Goal: Communication & Community: Answer question/provide support

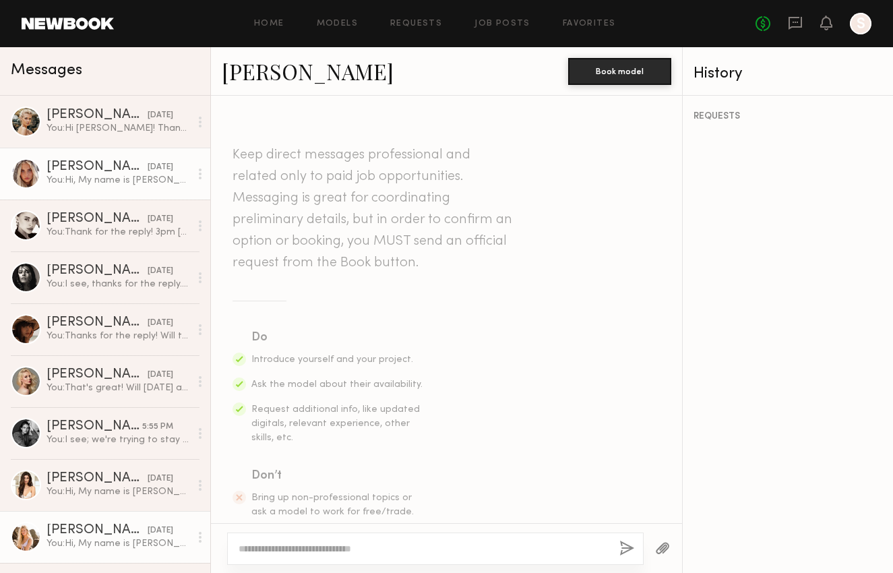
scroll to position [657, 0]
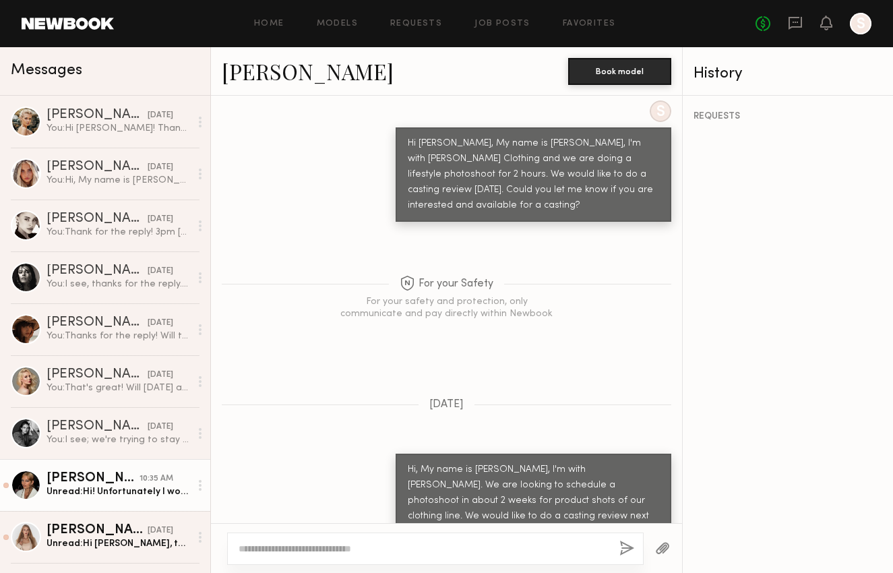
click at [143, 482] on div "10:35 AM" at bounding box center [156, 478] width 34 height 13
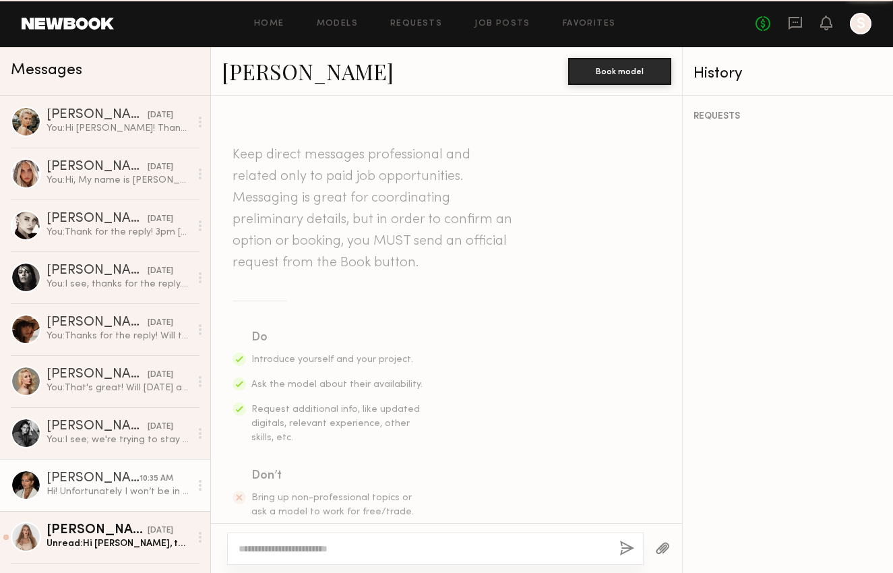
scroll to position [519, 0]
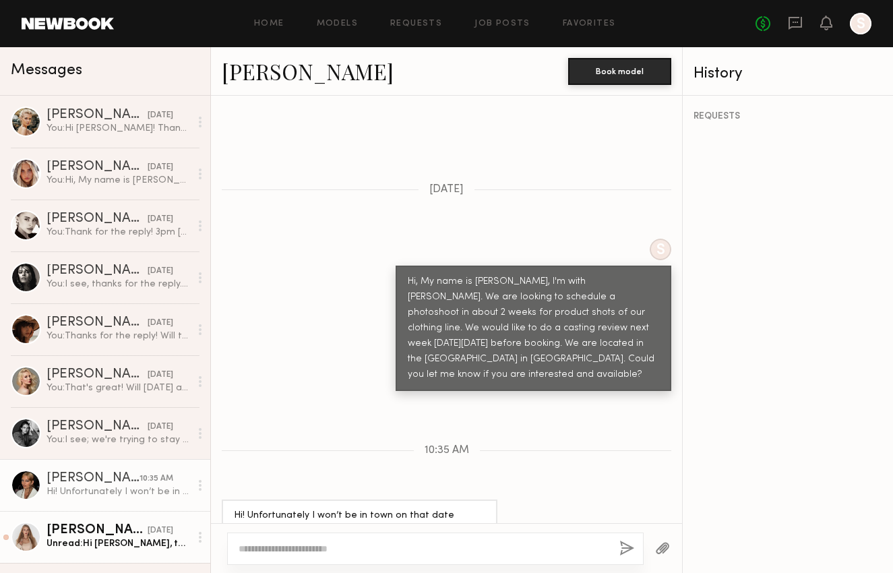
click at [144, 542] on div "Unread: Hi [PERSON_NAME], thanks for reaching out! I’m interested — could you s…" at bounding box center [117, 543] width 143 height 13
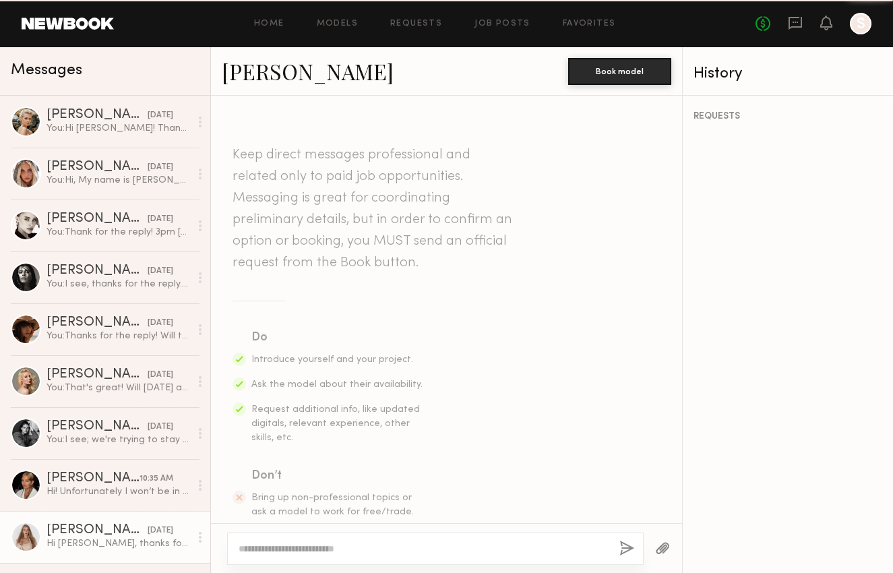
scroll to position [504, 0]
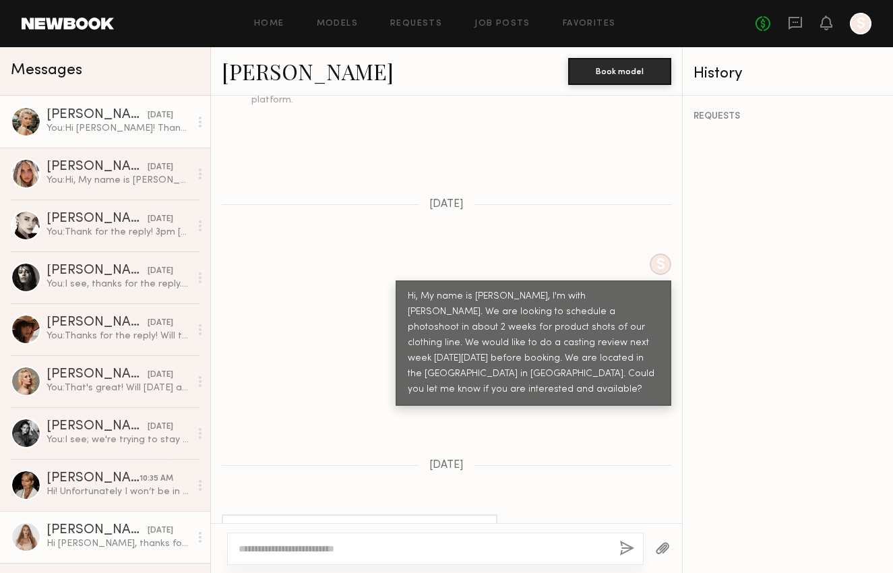
click at [130, 128] on div "You: Hi [PERSON_NAME]! Thanks for the reply. We don't have an exact date, but w…" at bounding box center [117, 128] width 143 height 13
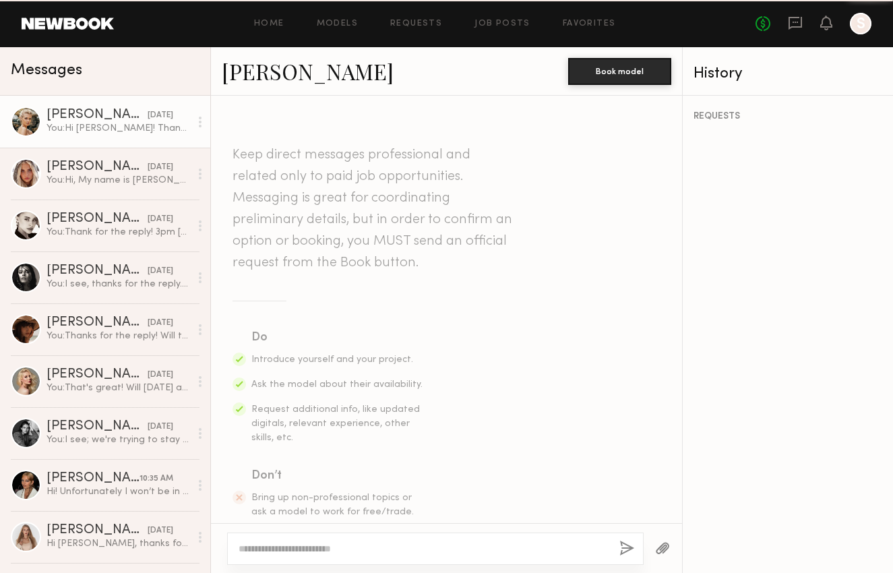
scroll to position [982, 0]
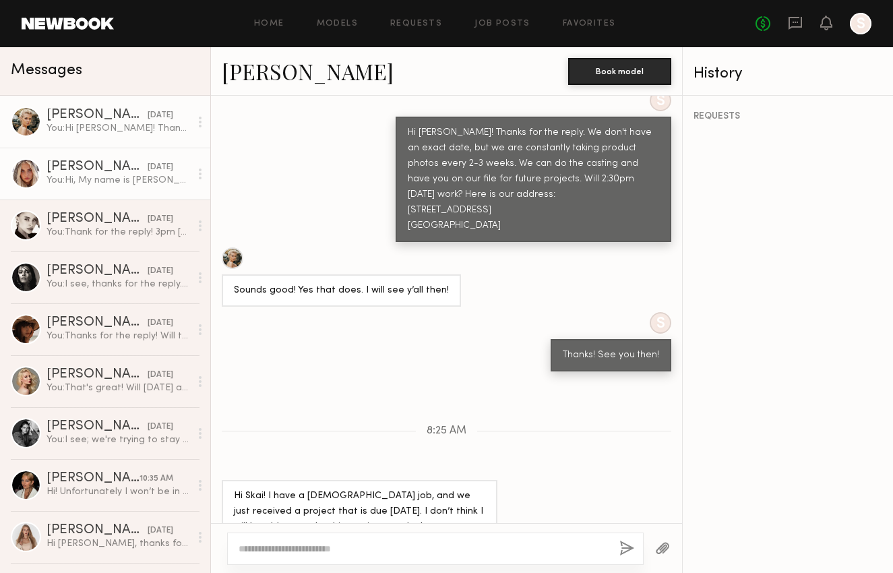
click at [148, 173] on div "[DATE]" at bounding box center [161, 167] width 26 height 13
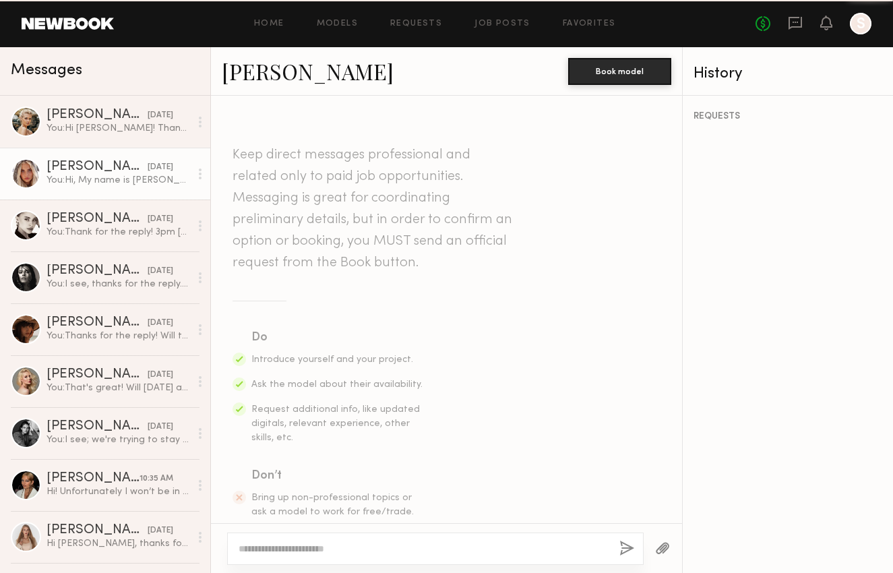
scroll to position [349, 0]
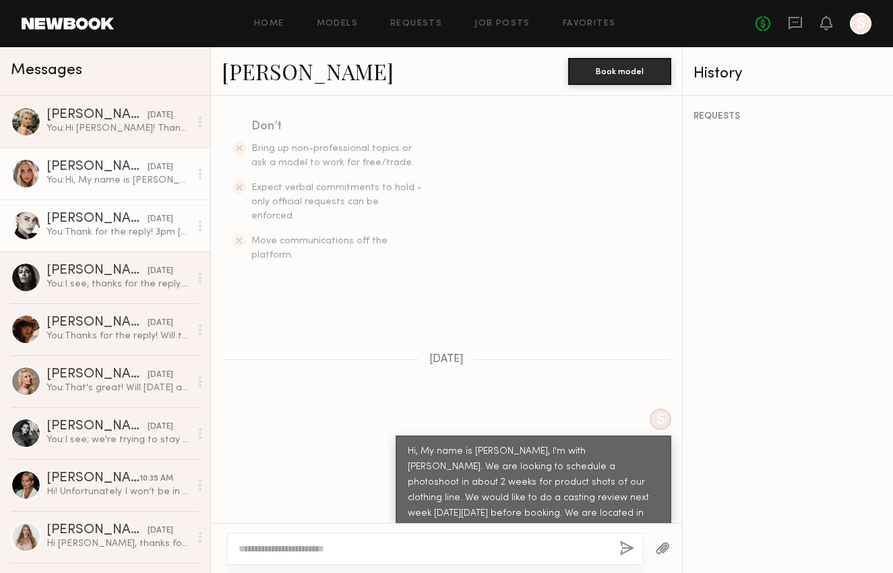
click at [137, 240] on link "[PERSON_NAME] [DATE] You: Thank for the reply! 3pm [DATE]. Here is the address:…" at bounding box center [105, 225] width 210 height 52
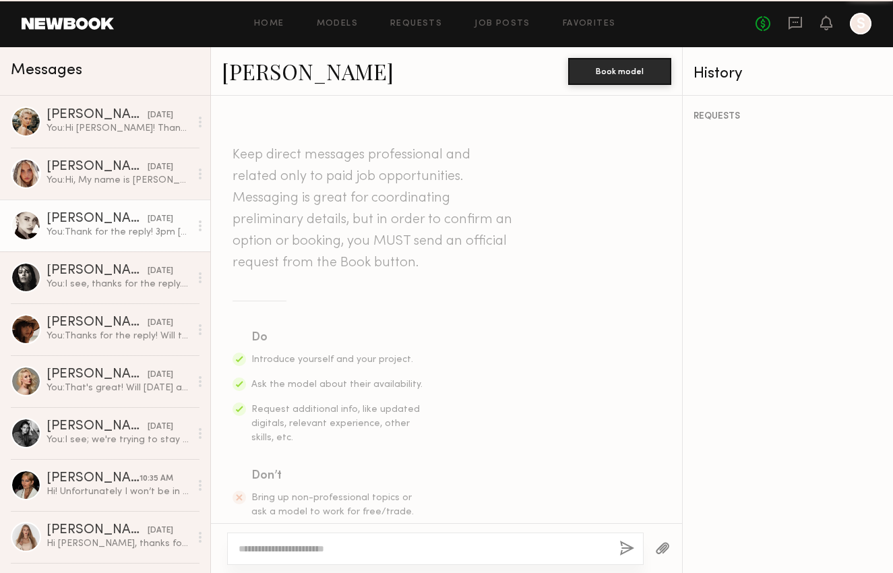
scroll to position [734, 0]
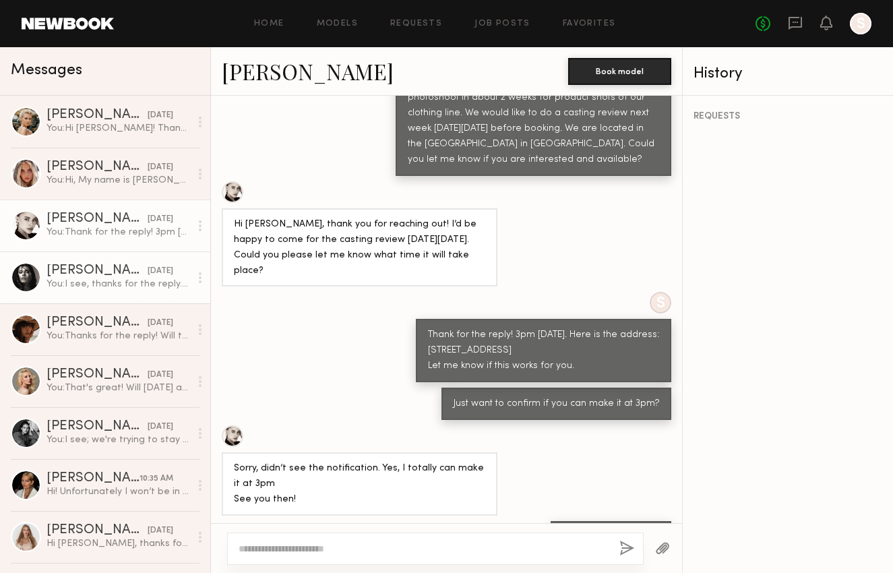
click at [148, 272] on div "[DATE]" at bounding box center [161, 271] width 26 height 13
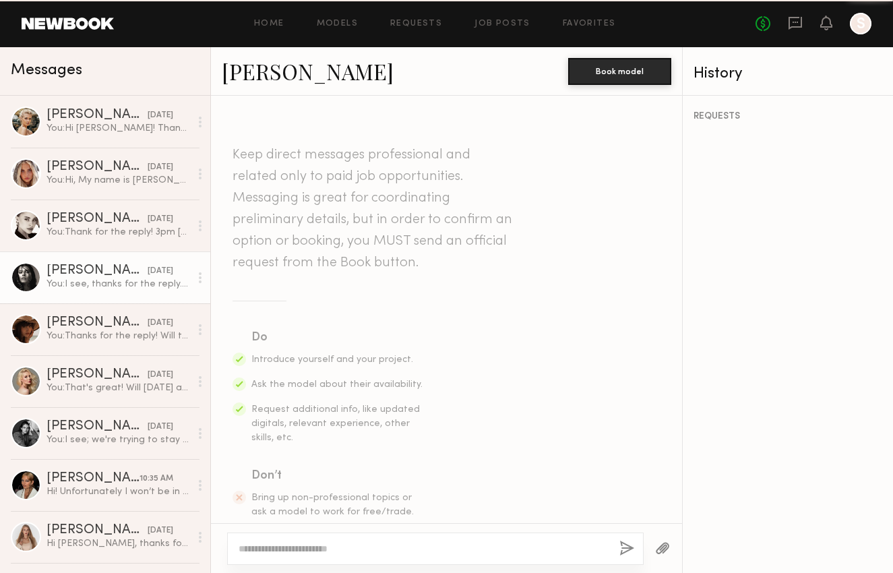
scroll to position [494, 0]
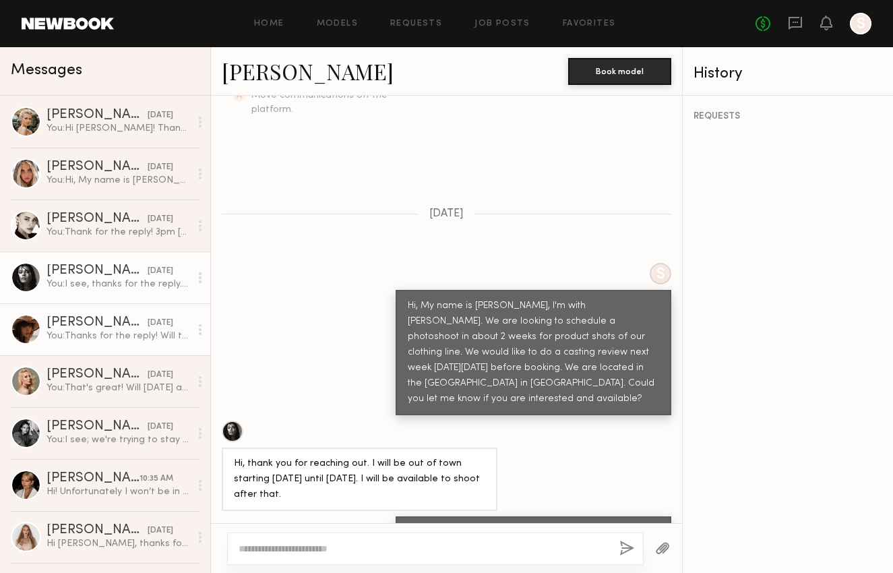
click at [148, 319] on div "[DATE]" at bounding box center [161, 323] width 26 height 13
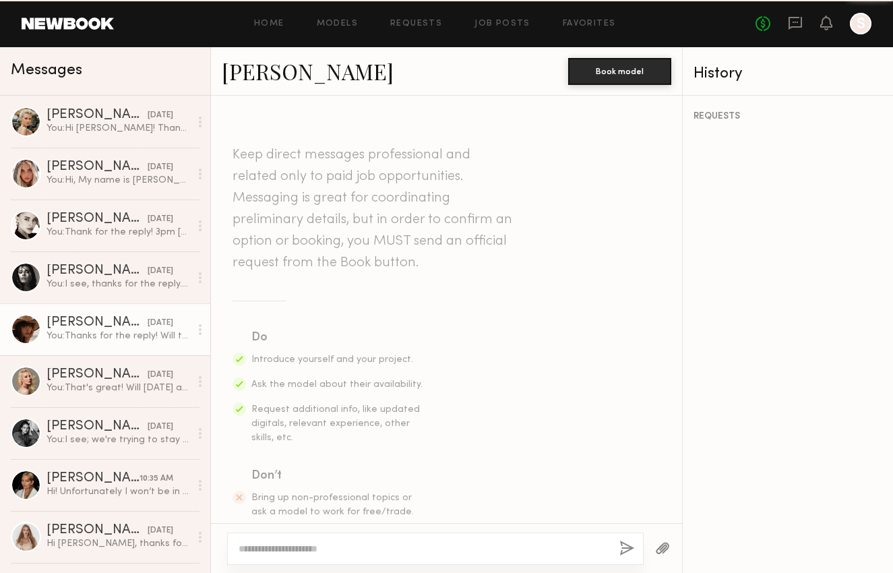
scroll to position [945, 0]
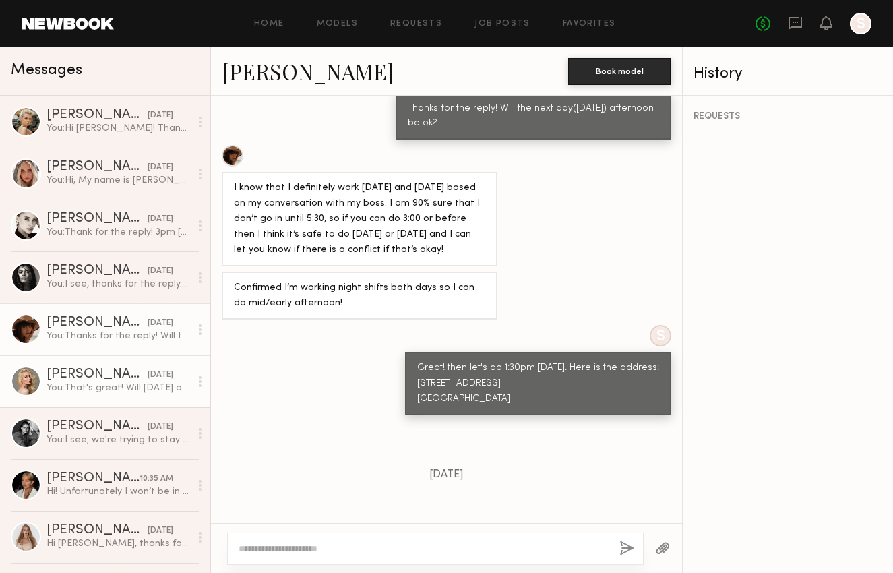
click at [139, 388] on div "You: That's great! Will [DATE] at 2pm be ok? Here is our address: [STREET_ADDRE…" at bounding box center [117, 387] width 143 height 13
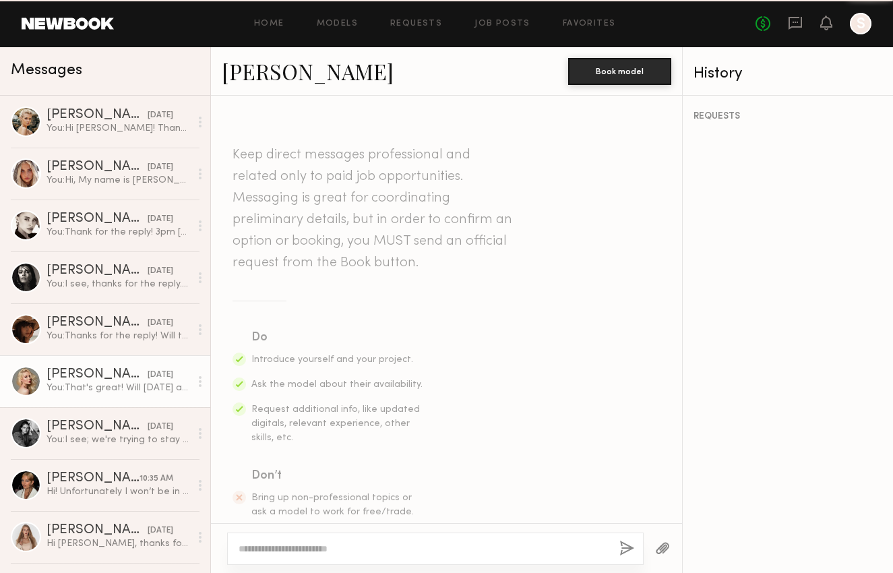
scroll to position [1003, 0]
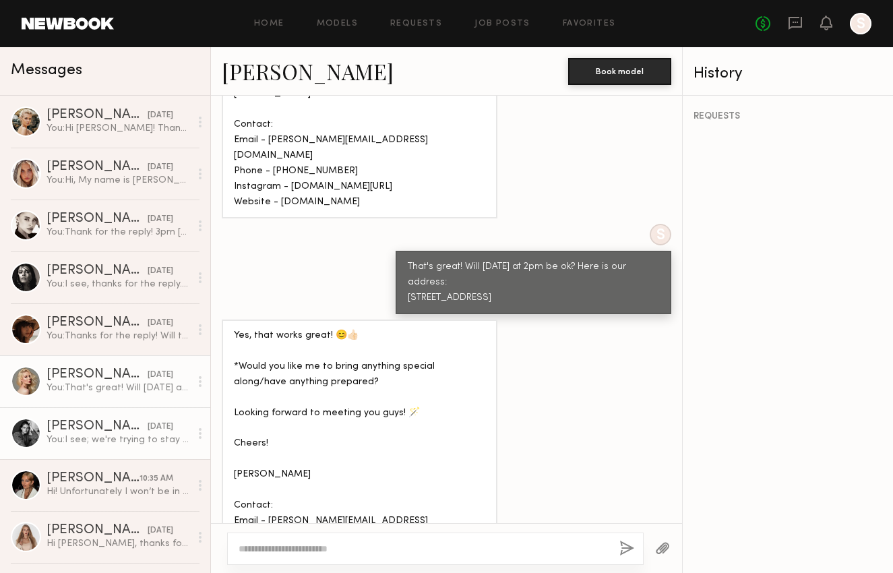
click at [152, 422] on div "[DATE]" at bounding box center [161, 426] width 26 height 13
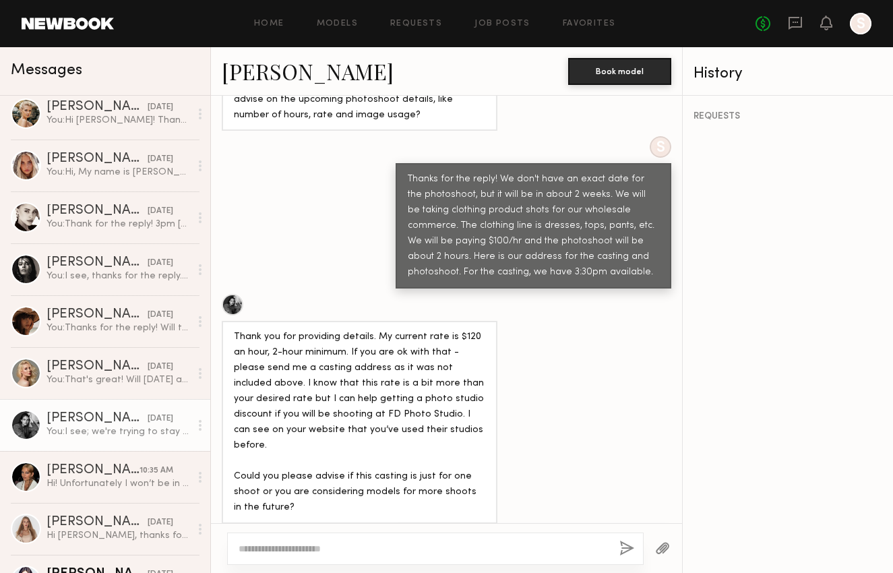
scroll to position [71, 0]
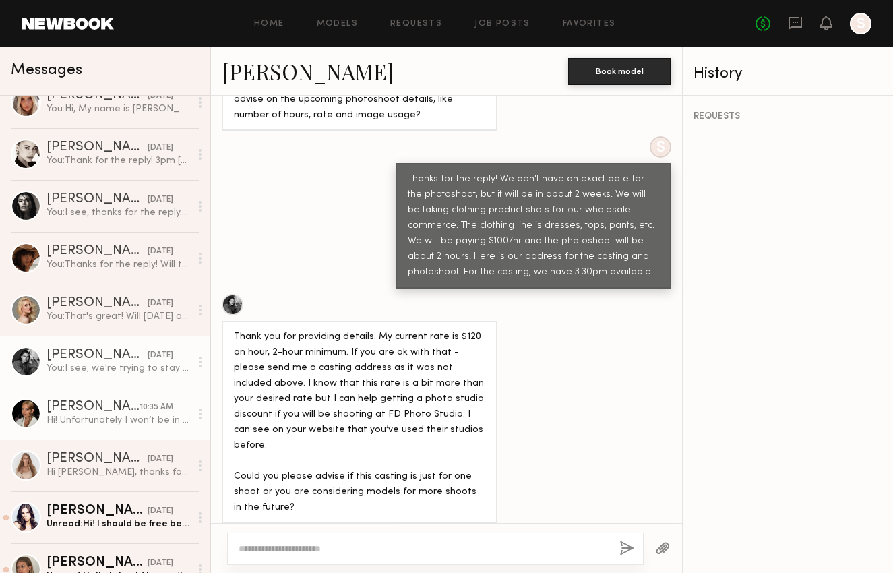
click at [170, 415] on div "Hi! Unfortunately I won’t be in town on that date specifically, is there a way …" at bounding box center [117, 420] width 143 height 13
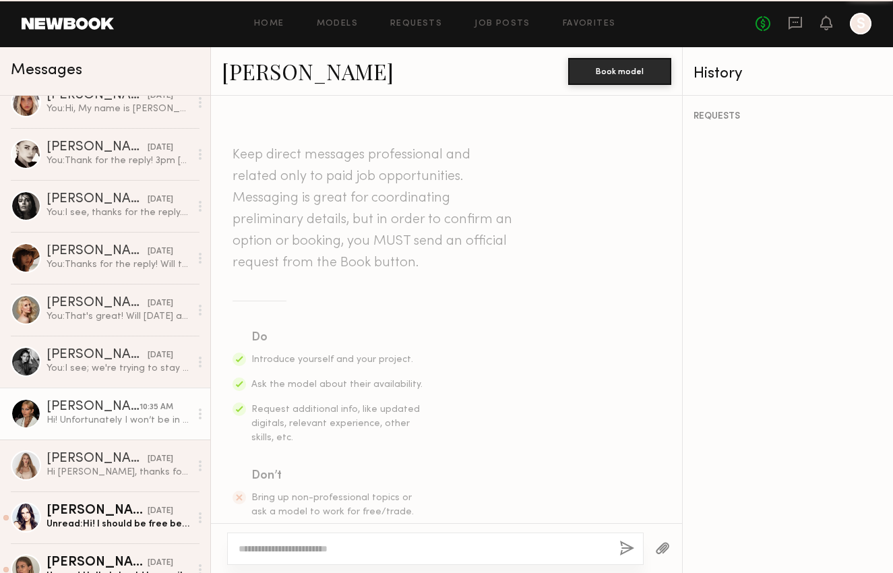
scroll to position [519, 0]
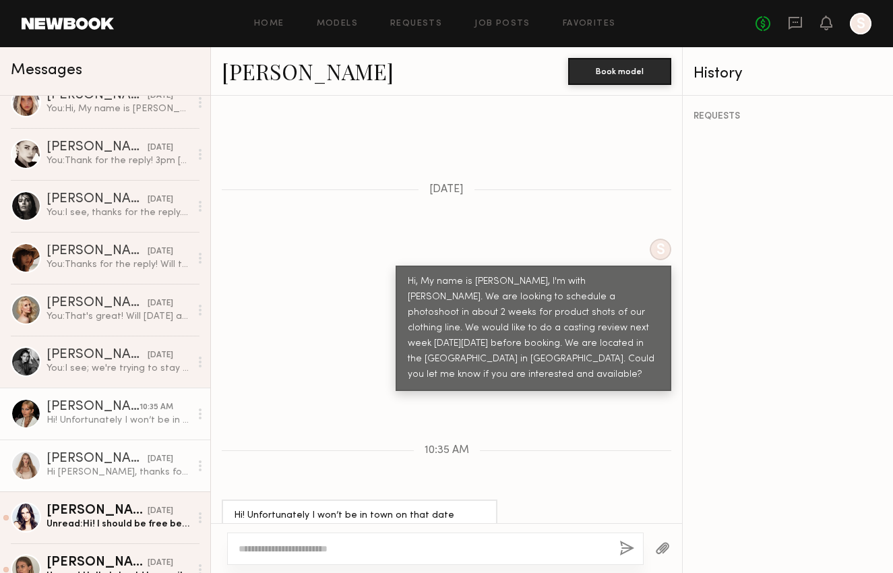
click at [138, 449] on link "[PERSON_NAME] [DATE] Hi [PERSON_NAME], thanks for reaching out! I’m interested …" at bounding box center [105, 465] width 210 height 52
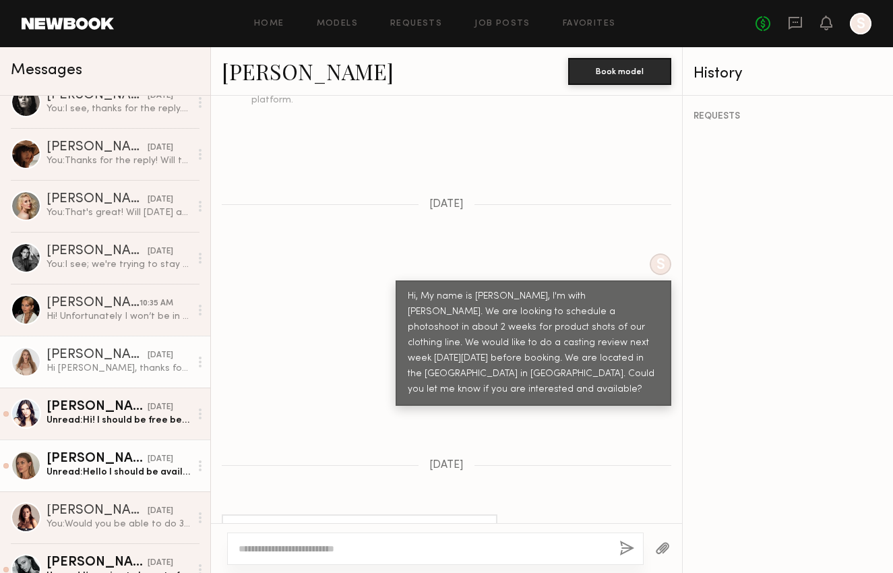
scroll to position [191, 0]
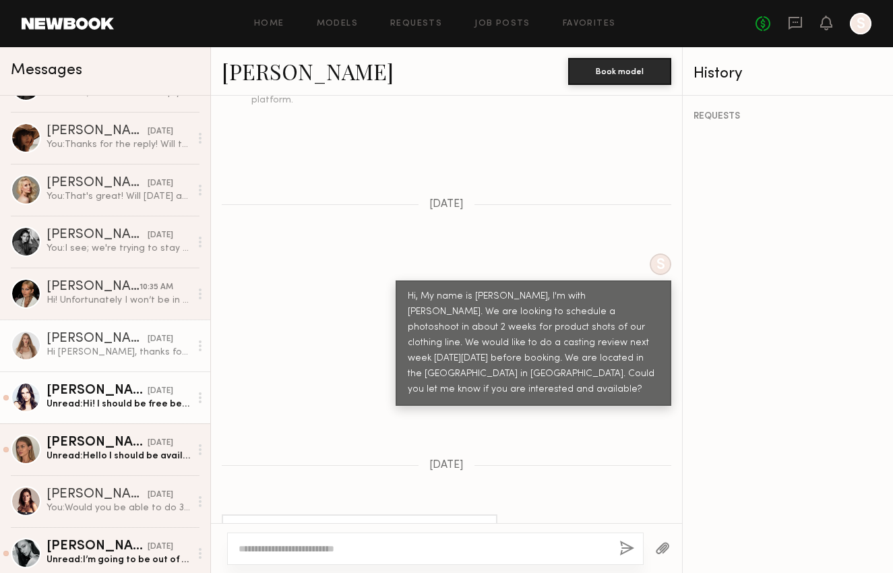
click at [112, 394] on div "[PERSON_NAME]" at bounding box center [96, 390] width 101 height 13
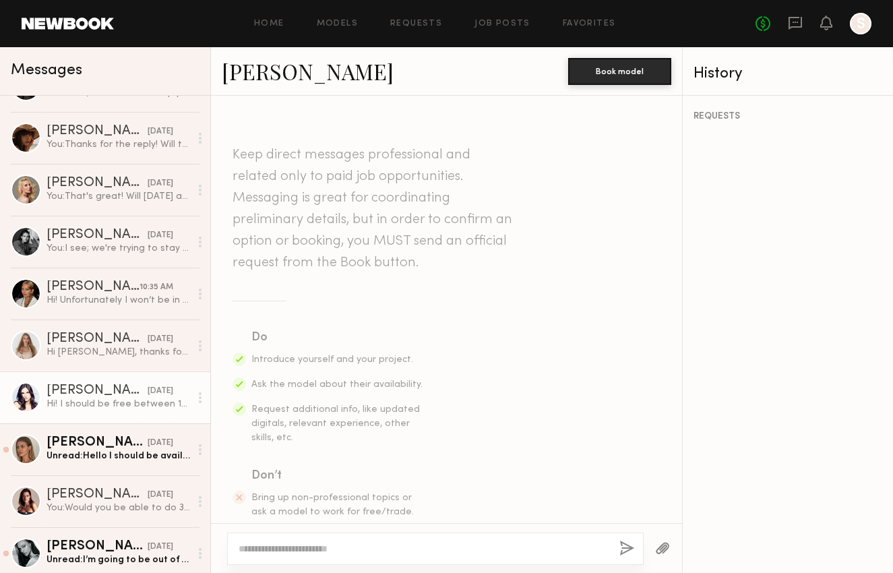
scroll to position [1136, 0]
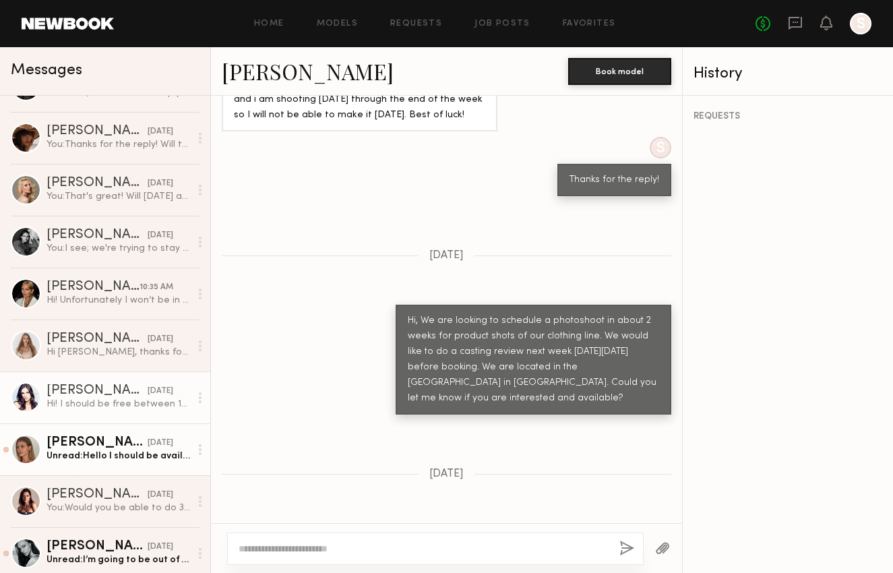
click at [148, 448] on div "[DATE]" at bounding box center [161, 442] width 26 height 13
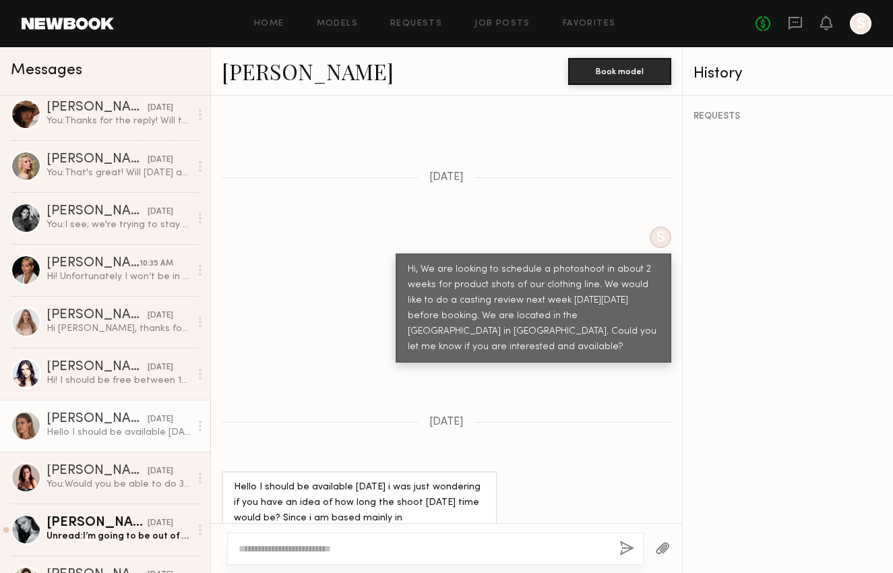
scroll to position [261, 0]
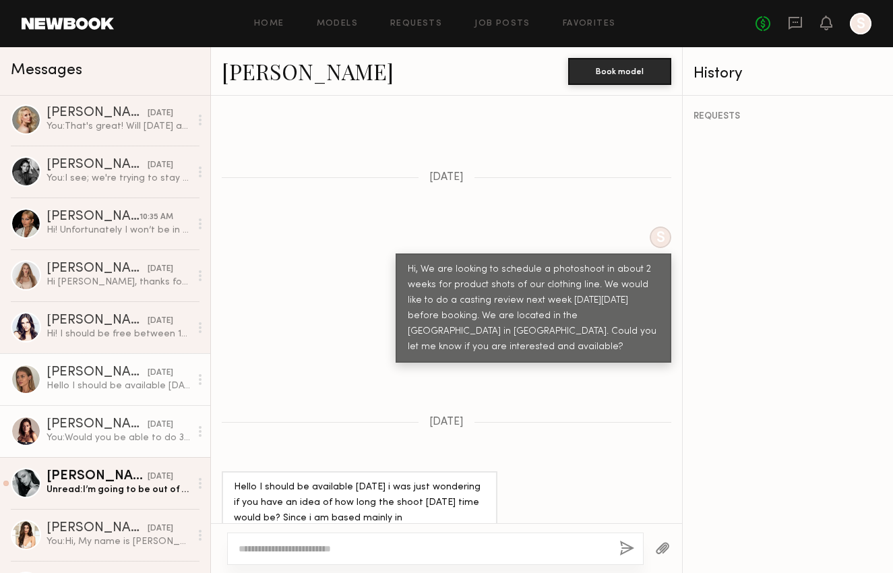
click at [123, 440] on div "You: Would you be able to do 3:30pm [DATE] on 8/27?" at bounding box center [117, 437] width 143 height 13
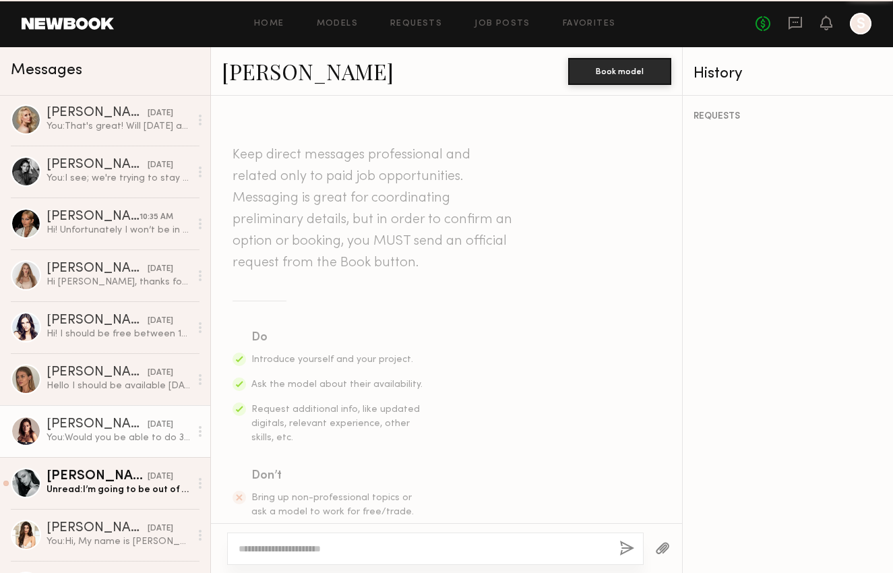
scroll to position [1444, 0]
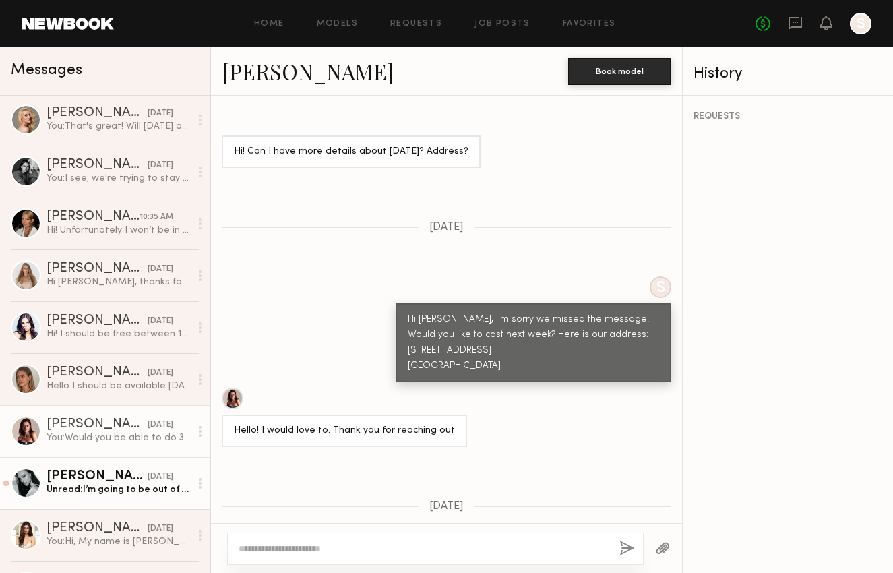
click at [148, 479] on div "[DATE]" at bounding box center [161, 476] width 26 height 13
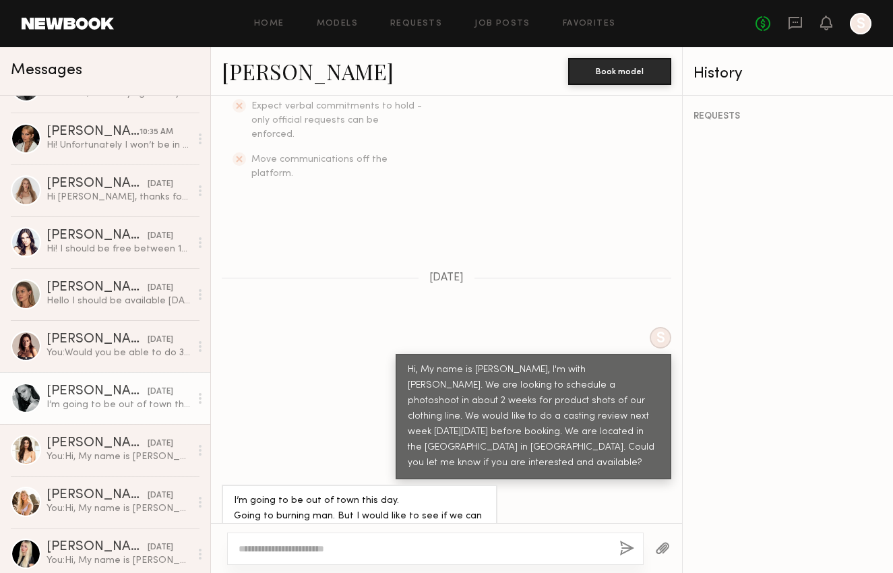
scroll to position [434, 0]
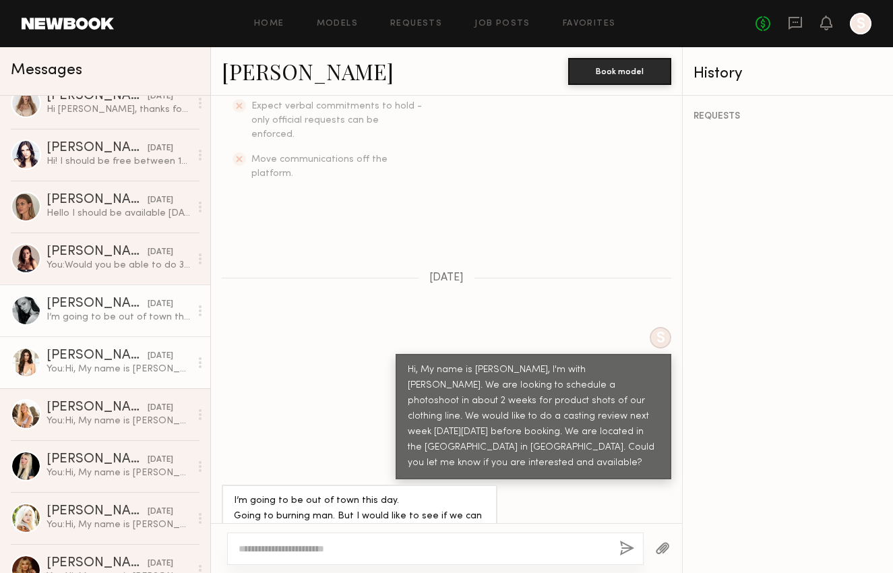
click at [150, 370] on div "You: Hi, My name is [PERSON_NAME], I'm with [PERSON_NAME]. We are looking to sc…" at bounding box center [117, 368] width 143 height 13
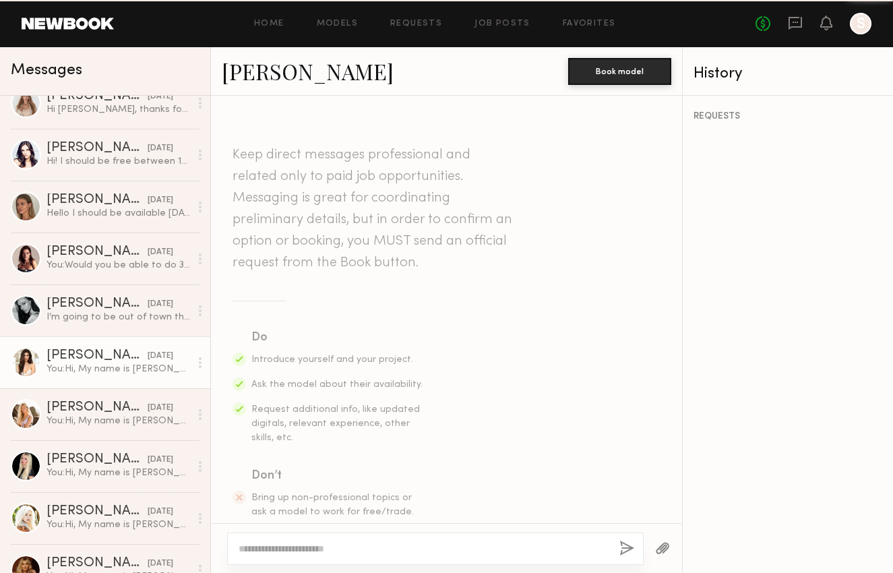
scroll to position [349, 0]
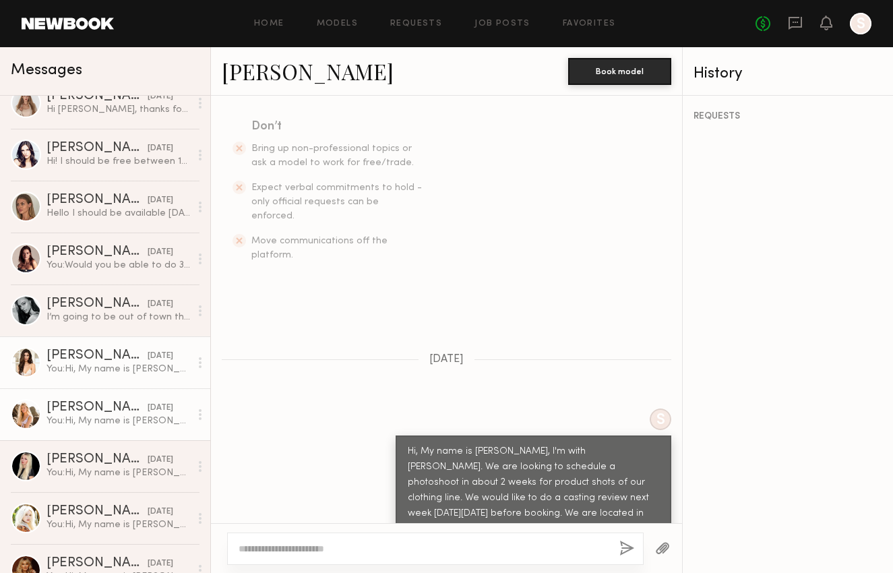
click at [148, 414] on div "[DATE]" at bounding box center [161, 407] width 26 height 13
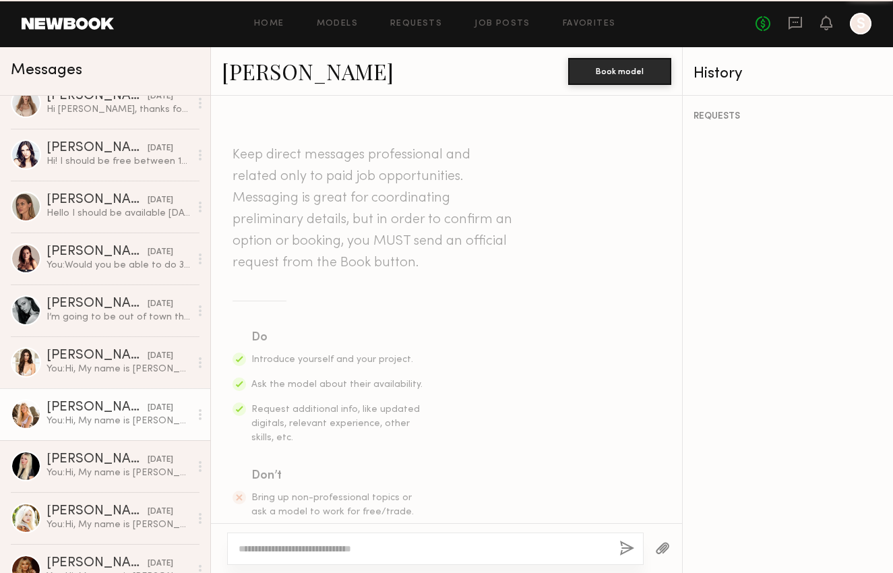
scroll to position [657, 0]
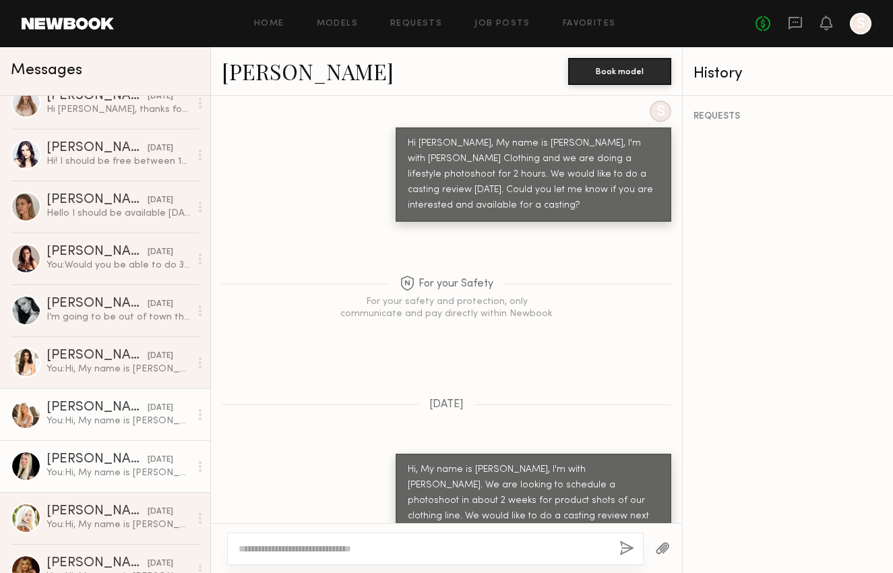
click at [148, 465] on div "[DATE]" at bounding box center [161, 459] width 26 height 13
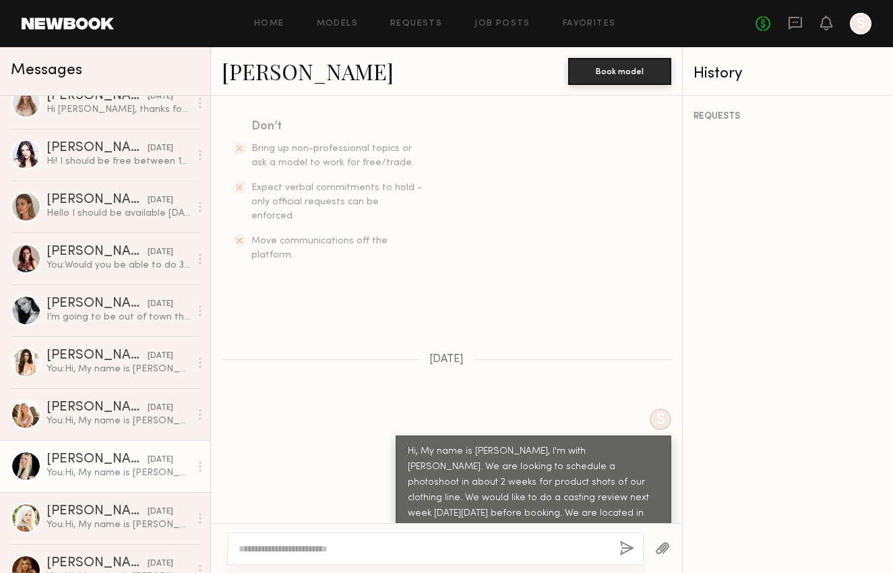
scroll to position [524, 0]
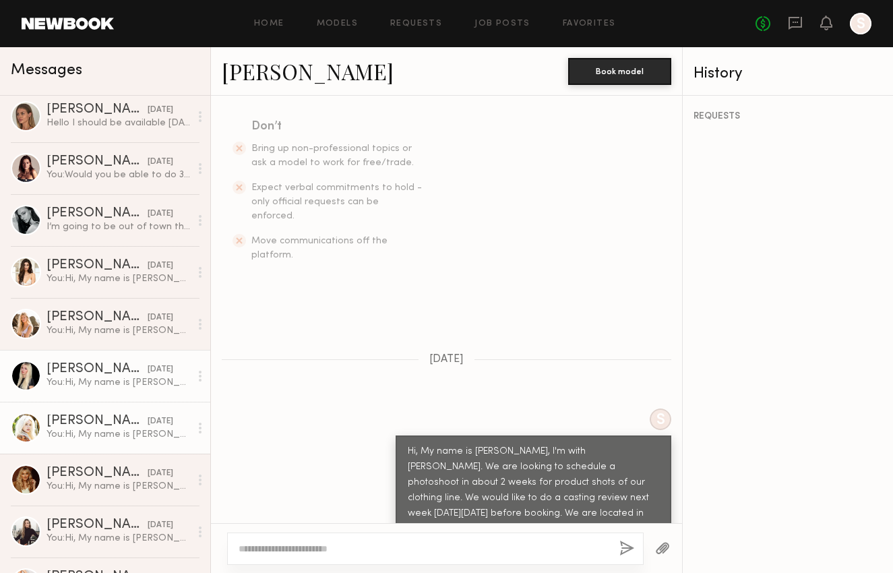
click at [117, 427] on div "[PERSON_NAME]" at bounding box center [96, 420] width 101 height 13
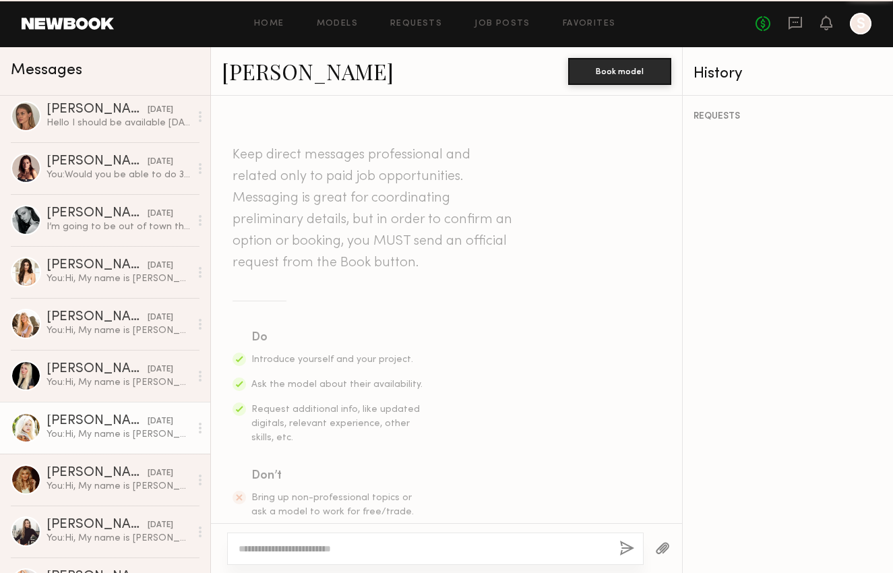
scroll to position [800, 0]
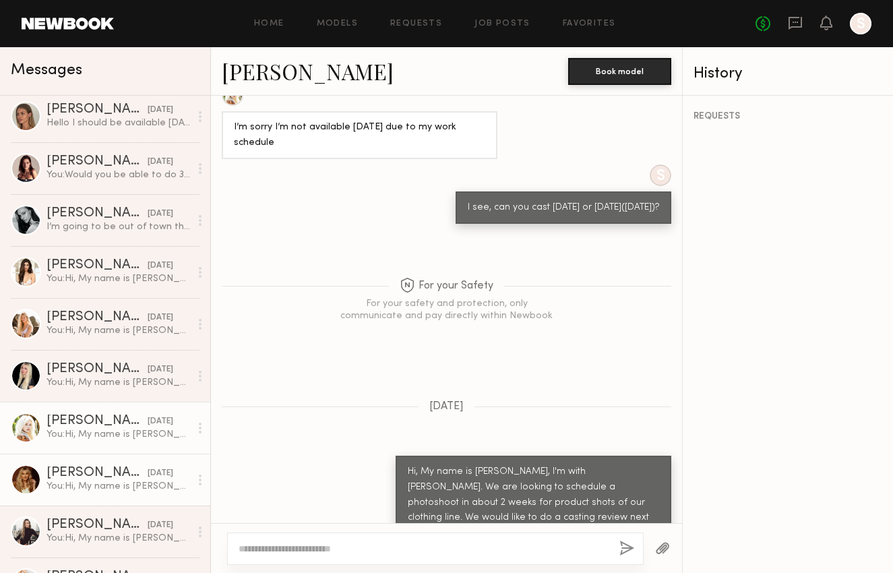
click at [122, 461] on link "[PERSON_NAME] [DATE] You: Hi, My name is [PERSON_NAME], I'm with [PERSON_NAME].…" at bounding box center [105, 479] width 210 height 52
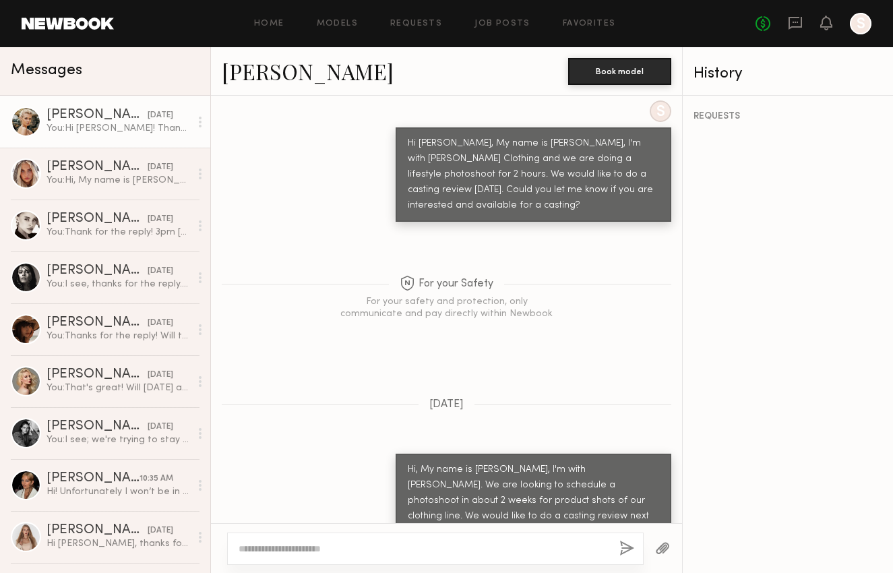
click at [133, 133] on div "You: Hi [PERSON_NAME]! Thanks for the reply. We don't have an exact date, but w…" at bounding box center [117, 128] width 143 height 13
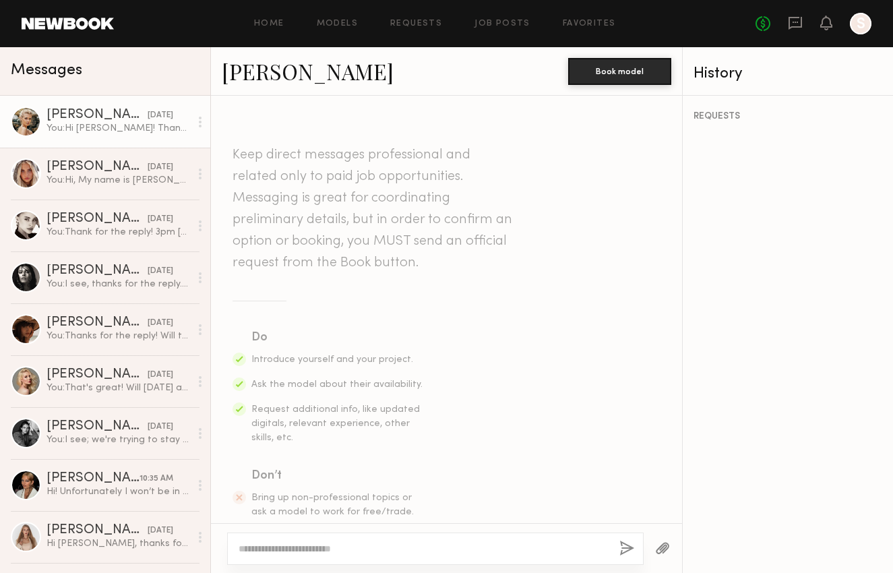
scroll to position [982, 0]
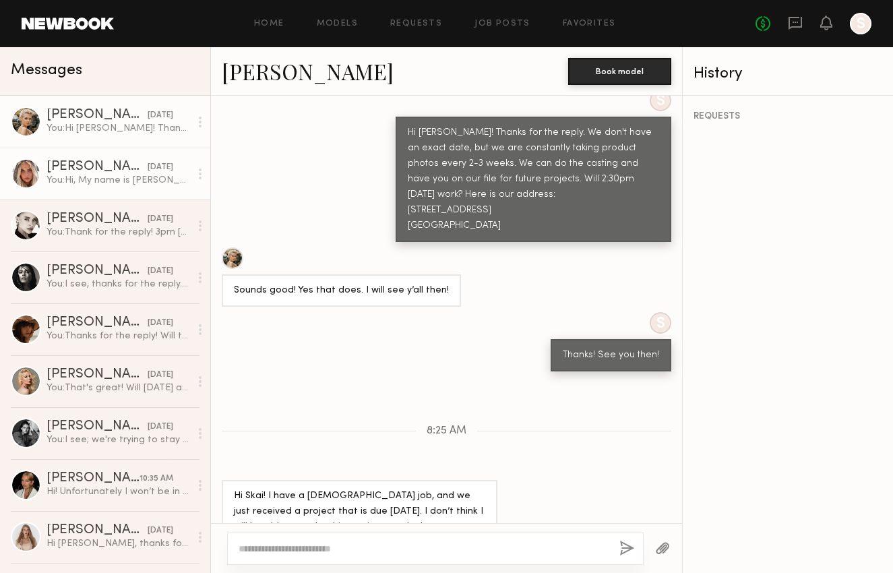
click at [139, 183] on div "You: Hi, My name is [PERSON_NAME], I'm with [PERSON_NAME]. We are looking to sc…" at bounding box center [117, 180] width 143 height 13
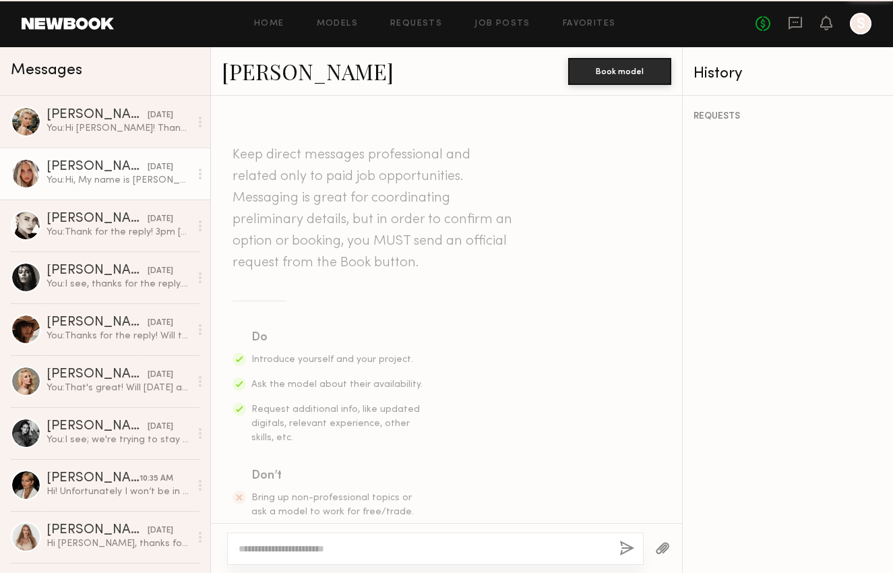
scroll to position [349, 0]
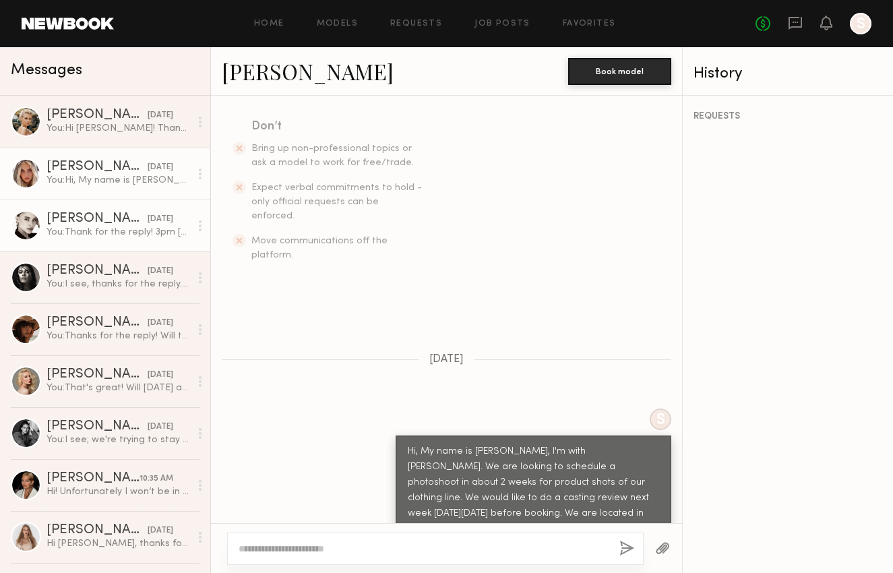
click at [140, 228] on div "You: Thank for the reply! 3pm [DATE]. Here is the address: [STREET_ADDRESS] Let…" at bounding box center [117, 232] width 143 height 13
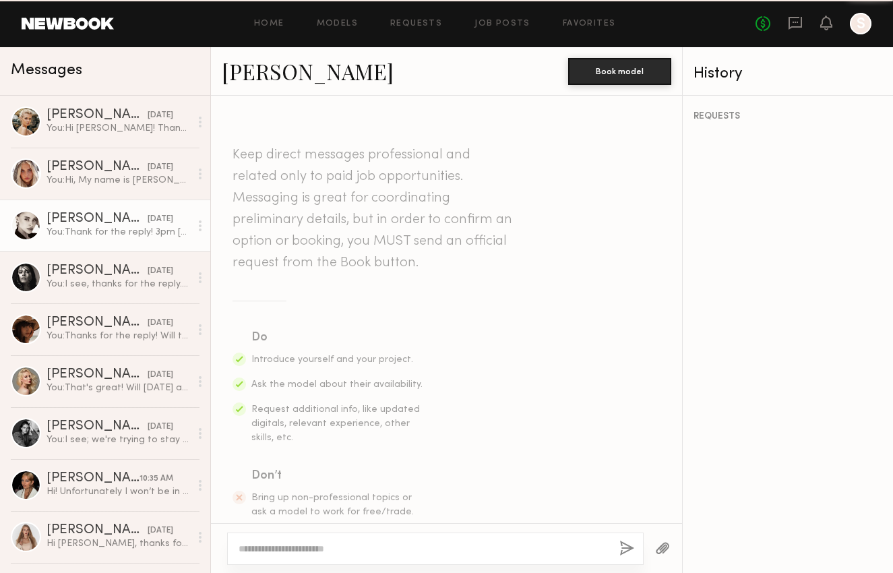
scroll to position [734, 0]
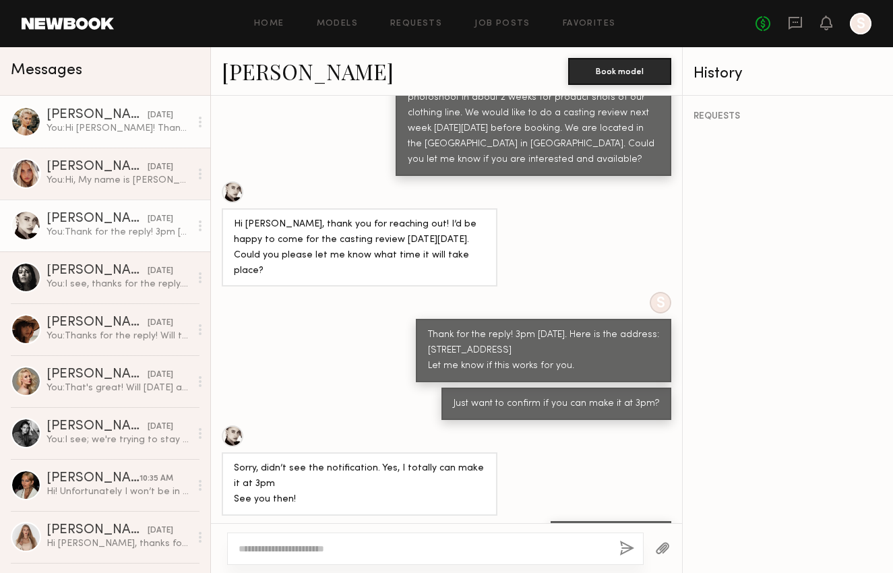
click at [119, 129] on div "You: Hi [PERSON_NAME]! Thanks for the reply. We don't have an exact date, but w…" at bounding box center [117, 128] width 143 height 13
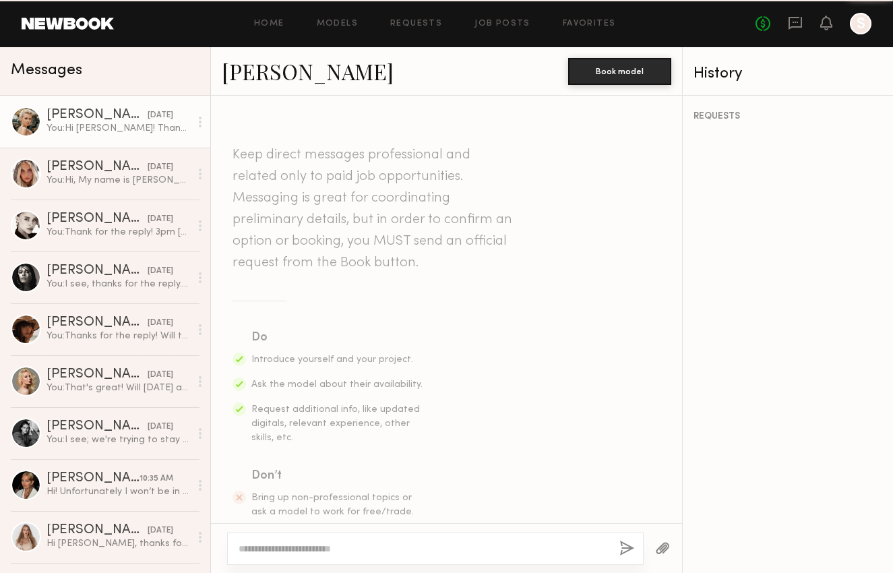
scroll to position [982, 0]
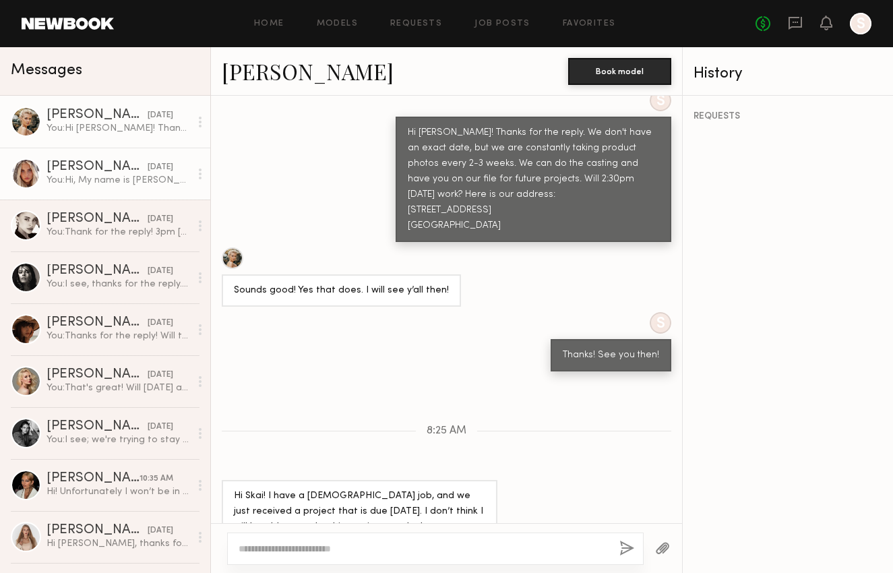
click at [141, 180] on div "You: Hi, My name is [PERSON_NAME], I'm with [PERSON_NAME]. We are looking to sc…" at bounding box center [117, 180] width 143 height 13
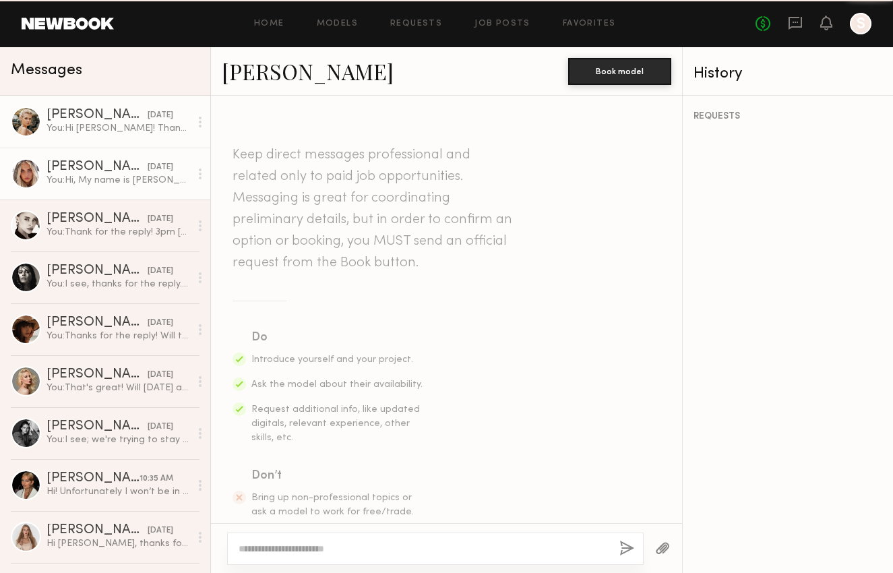
scroll to position [349, 0]
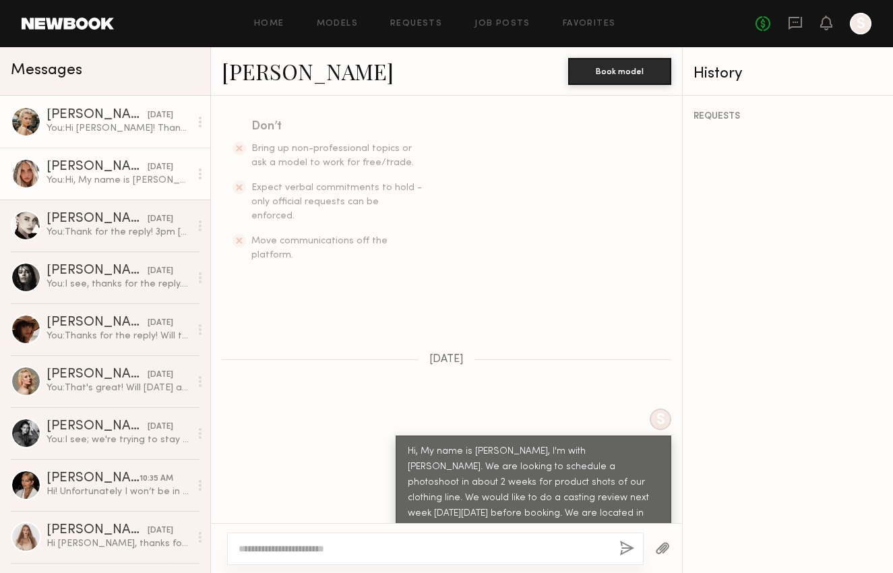
click at [139, 127] on div "You: Hi [PERSON_NAME]! Thanks for the reply. We don't have an exact date, but w…" at bounding box center [117, 128] width 143 height 13
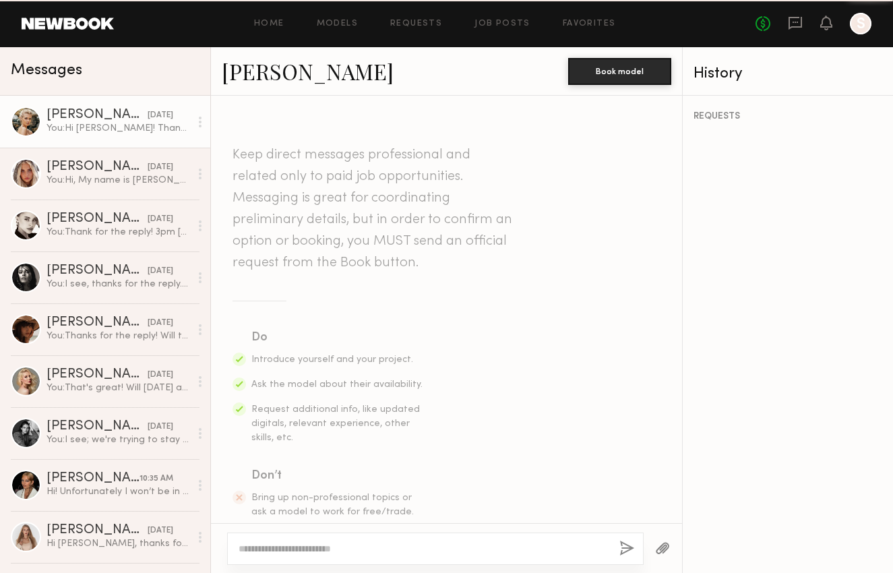
scroll to position [982, 0]
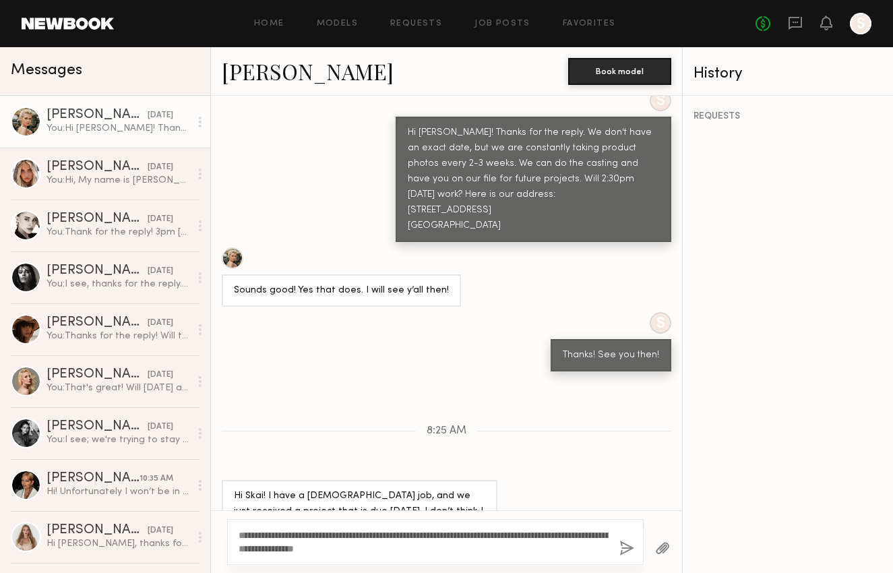
click at [371, 536] on textarea "**********" at bounding box center [423, 541] width 370 height 27
click at [436, 536] on textarea "**********" at bounding box center [423, 541] width 370 height 27
click at [431, 548] on textarea "**********" at bounding box center [423, 541] width 370 height 27
type textarea "**********"
click at [622, 546] on button "button" at bounding box center [626, 548] width 15 height 17
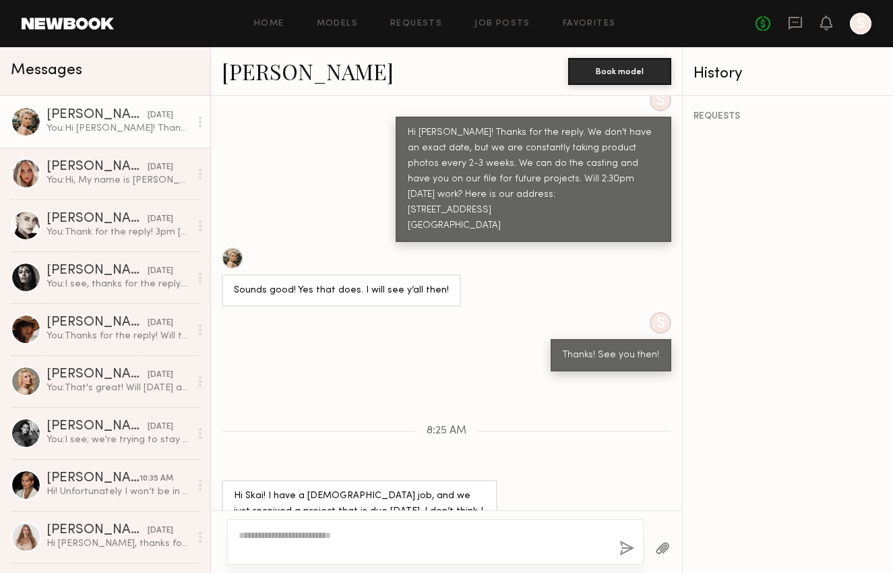
scroll to position [1076, 0]
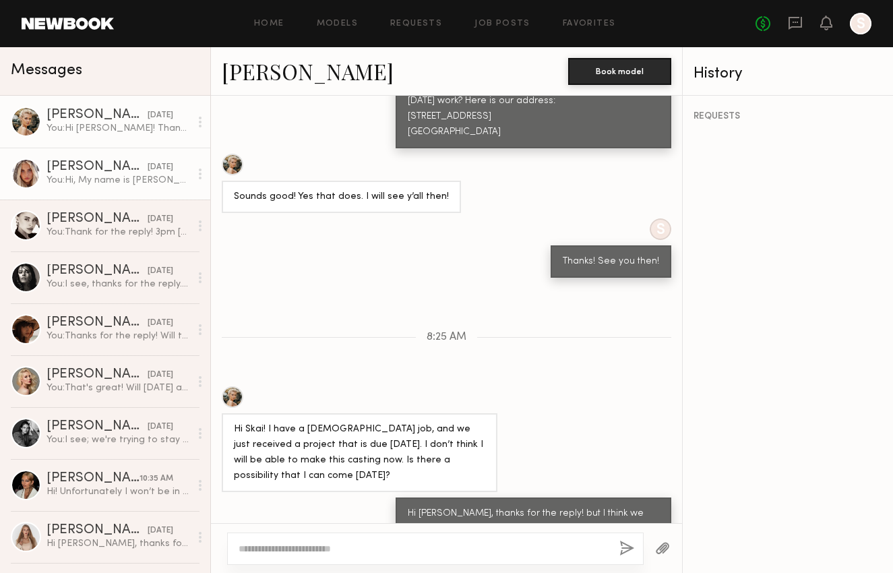
click at [103, 184] on div "You: Hi, My name is [PERSON_NAME], I'm with [PERSON_NAME]. We are looking to sc…" at bounding box center [117, 180] width 143 height 13
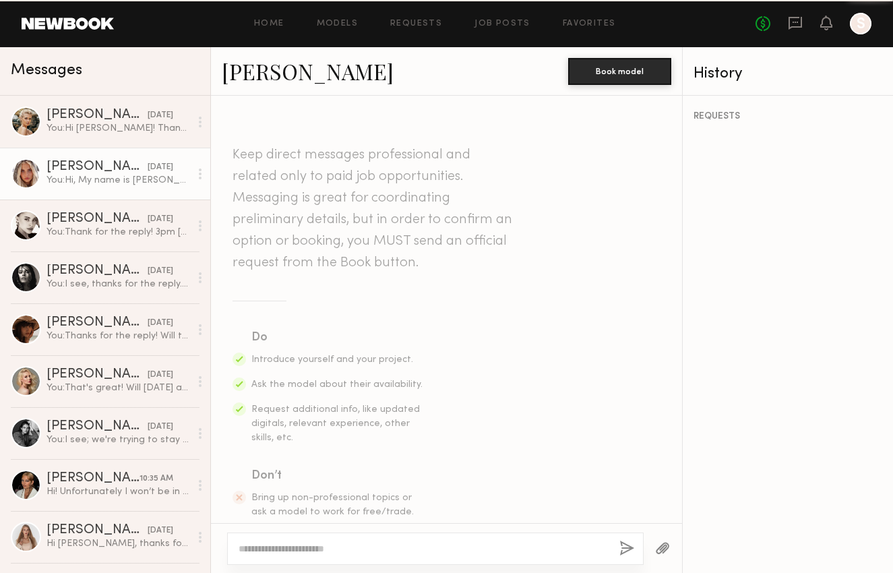
scroll to position [349, 0]
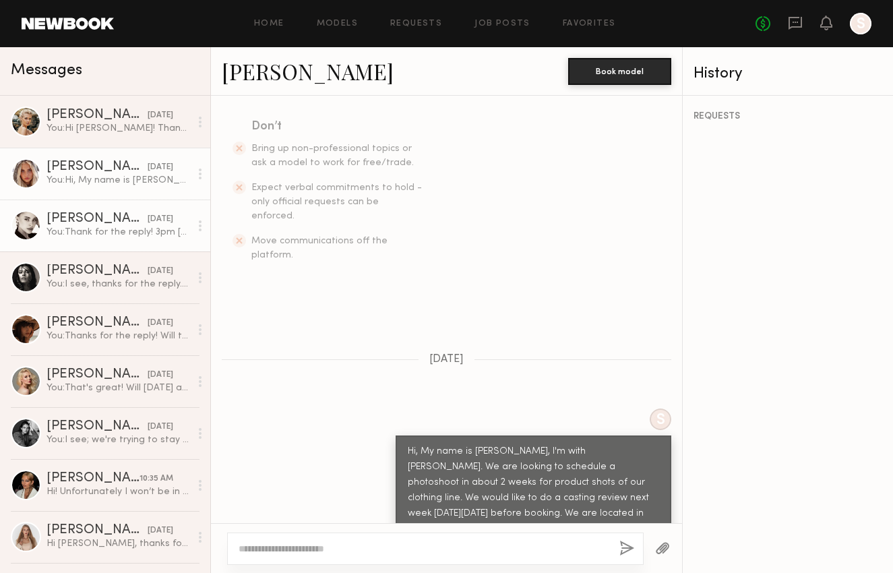
click at [109, 231] on div "You: Thank for the reply! 3pm [DATE]. Here is the address: [STREET_ADDRESS] Let…" at bounding box center [117, 232] width 143 height 13
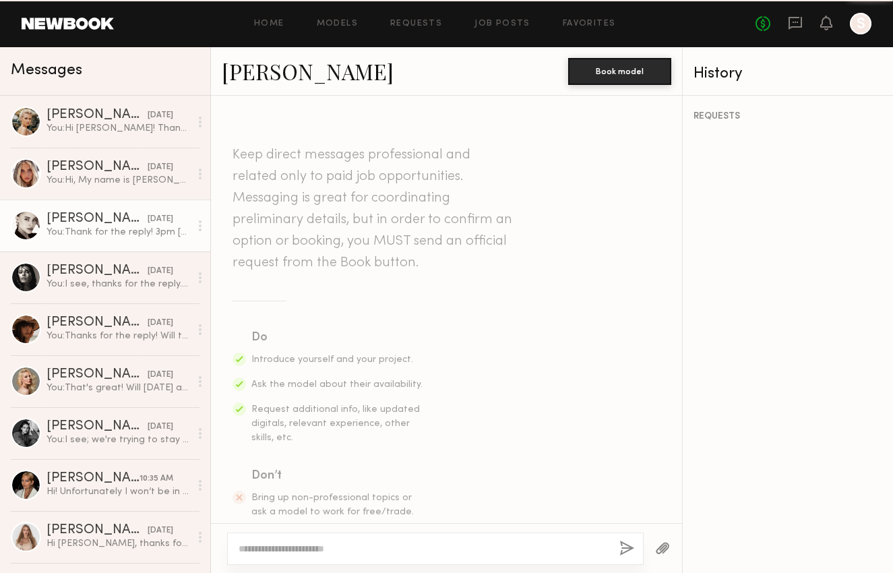
scroll to position [734, 0]
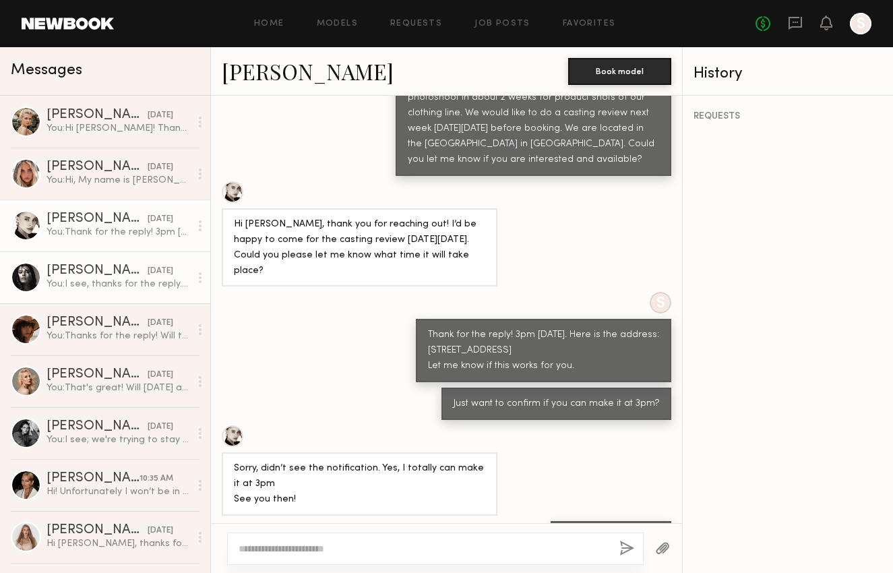
click at [106, 276] on div "[PERSON_NAME]" at bounding box center [96, 270] width 101 height 13
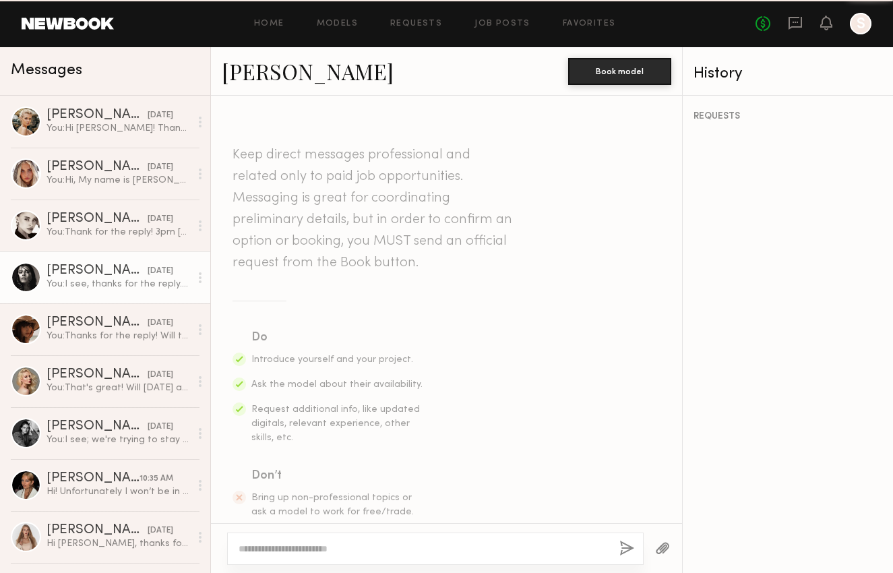
scroll to position [494, 0]
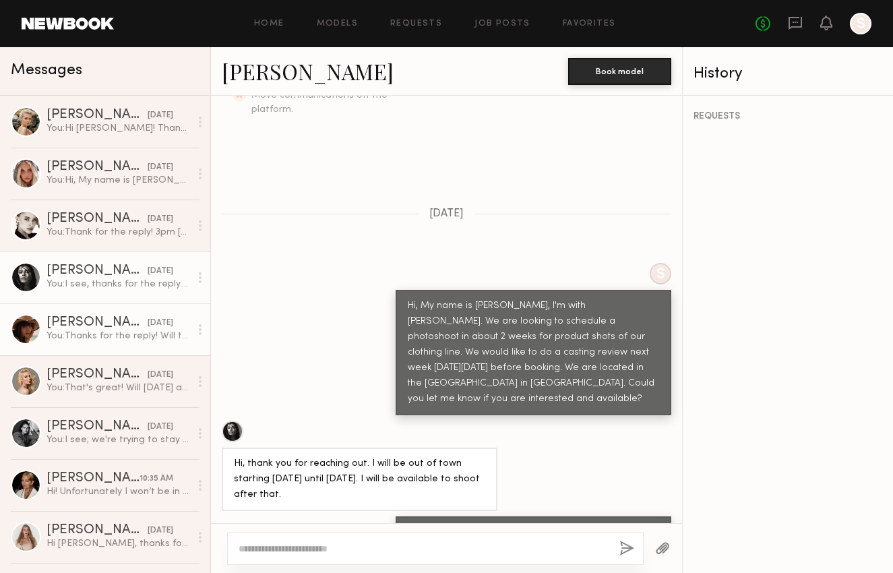
click at [150, 333] on div "You: Thanks for the reply! Will the next day([DATE]) afternoon be ok?" at bounding box center [117, 335] width 143 height 13
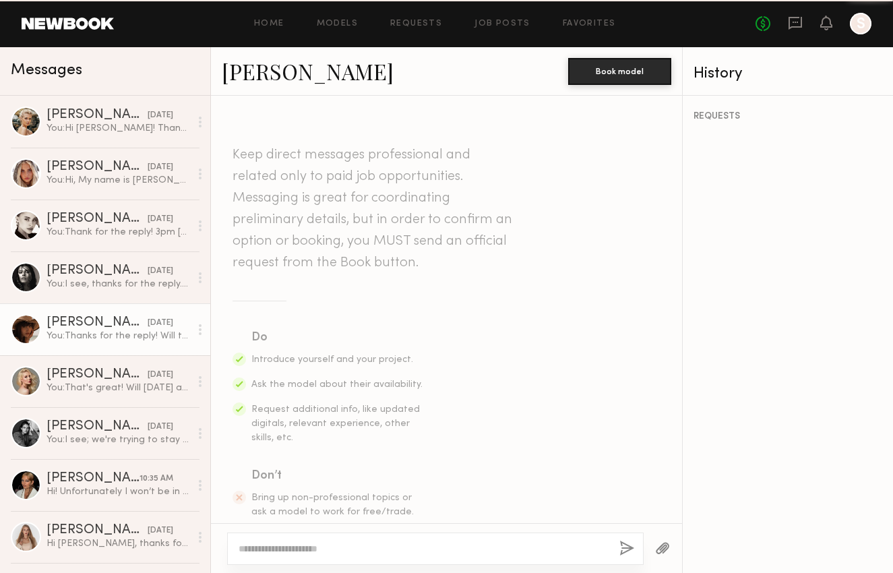
scroll to position [945, 0]
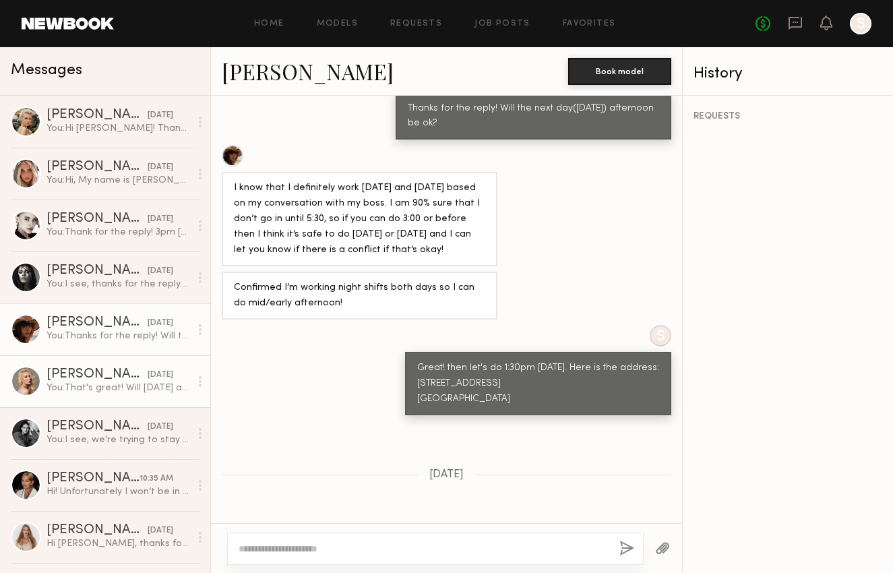
click at [114, 377] on div "[PERSON_NAME]" at bounding box center [96, 374] width 101 height 13
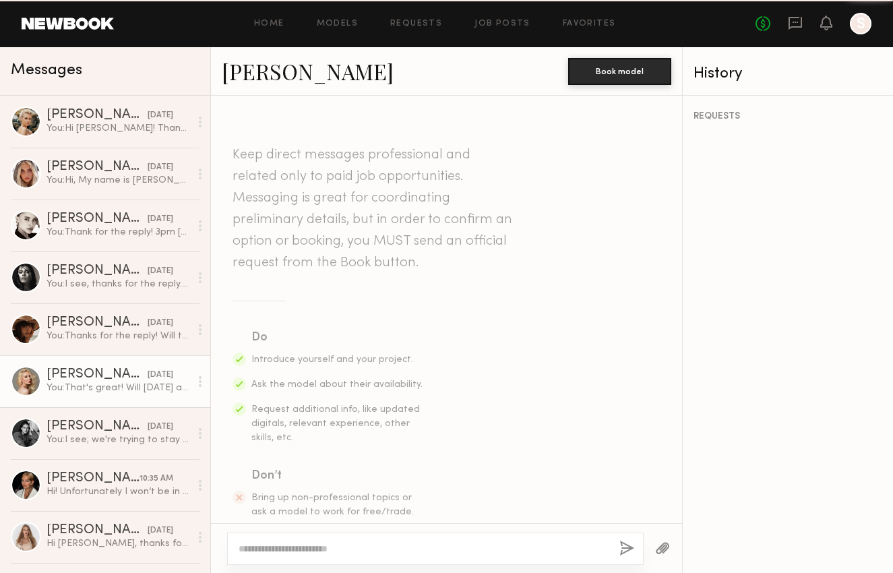
scroll to position [1003, 0]
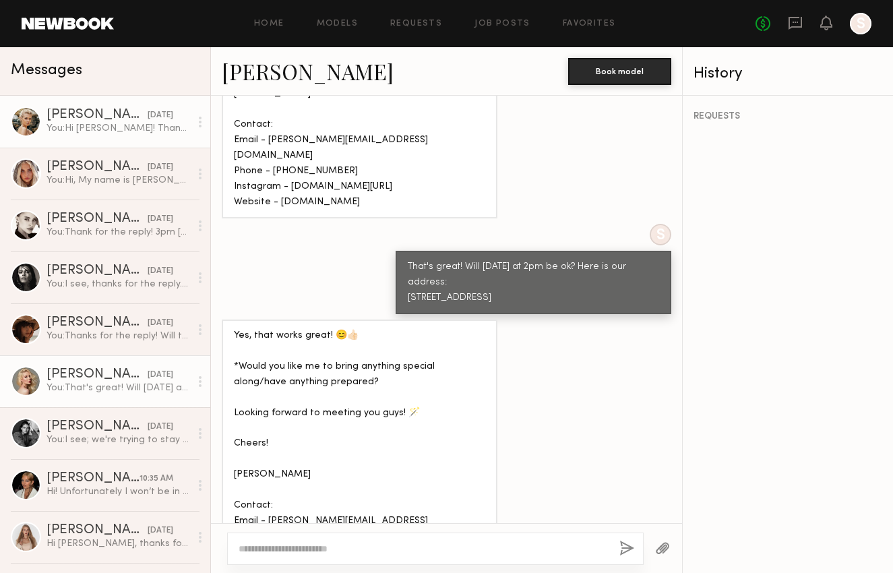
click at [131, 137] on link "[PERSON_NAME] [DATE] You: Hi [PERSON_NAME]! Thanks for the reply. We don't have…" at bounding box center [105, 122] width 210 height 52
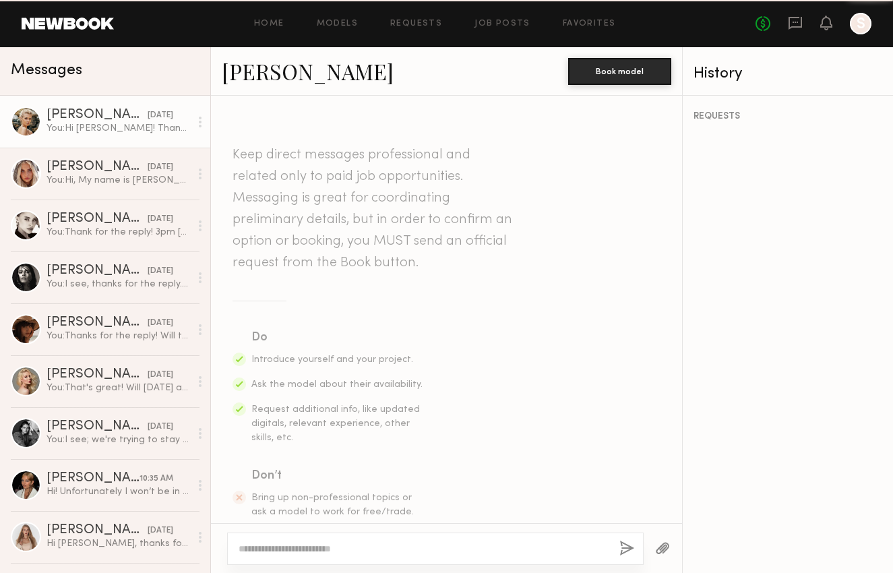
scroll to position [1076, 0]
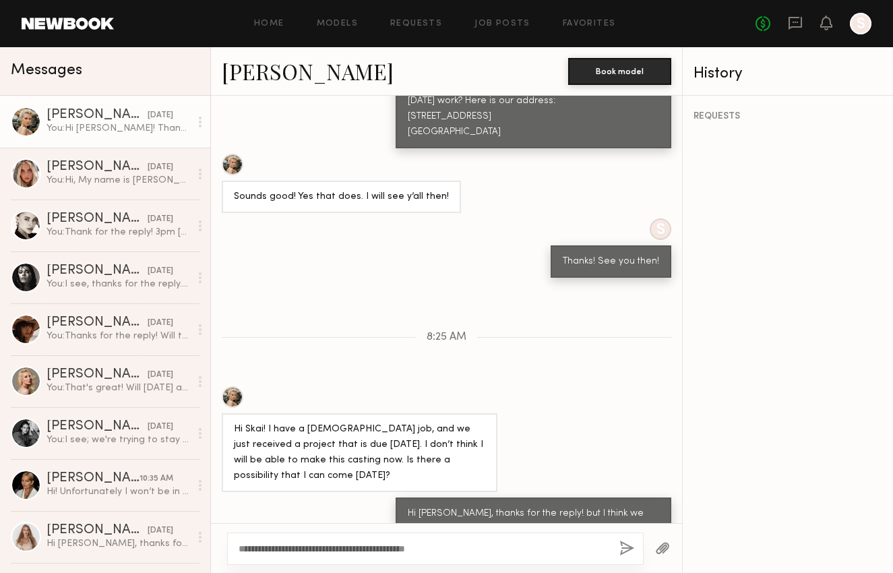
type textarea "**********"
click at [624, 548] on button "button" at bounding box center [626, 548] width 15 height 17
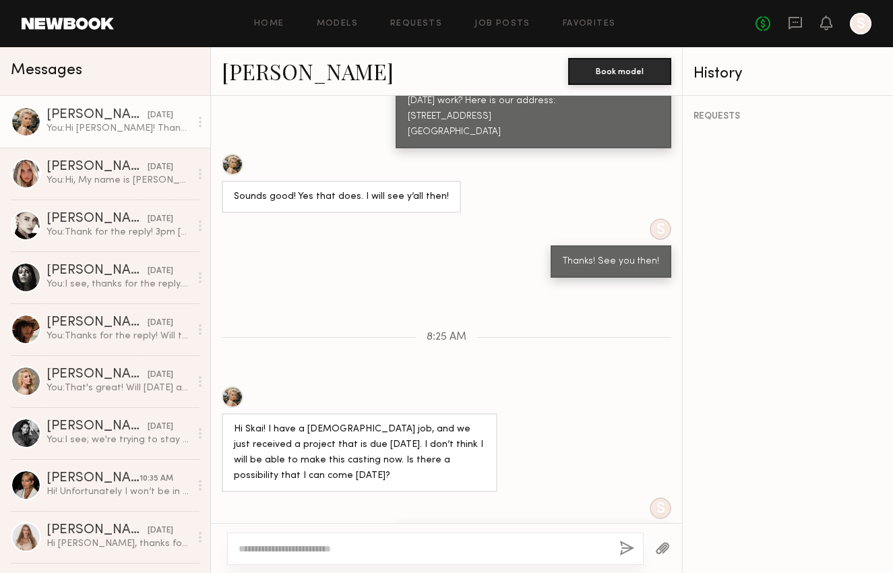
scroll to position [1140, 0]
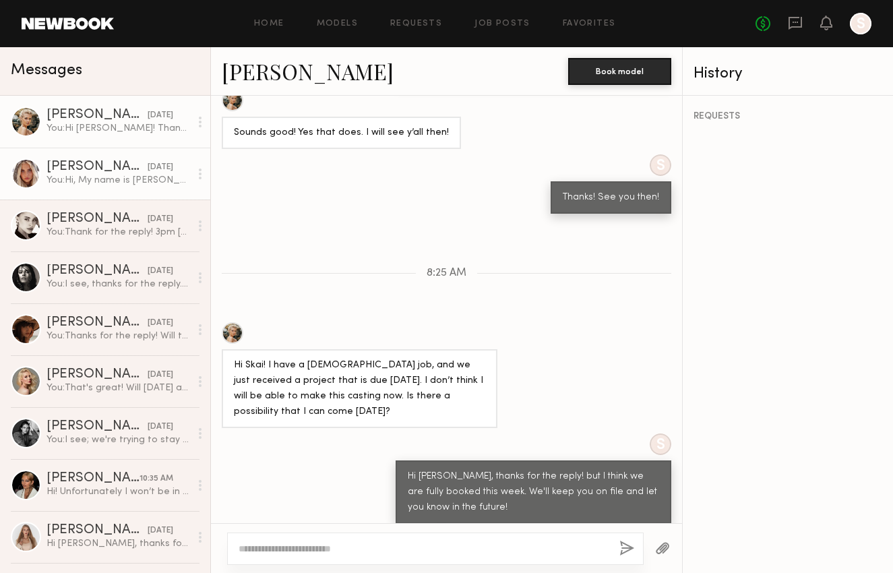
click at [96, 162] on div "[PERSON_NAME]" at bounding box center [96, 166] width 101 height 13
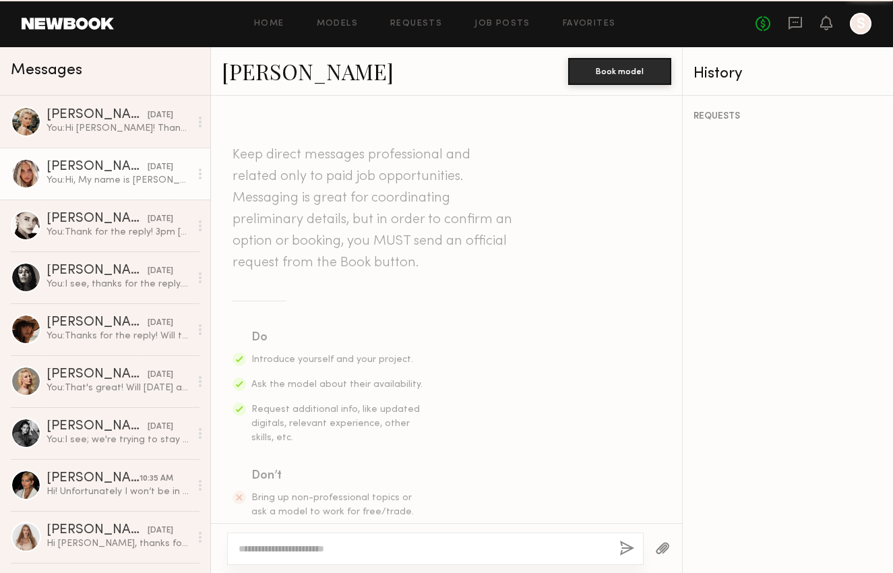
scroll to position [349, 0]
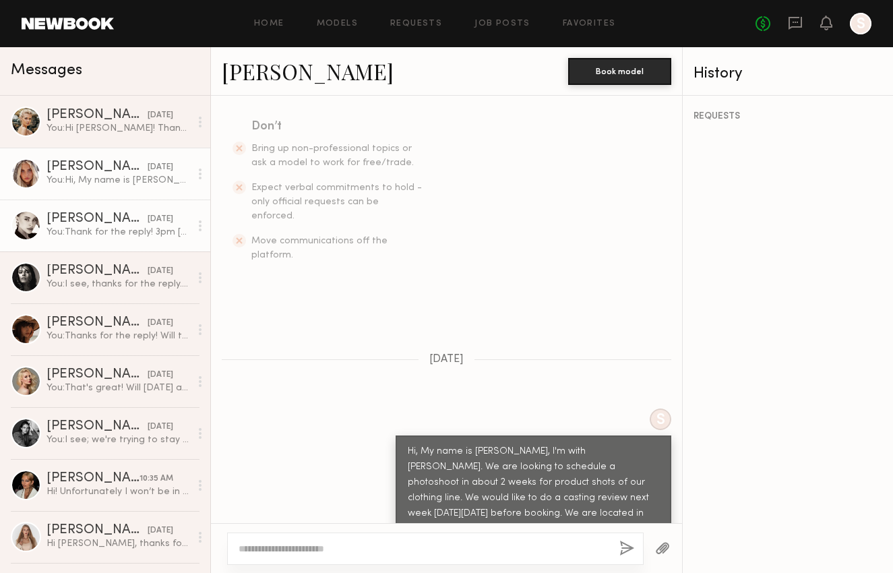
click at [86, 214] on div "[PERSON_NAME]" at bounding box center [96, 218] width 101 height 13
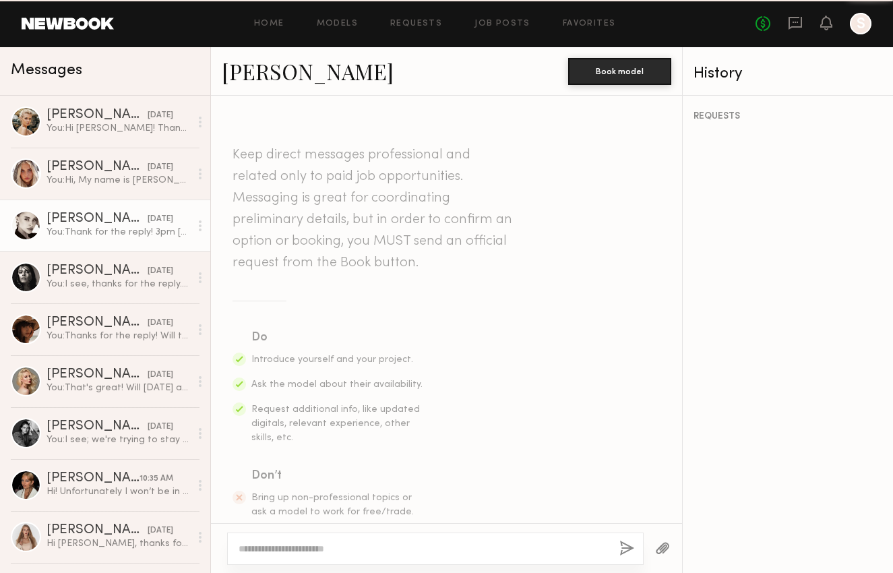
scroll to position [734, 0]
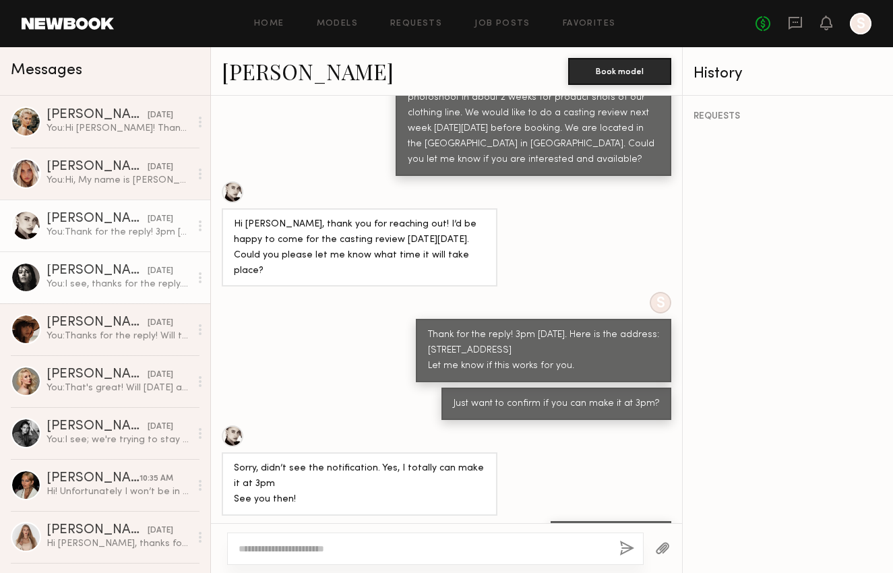
click at [86, 271] on div "[PERSON_NAME]" at bounding box center [96, 270] width 101 height 13
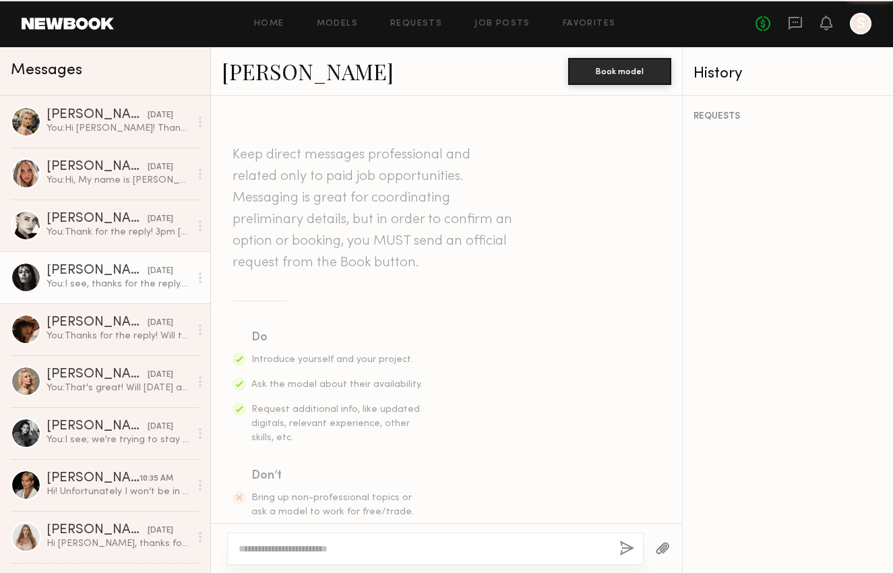
scroll to position [494, 0]
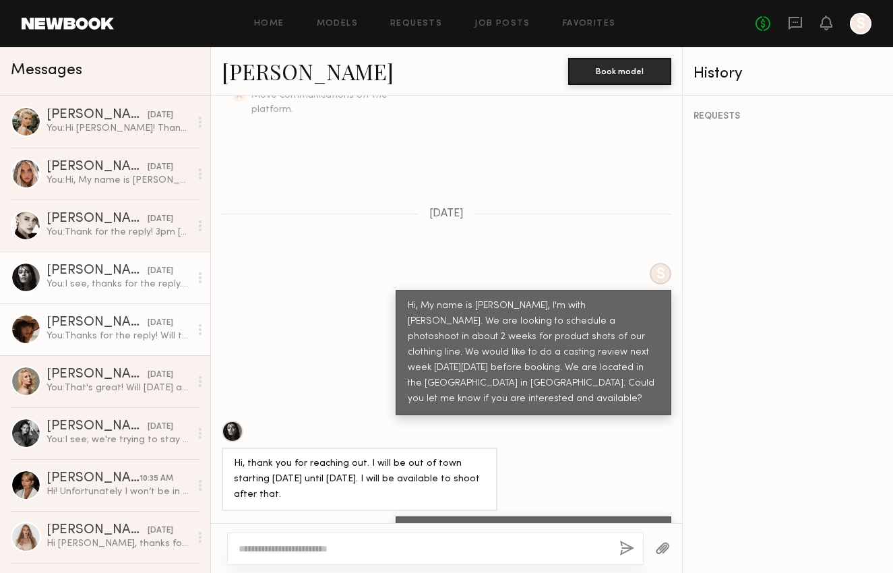
click at [96, 327] on div "[PERSON_NAME]" at bounding box center [96, 322] width 101 height 13
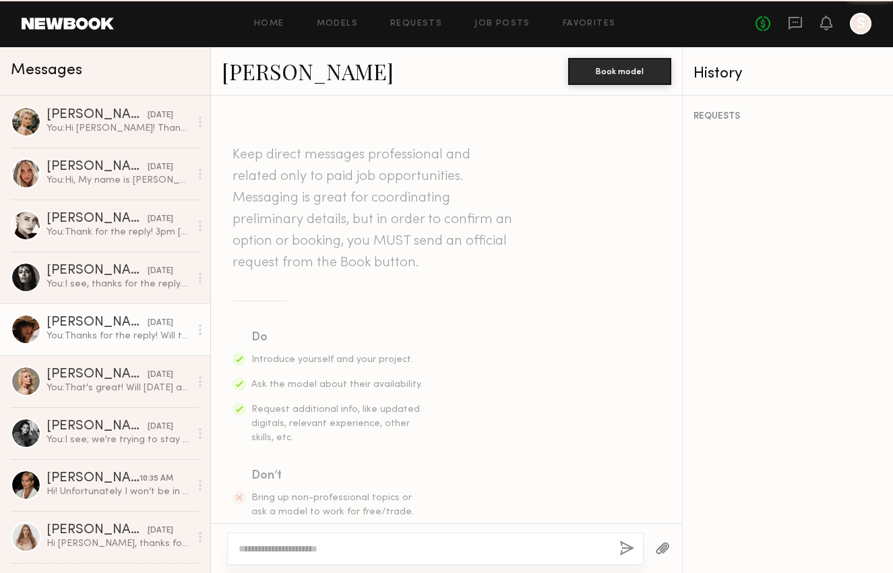
scroll to position [945, 0]
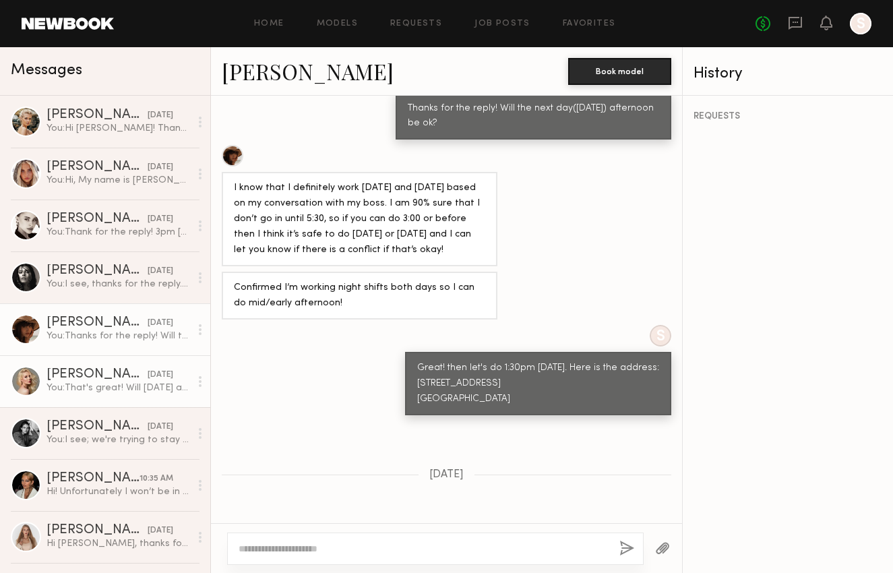
click at [100, 383] on div "You: That's great! Will [DATE] at 2pm be ok? Here is our address: [STREET_ADDRE…" at bounding box center [117, 387] width 143 height 13
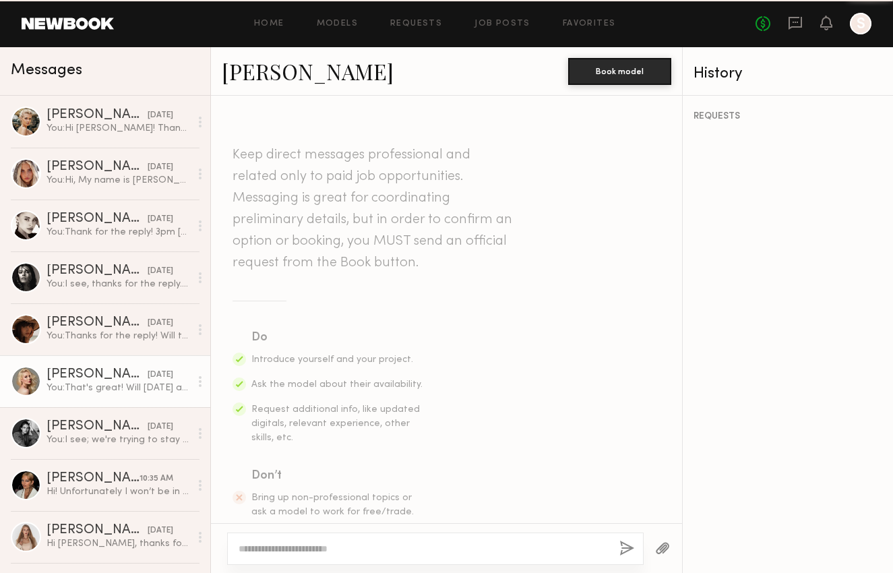
scroll to position [1003, 0]
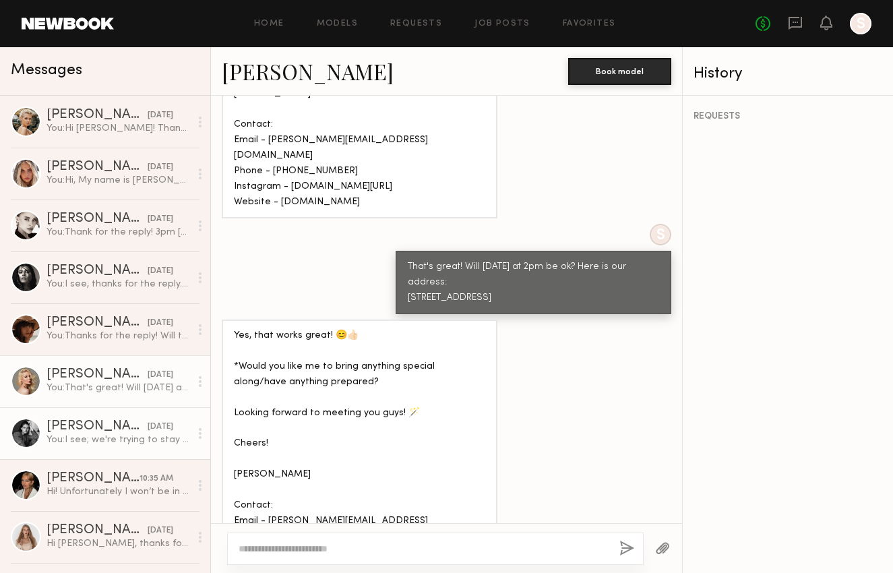
click at [105, 439] on div "You: I see; we're trying to stay in our budget to be around $100/hr. Thank you …" at bounding box center [117, 439] width 143 height 13
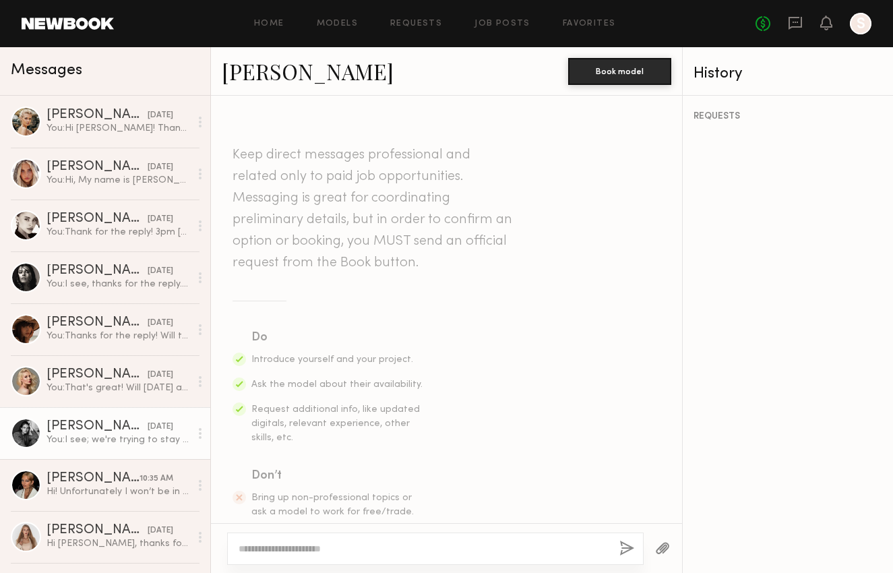
scroll to position [889, 0]
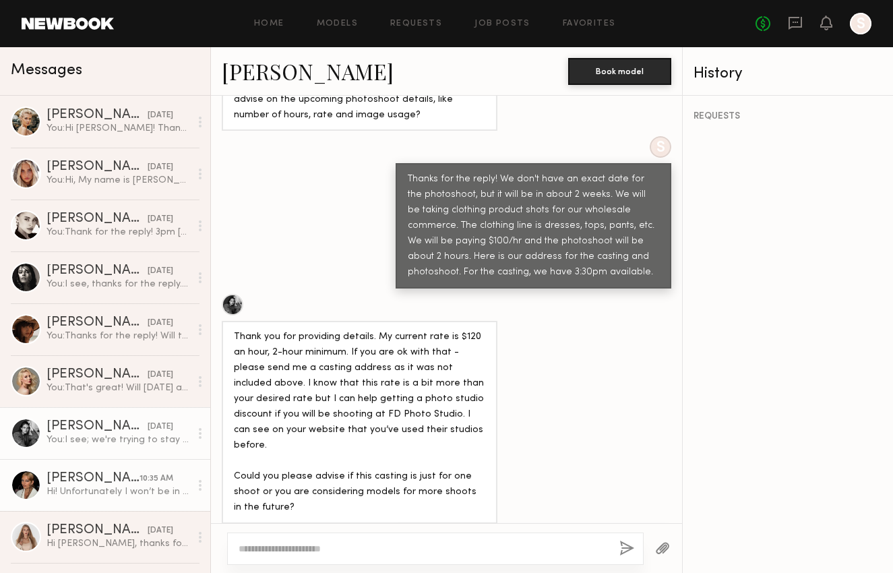
click at [108, 484] on div "[PERSON_NAME]" at bounding box center [92, 478] width 93 height 13
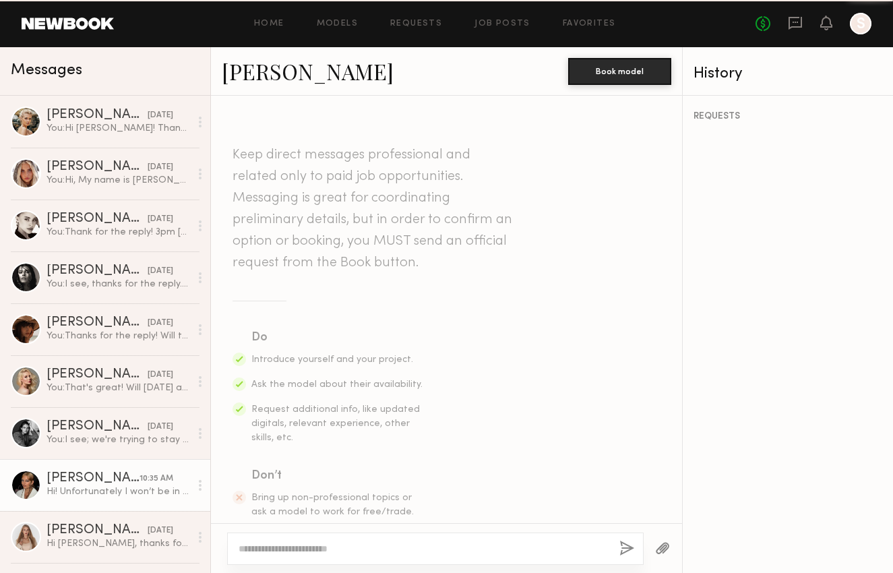
scroll to position [519, 0]
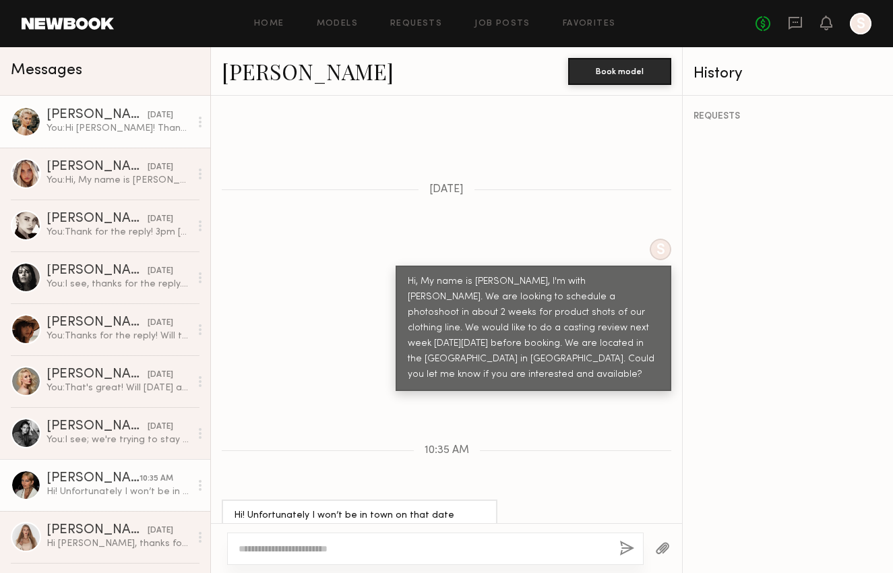
click at [135, 127] on div "You: Hi [PERSON_NAME]! Thanks for the reply. We don't have an exact date, but w…" at bounding box center [117, 128] width 143 height 13
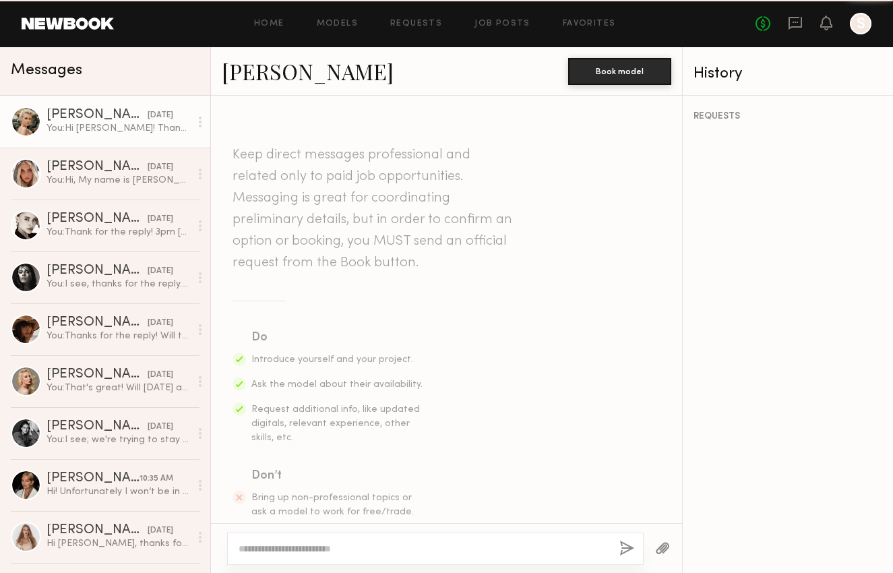
scroll to position [1140, 0]
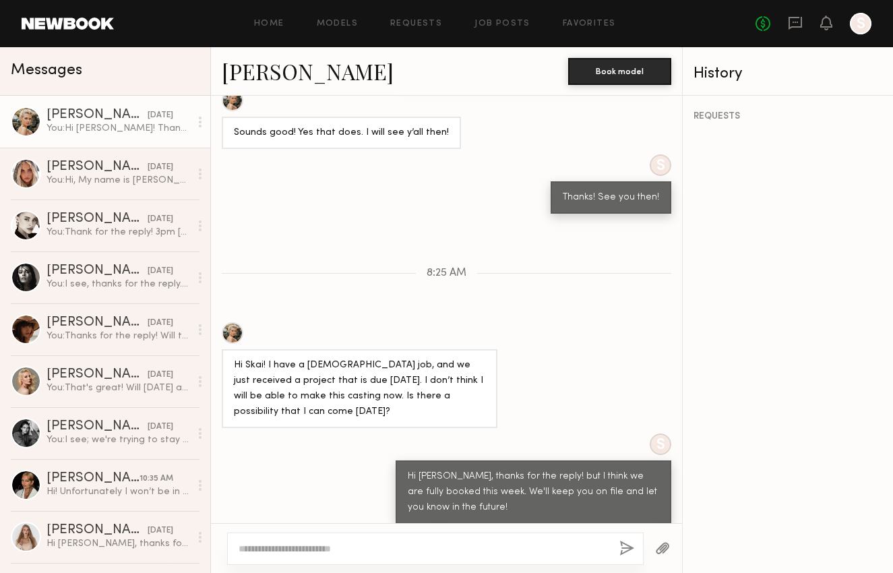
click at [472, 469] on div "Hi [PERSON_NAME], thanks for the reply! but I think we are fully booked this we…" at bounding box center [533, 492] width 251 height 46
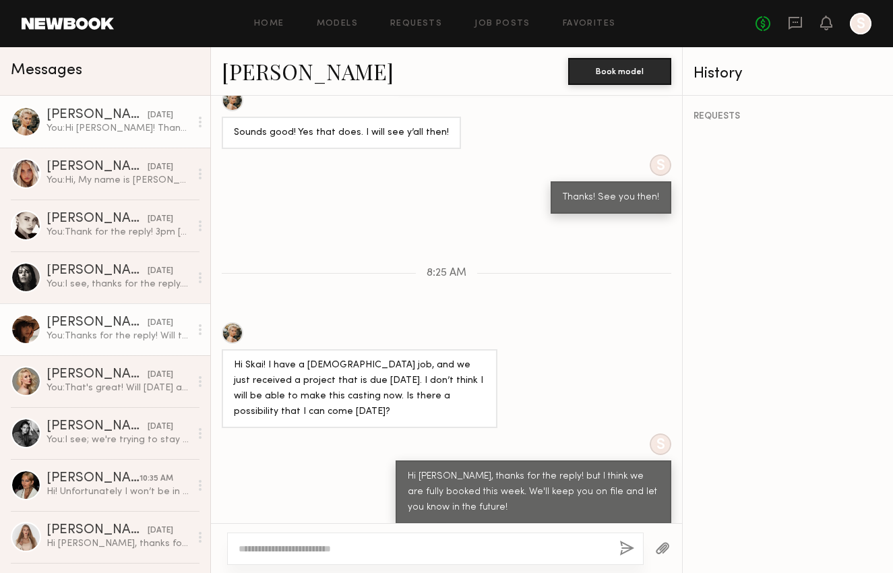
click at [87, 340] on div "You: Thanks for the reply! Will the next day([DATE]) afternoon be ok?" at bounding box center [117, 335] width 143 height 13
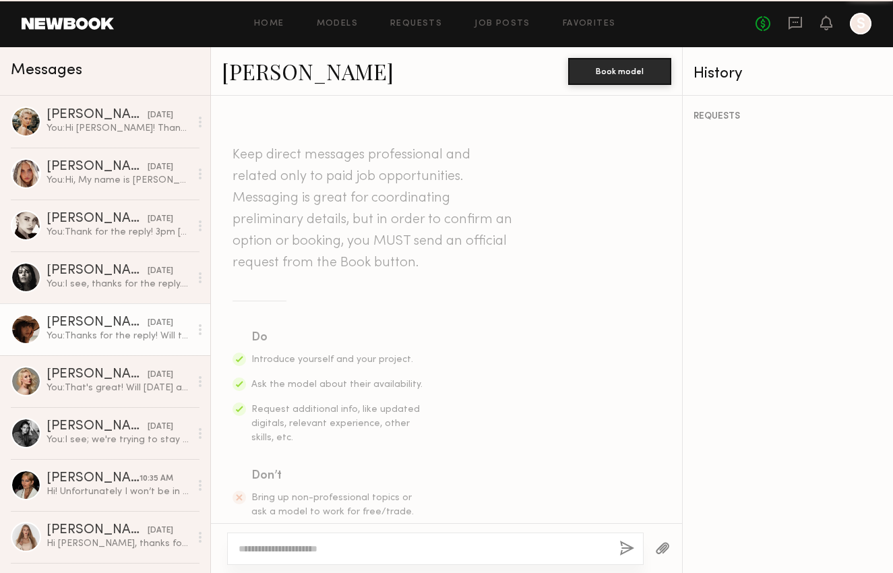
scroll to position [945, 0]
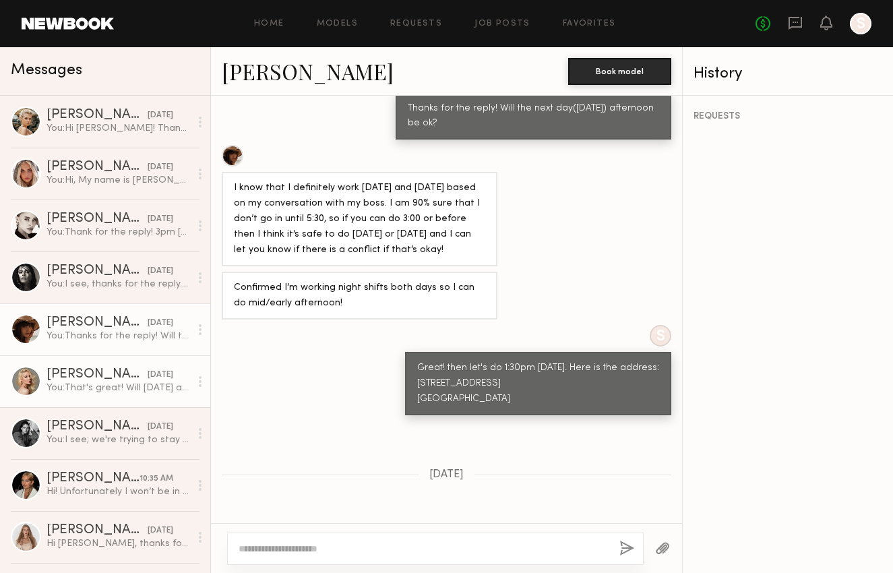
click at [118, 378] on div "[PERSON_NAME]" at bounding box center [96, 374] width 101 height 13
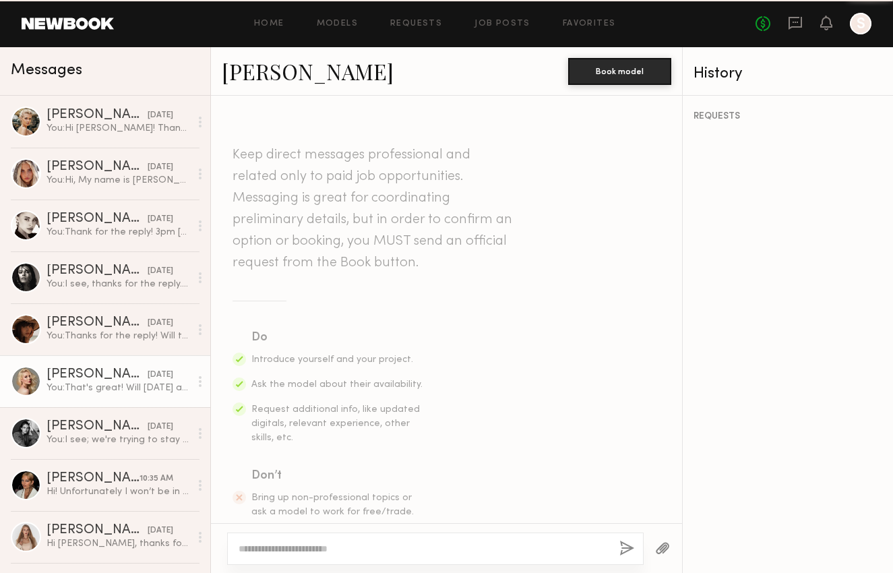
scroll to position [1003, 0]
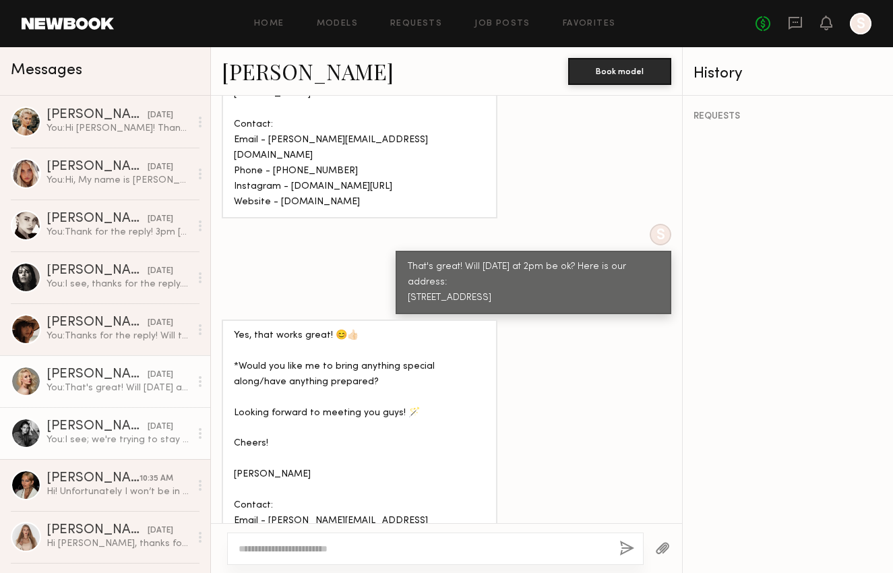
click at [148, 421] on div "[DATE]" at bounding box center [161, 426] width 26 height 13
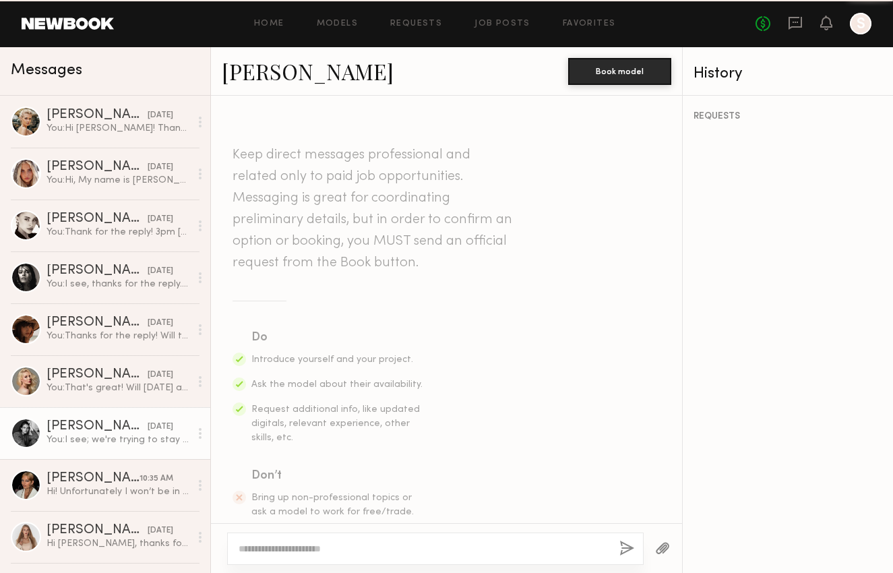
scroll to position [889, 0]
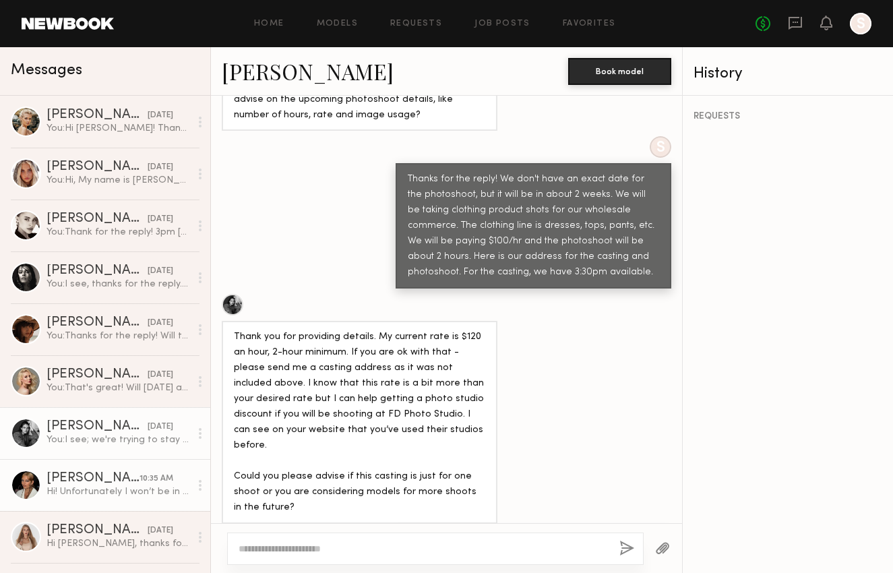
click at [117, 482] on div "[PERSON_NAME]" at bounding box center [92, 478] width 93 height 13
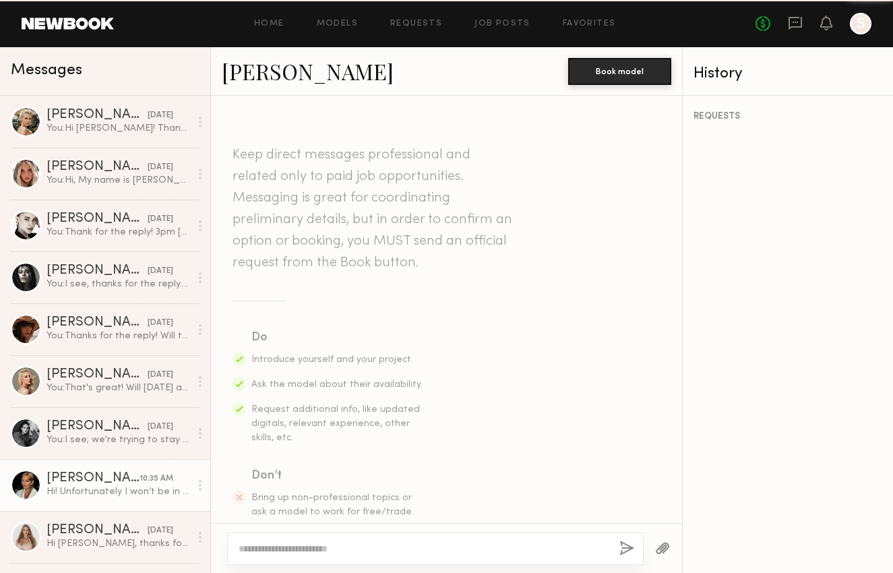
scroll to position [519, 0]
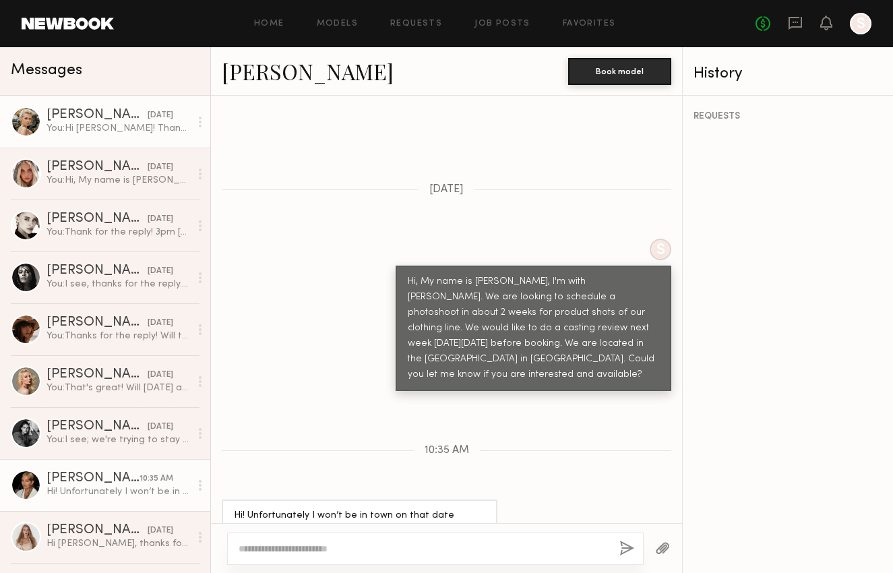
click at [133, 131] on div "You: Hi [PERSON_NAME]! Thanks for the reply. We don't have an exact date, but w…" at bounding box center [117, 128] width 143 height 13
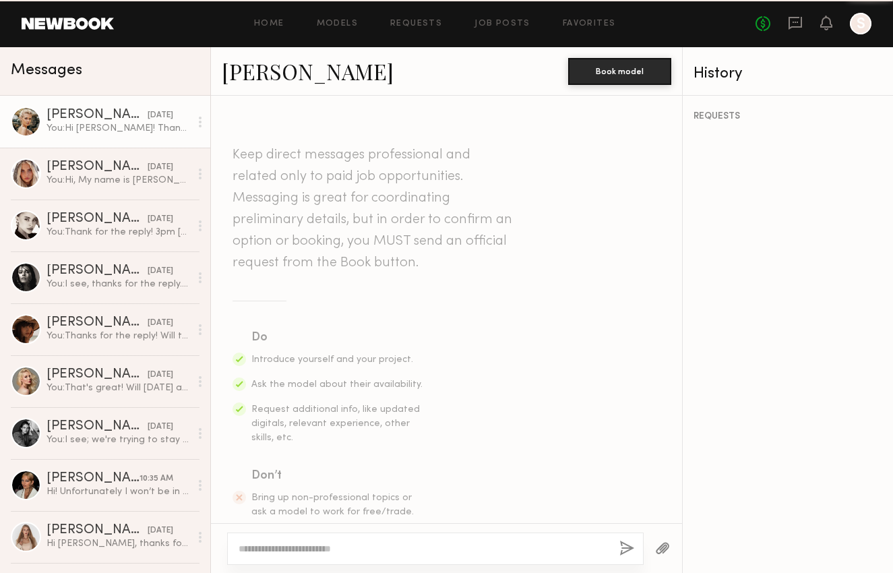
scroll to position [1140, 0]
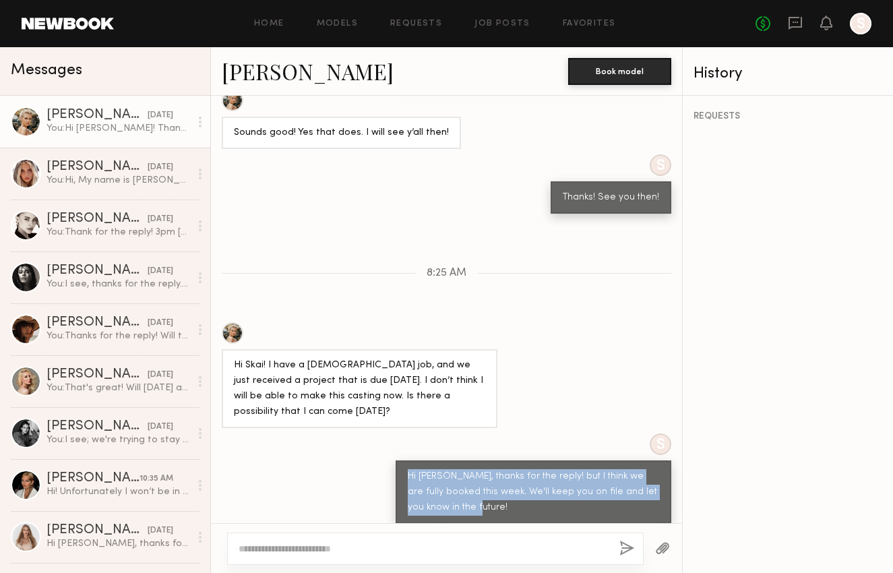
drag, startPoint x: 457, startPoint y: 458, endPoint x: 395, endPoint y: 424, distance: 70.5
click at [395, 460] on div "Hi [PERSON_NAME], thanks for the reply! but I think we are fully booked this we…" at bounding box center [532, 491] width 275 height 63
copy div "Hi [PERSON_NAME], thanks for the reply! but I think we are fully booked this we…"
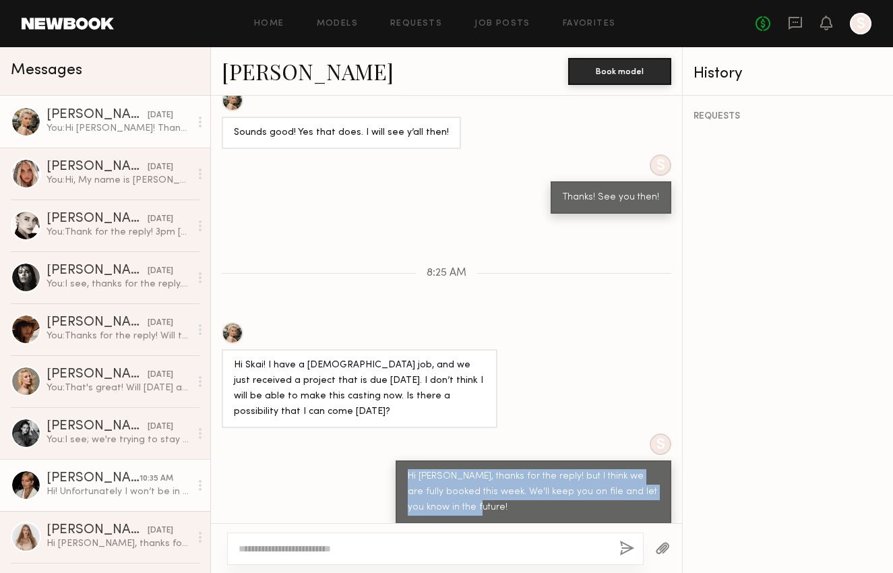
click at [112, 492] on div "Hi! Unfortunately I won’t be in town on that date specifically, is there a way …" at bounding box center [117, 491] width 143 height 13
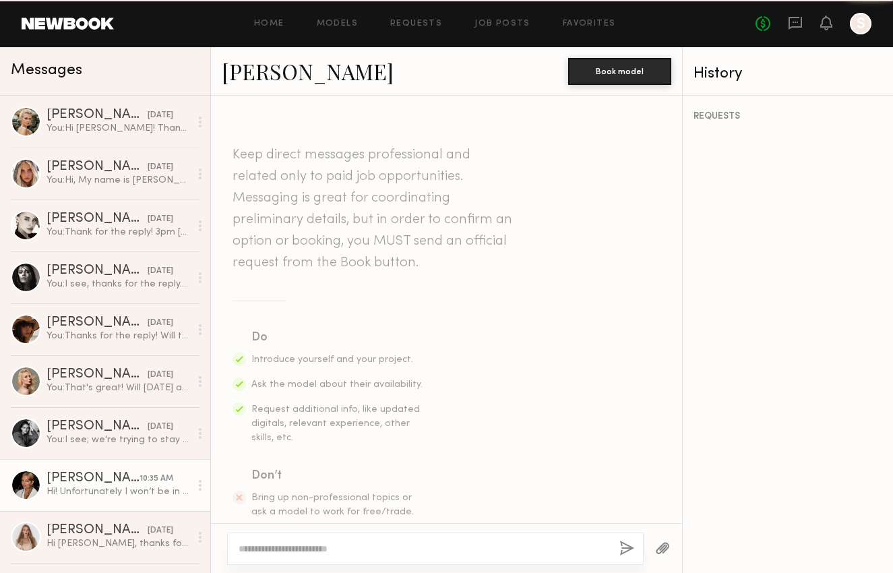
scroll to position [519, 0]
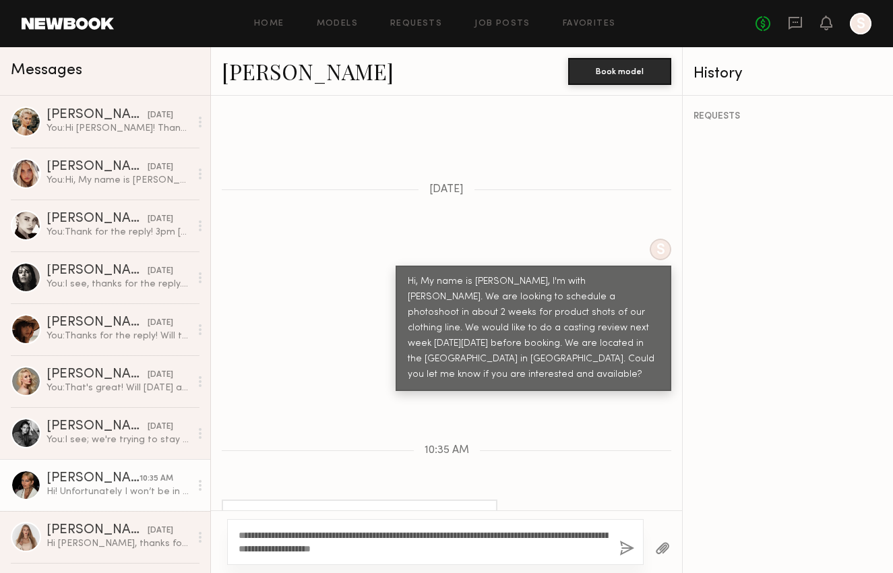
click at [282, 533] on textarea "**********" at bounding box center [423, 541] width 370 height 27
type textarea "**********"
click at [624, 542] on button "button" at bounding box center [626, 548] width 15 height 17
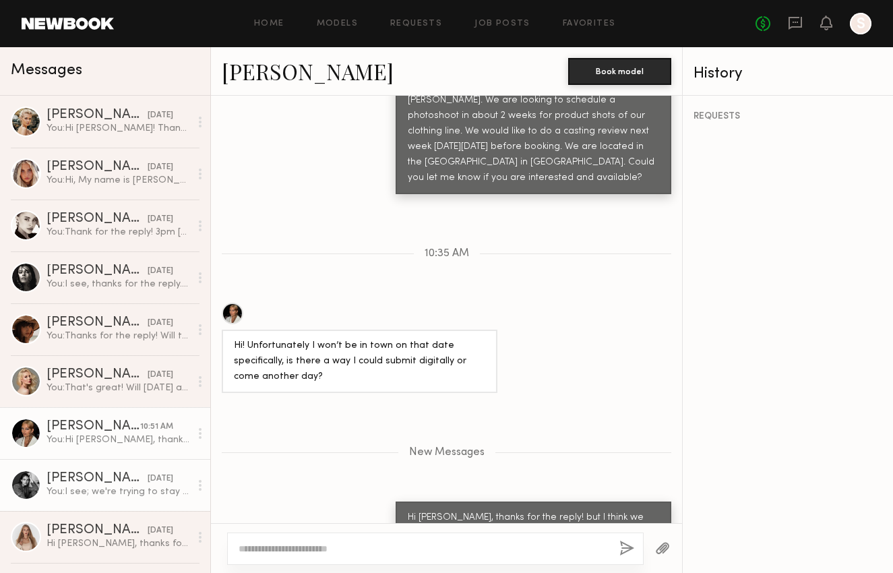
click at [112, 462] on link "[PERSON_NAME] [DATE] You: I see; we're trying to stay in our budget to be aroun…" at bounding box center [105, 485] width 210 height 52
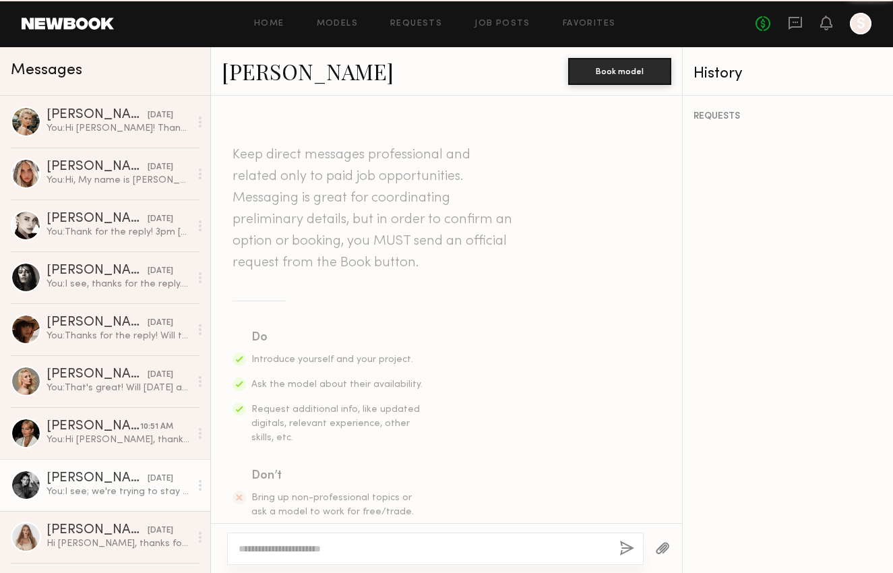
scroll to position [889, 0]
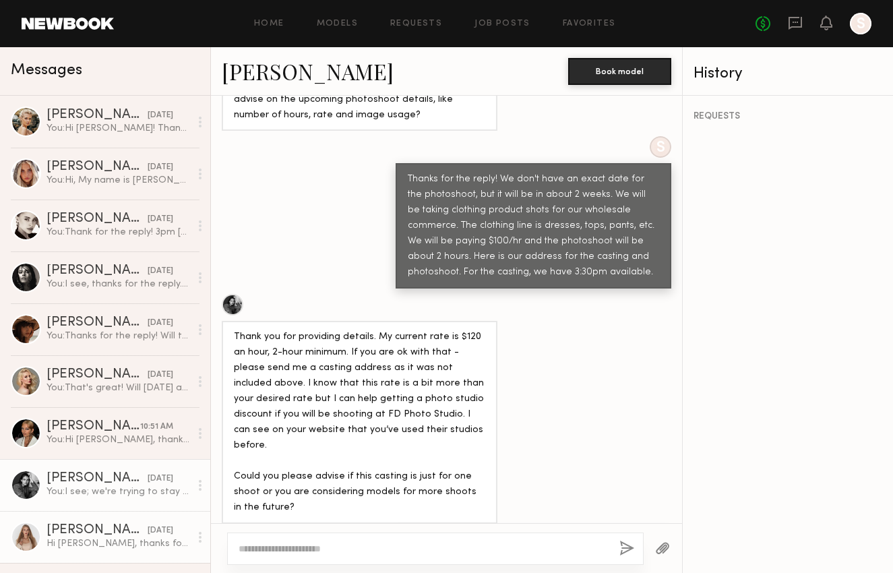
click at [104, 526] on div "[PERSON_NAME]" at bounding box center [96, 529] width 101 height 13
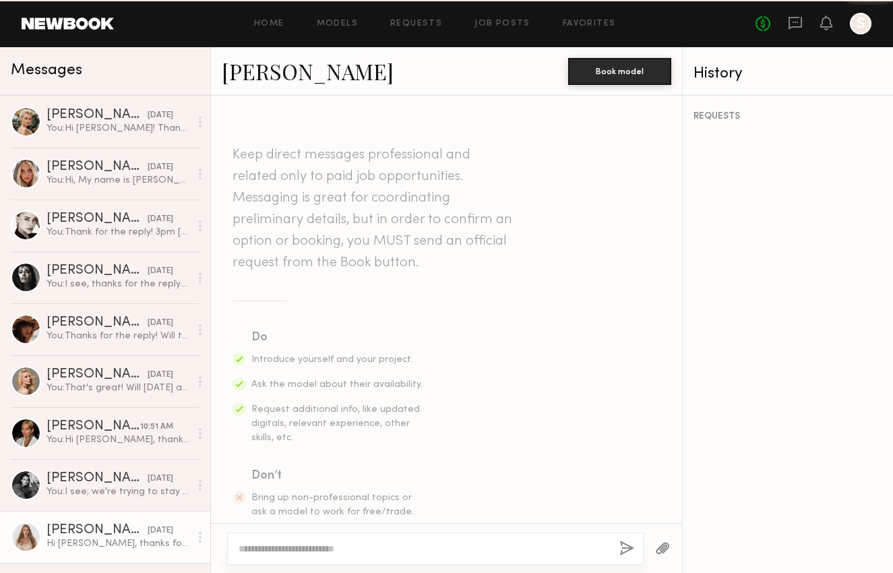
scroll to position [504, 0]
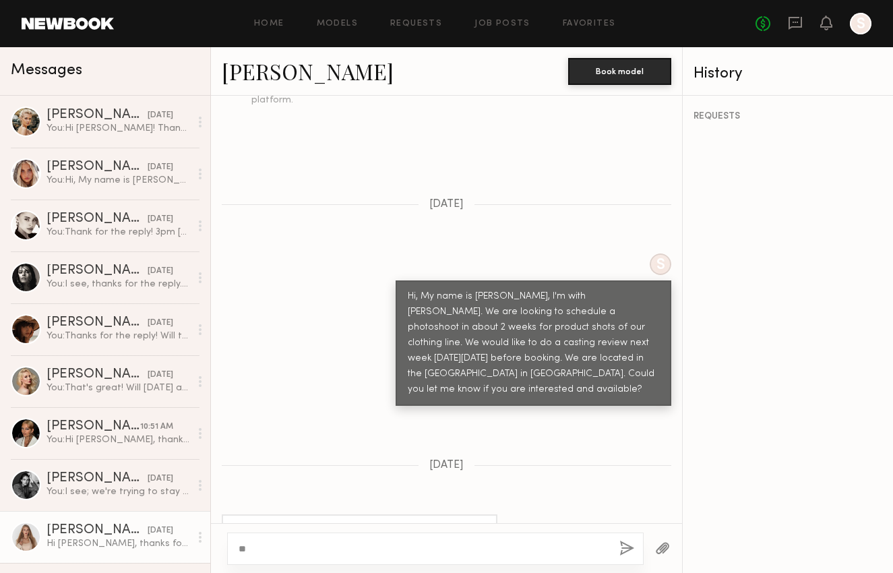
type textarea "*"
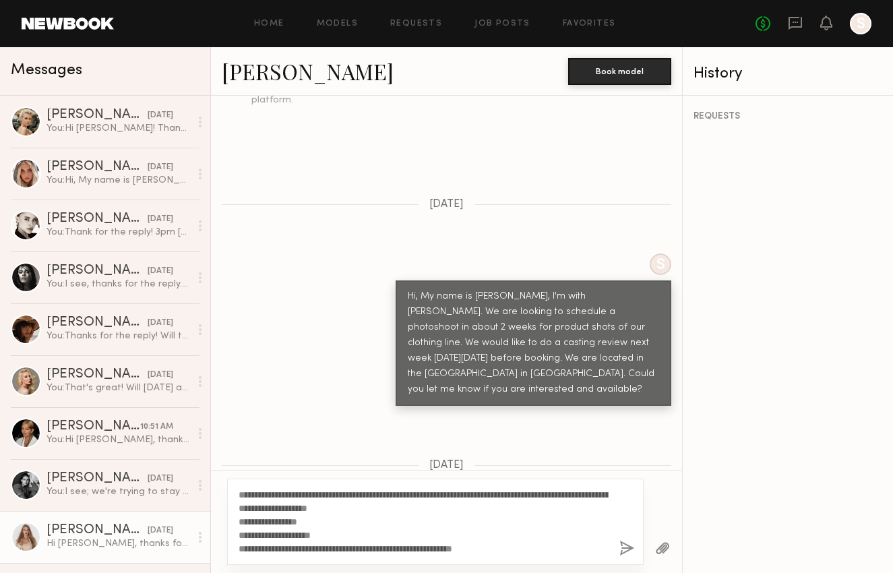
click at [292, 548] on textarea "**********" at bounding box center [423, 521] width 370 height 67
drag, startPoint x: 352, startPoint y: 507, endPoint x: 437, endPoint y: 505, distance: 84.9
click at [352, 507] on textarea "**********" at bounding box center [423, 521] width 370 height 67
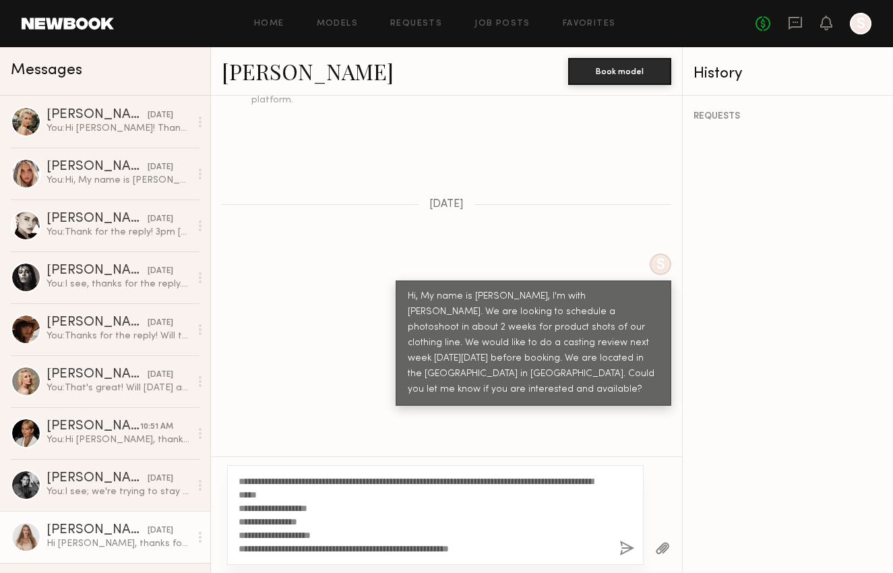
type textarea "**********"
click at [625, 547] on button "button" at bounding box center [626, 548] width 15 height 17
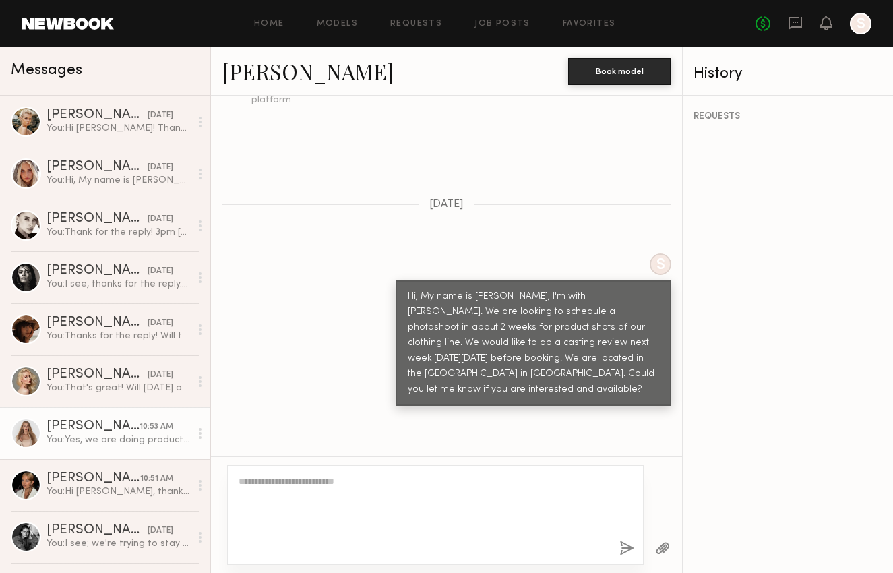
scroll to position [863, 0]
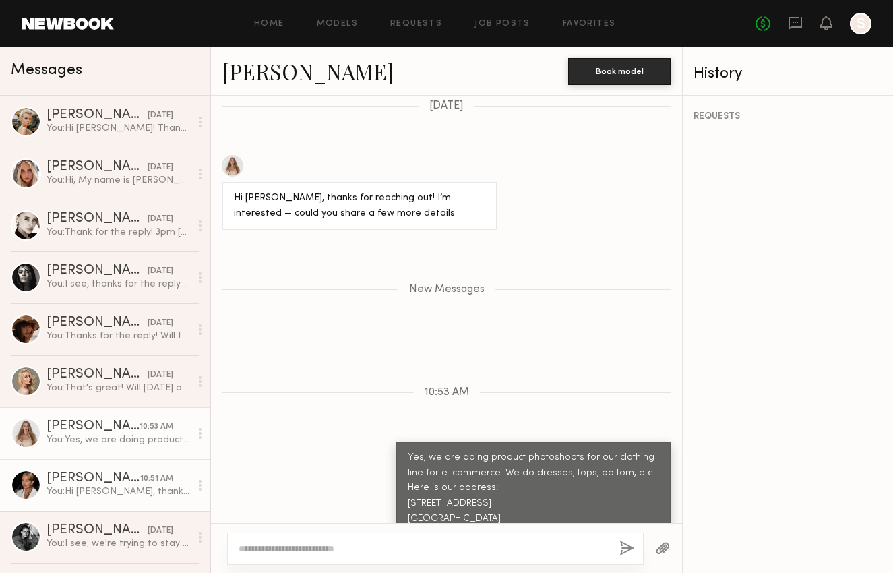
click at [88, 493] on div "You: Hi [PERSON_NAME], thanks for the reply! but I think we are fully booked th…" at bounding box center [117, 491] width 143 height 13
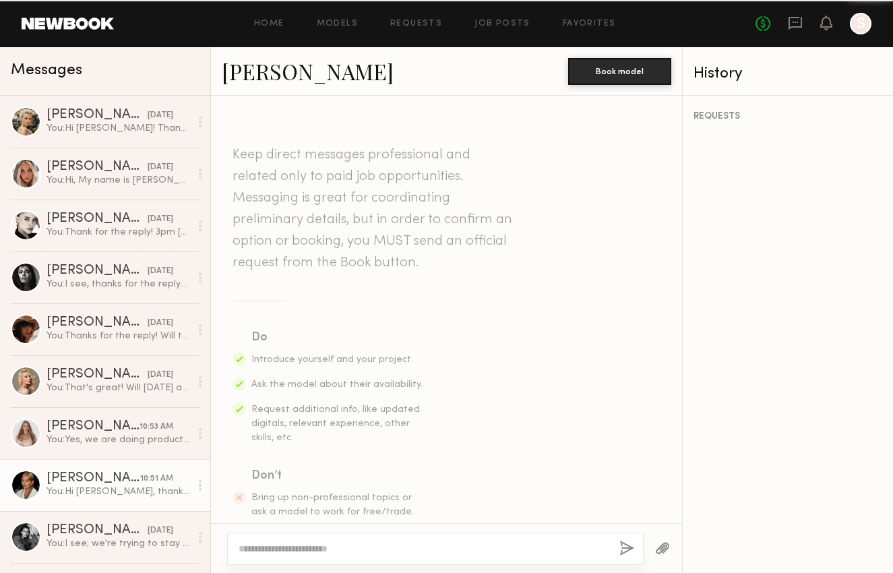
scroll to position [612, 0]
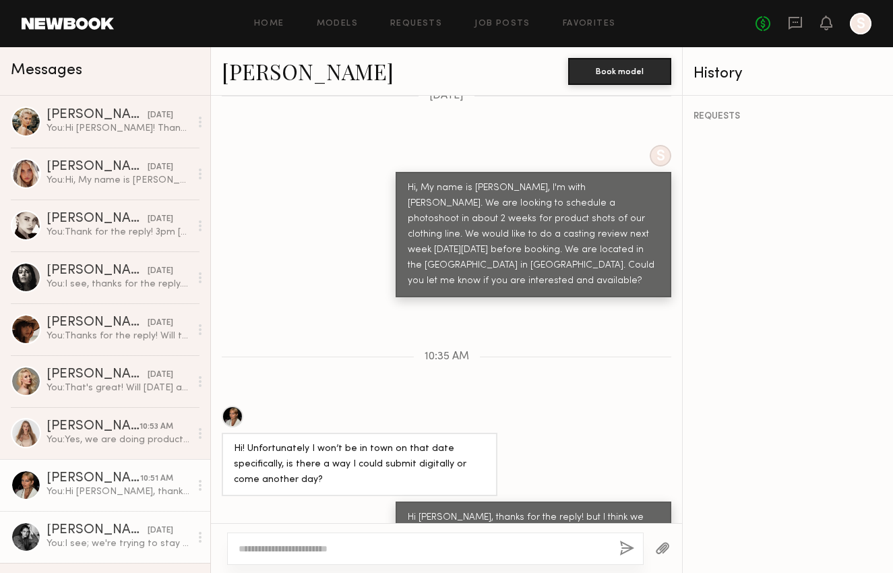
click at [94, 540] on div "You: I see; we're trying to stay in our budget to be around $100/hr. Thank you …" at bounding box center [117, 543] width 143 height 13
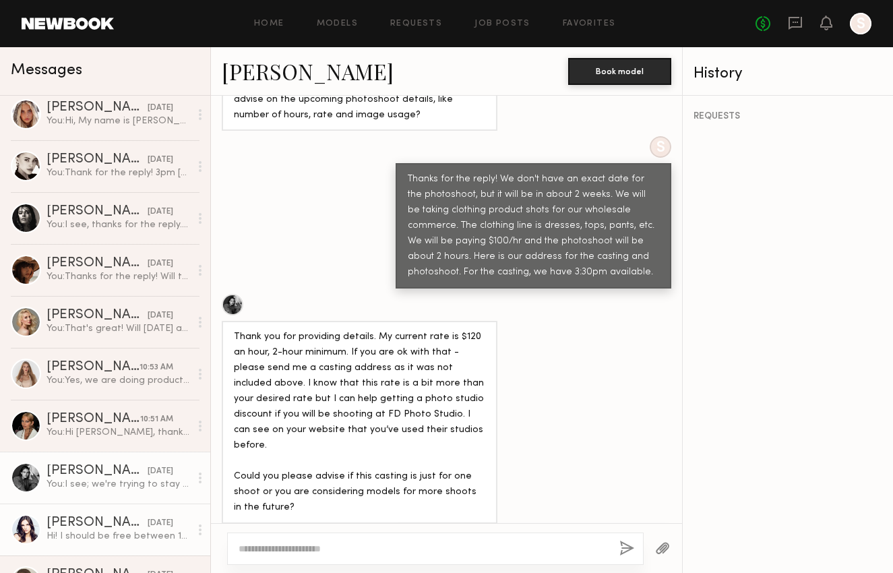
scroll to position [98, 0]
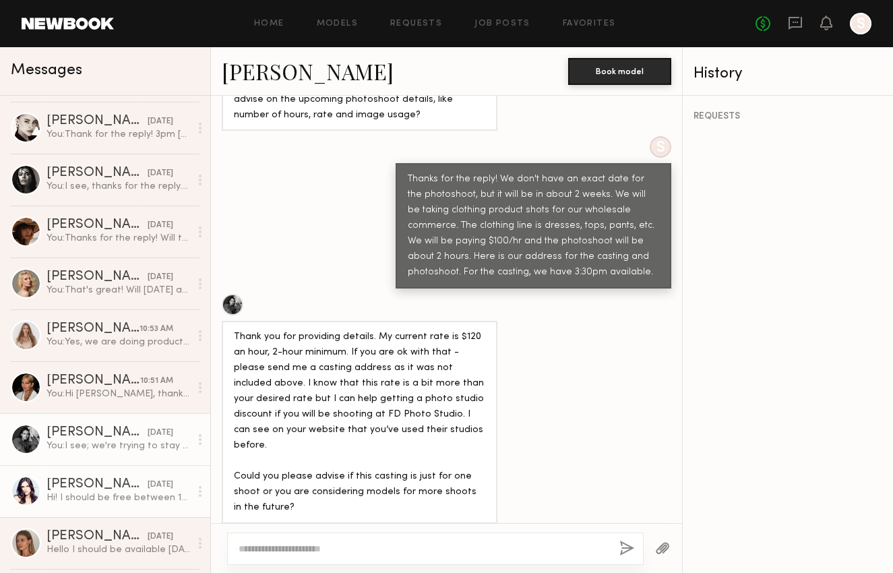
click at [124, 496] on div "Hi! I should be free between 11am-12:30pm that day if that time works for you?" at bounding box center [117, 497] width 143 height 13
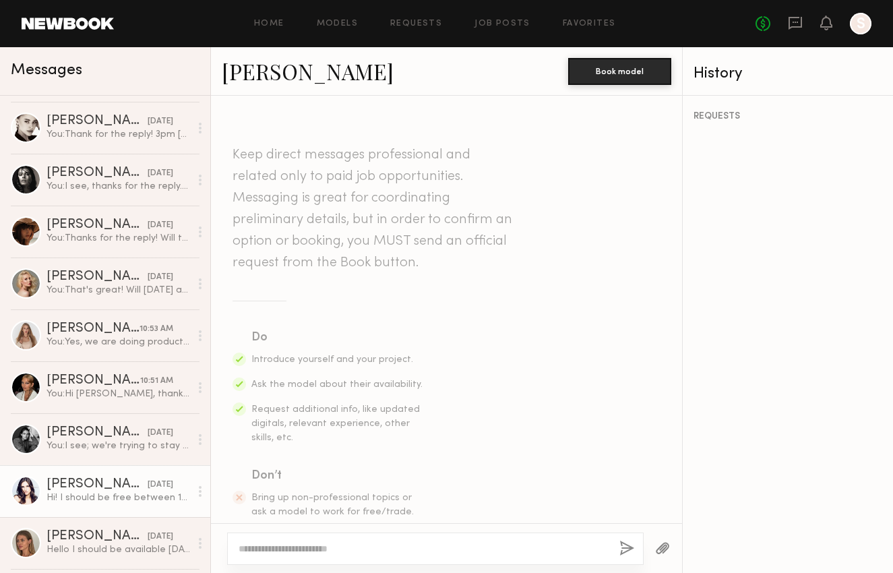
scroll to position [1136, 0]
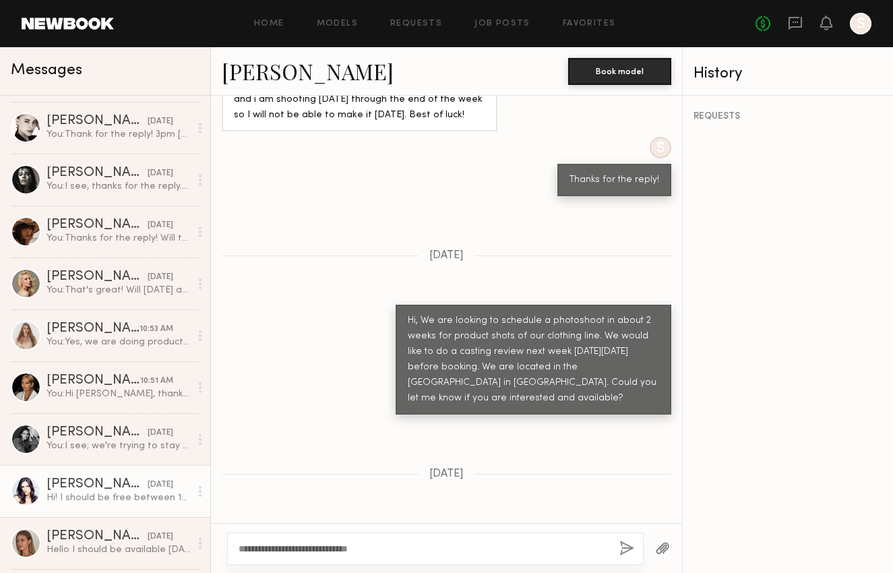
type textarea "**********"
click at [623, 544] on button "button" at bounding box center [626, 548] width 15 height 17
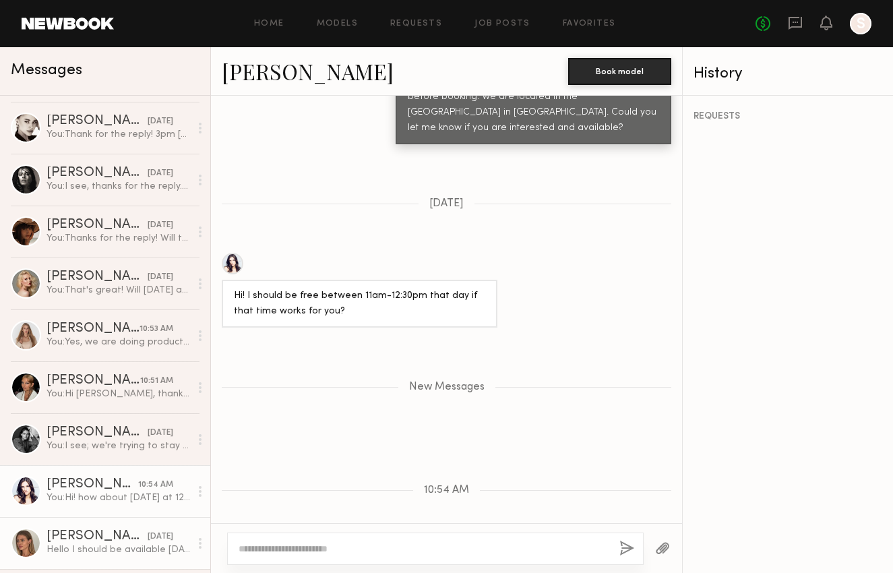
click at [92, 531] on div "[PERSON_NAME]" at bounding box center [96, 535] width 101 height 13
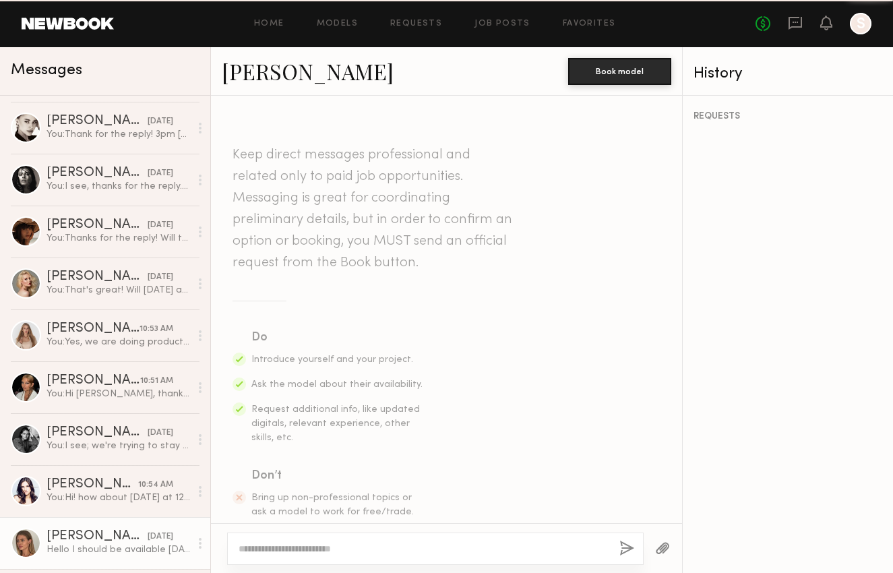
scroll to position [1698, 0]
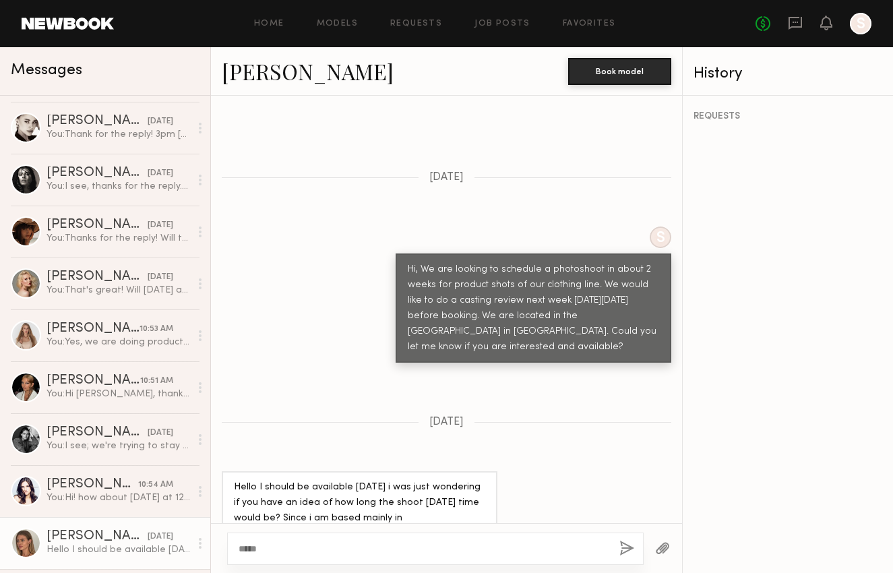
click at [272, 76] on link "[PERSON_NAME]" at bounding box center [308, 71] width 172 height 29
click at [261, 550] on textarea "*****" at bounding box center [423, 548] width 370 height 13
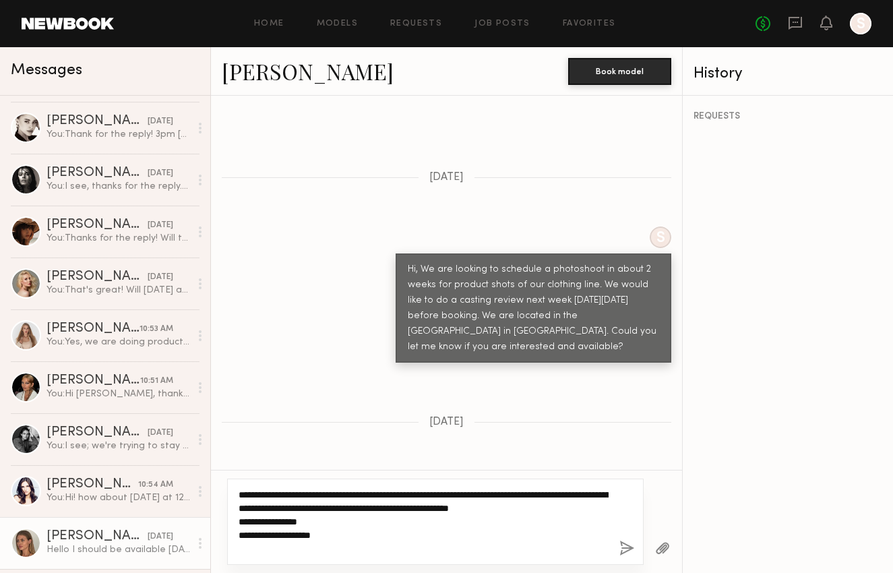
type textarea "**********"
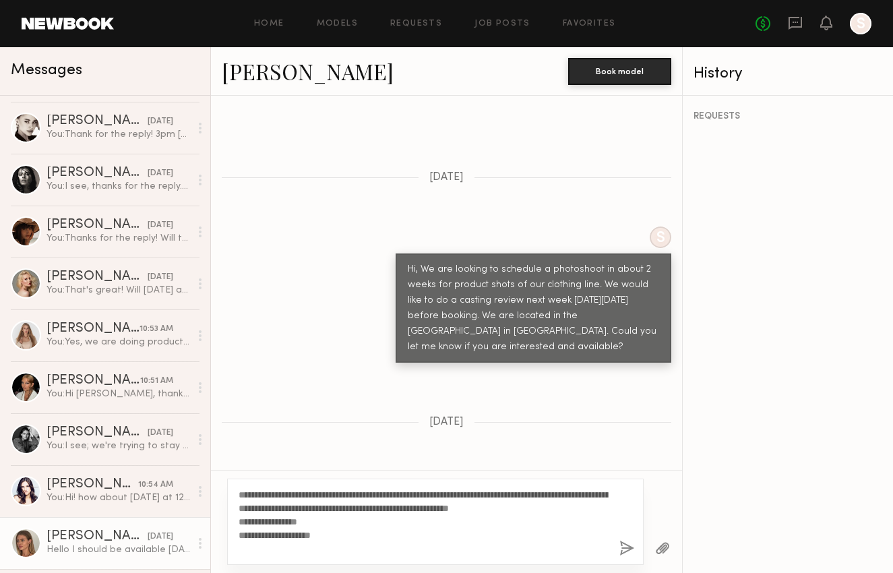
click at [621, 548] on button "button" at bounding box center [626, 548] width 15 height 17
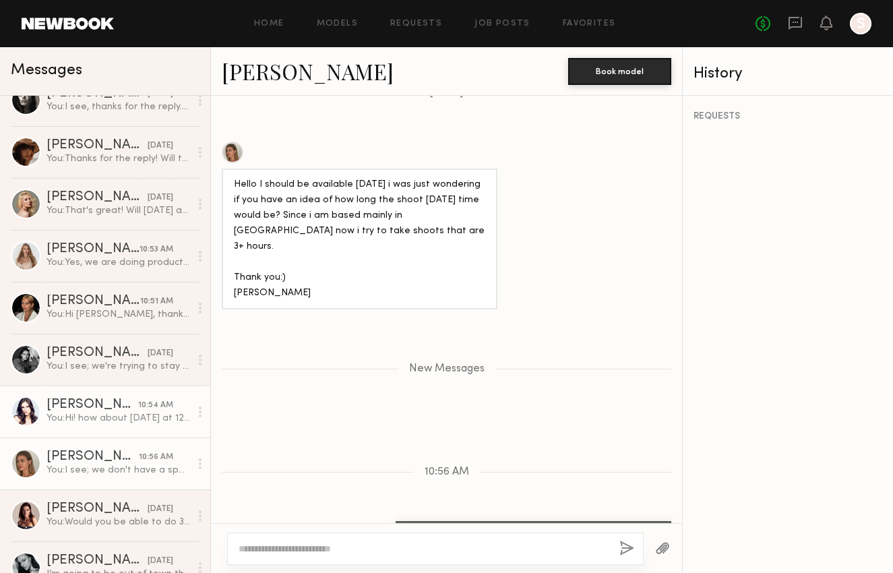
scroll to position [317, 0]
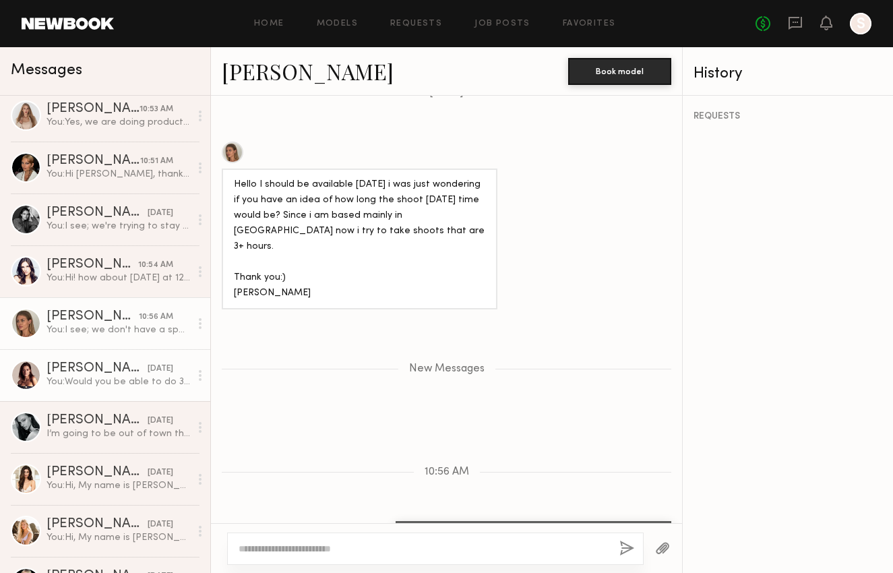
click at [116, 375] on div "You: Would you be able to do 3:30pm [DATE] on 8/27?" at bounding box center [117, 381] width 143 height 13
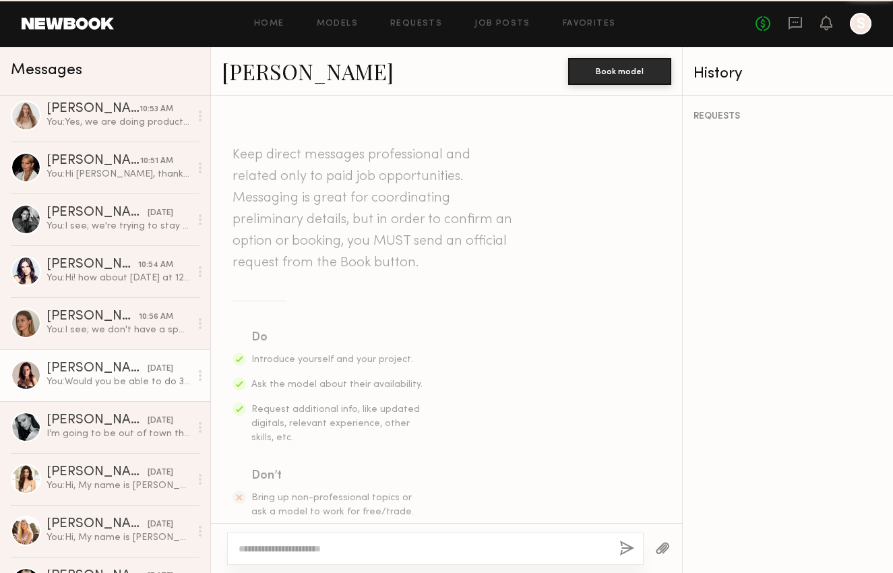
scroll to position [1444, 0]
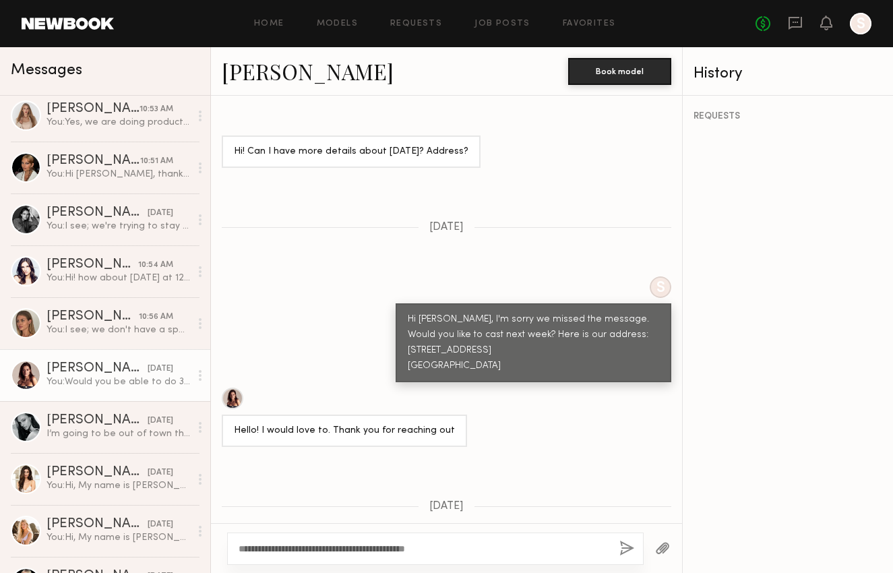
type textarea "**********"
click at [625, 551] on button "button" at bounding box center [626, 548] width 15 height 17
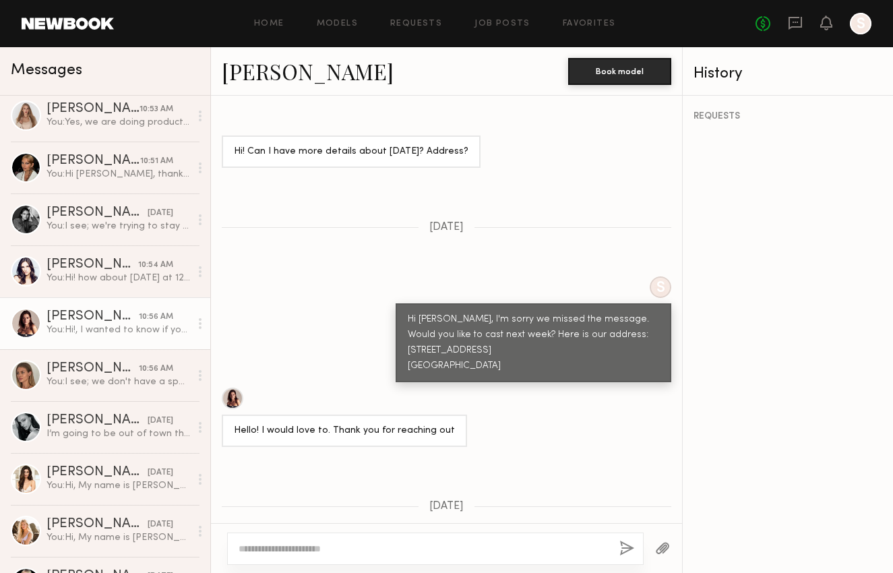
scroll to position [1714, 0]
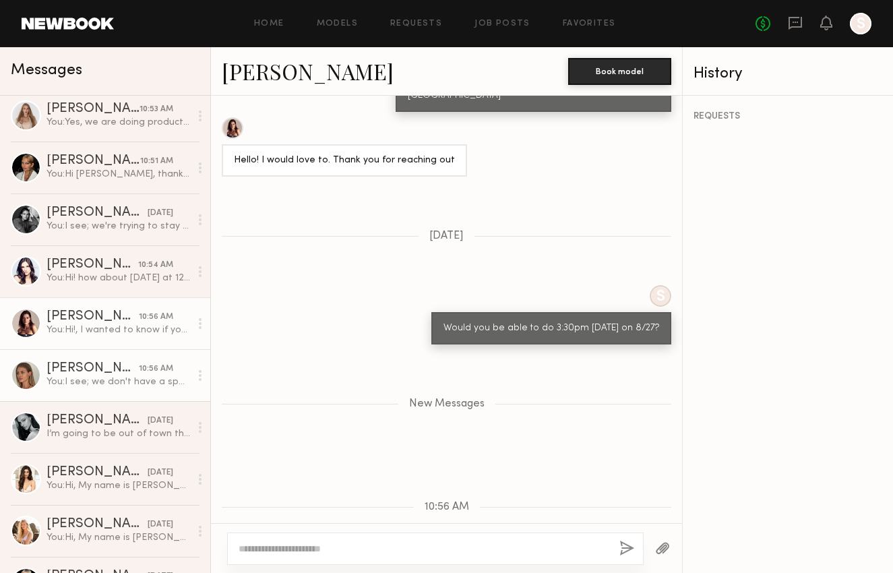
click at [139, 366] on div "10:56 AM" at bounding box center [156, 368] width 34 height 13
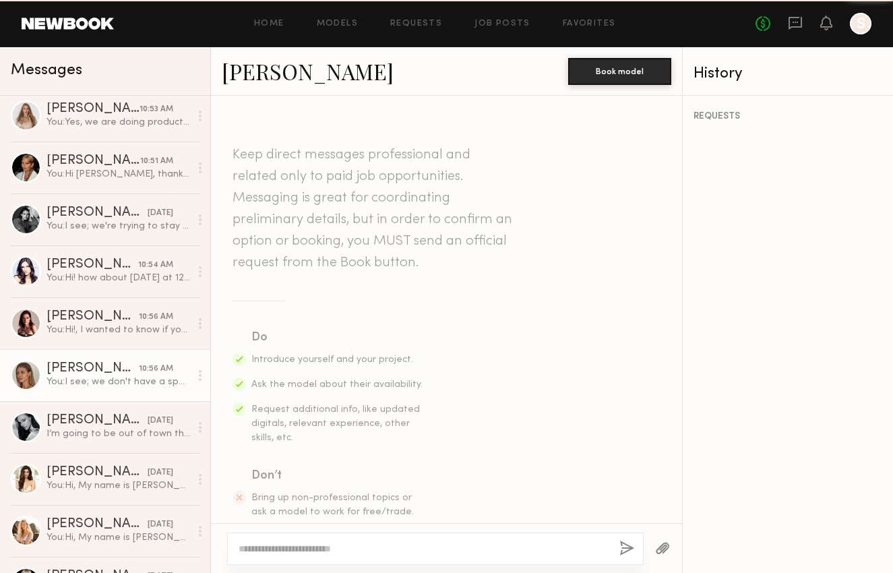
scroll to position [1924, 0]
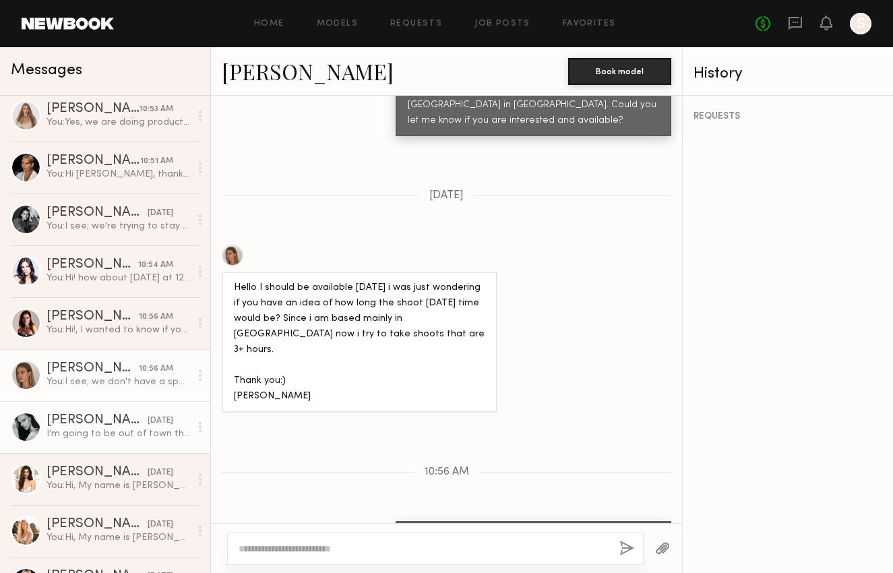
click at [131, 428] on div "I’m going to be out of town this day. Going to burning man. But I would like to…" at bounding box center [117, 433] width 143 height 13
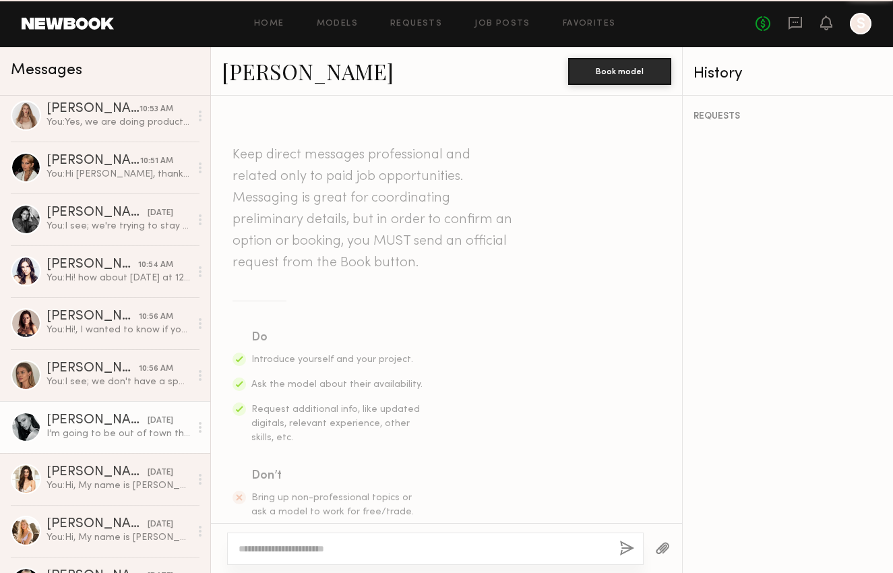
scroll to position [430, 0]
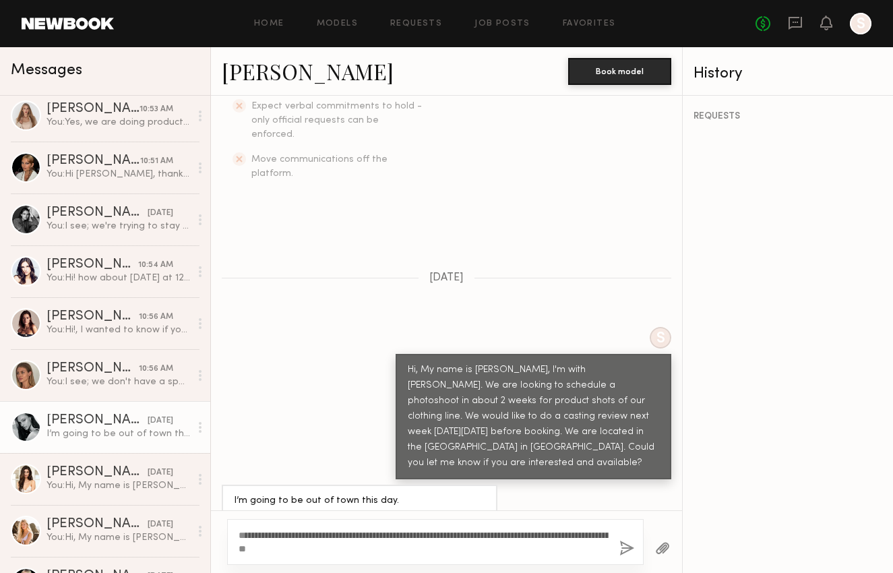
type textarea "**********"
click at [622, 548] on button "button" at bounding box center [626, 548] width 15 height 17
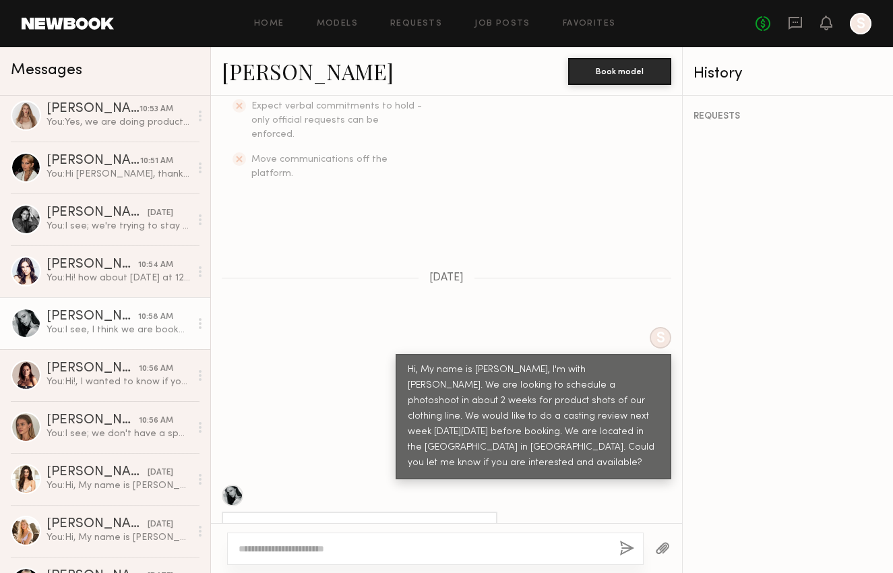
scroll to position [715, 0]
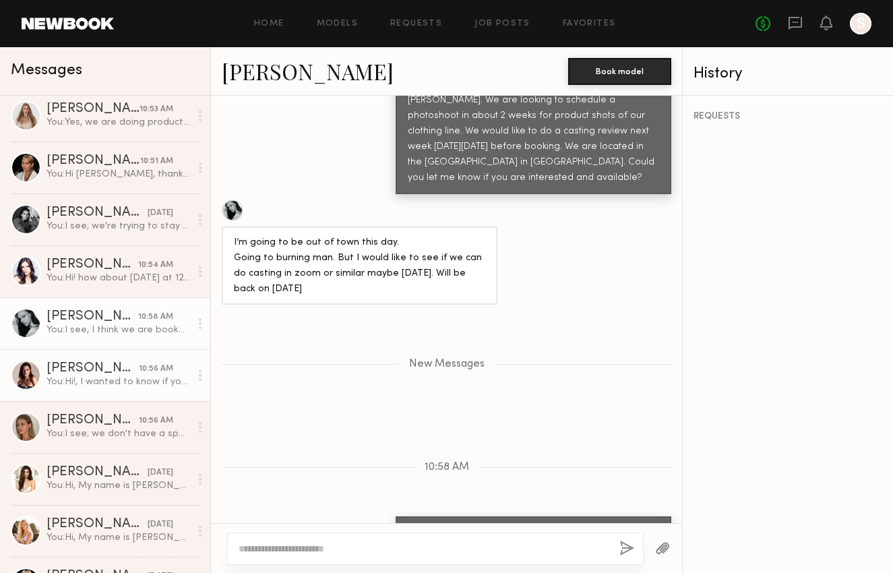
click at [68, 387] on div "You: Hi!, I wanted to know if you are still available?" at bounding box center [117, 381] width 143 height 13
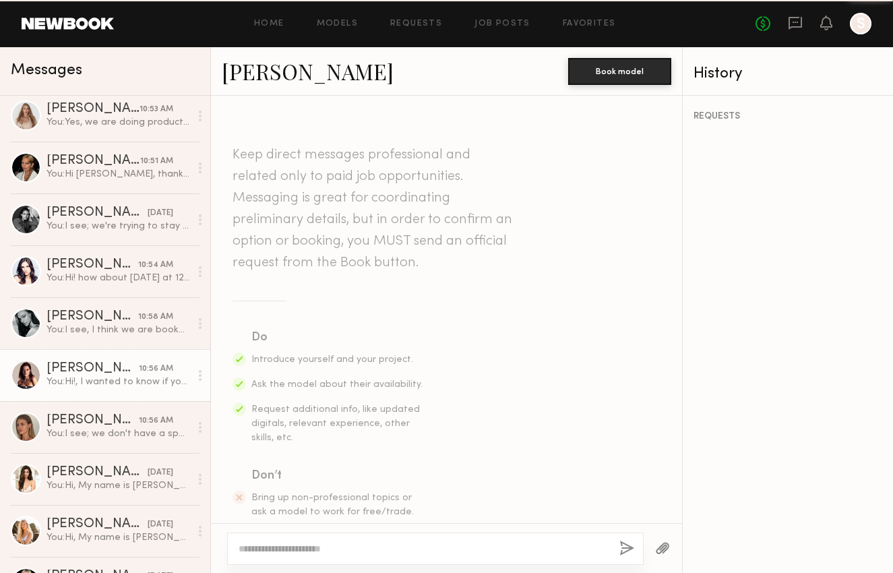
scroll to position [1611, 0]
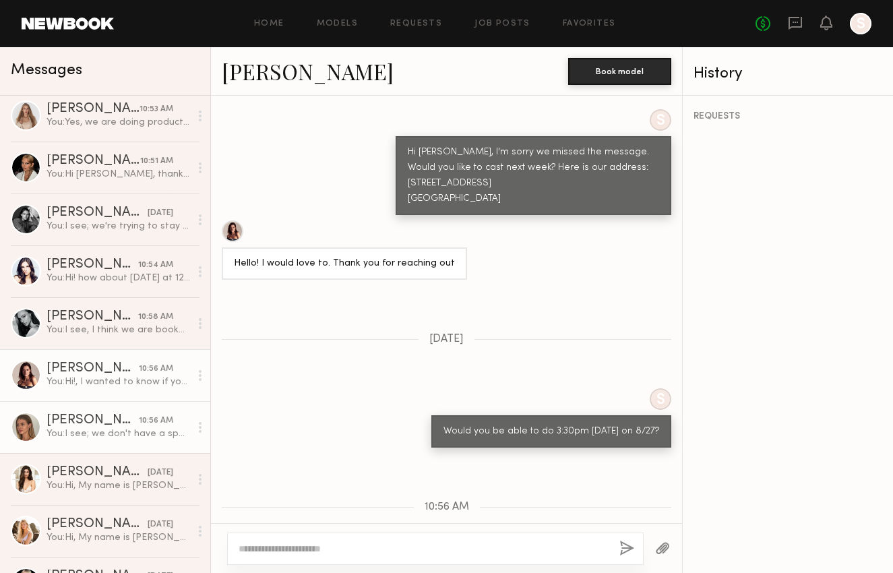
click at [83, 421] on div "[PERSON_NAME]" at bounding box center [92, 420] width 92 height 13
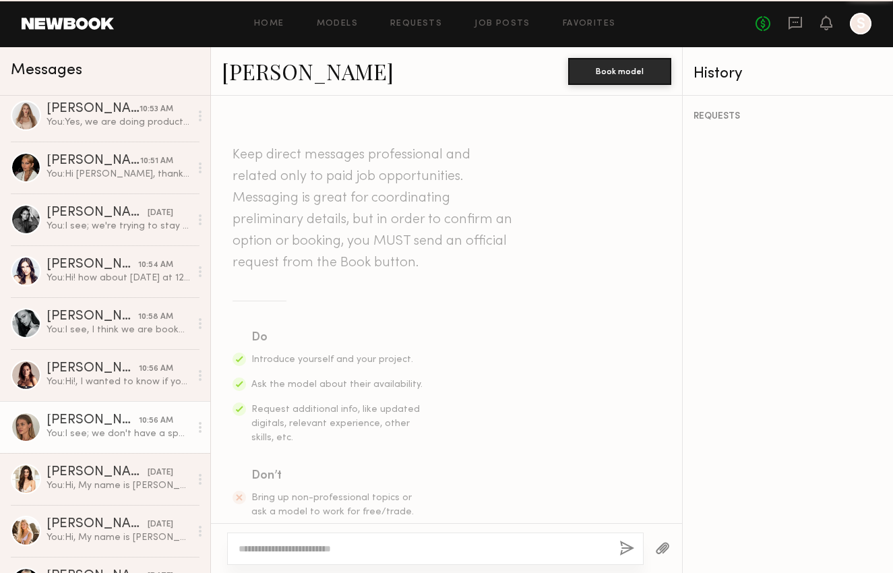
scroll to position [1924, 0]
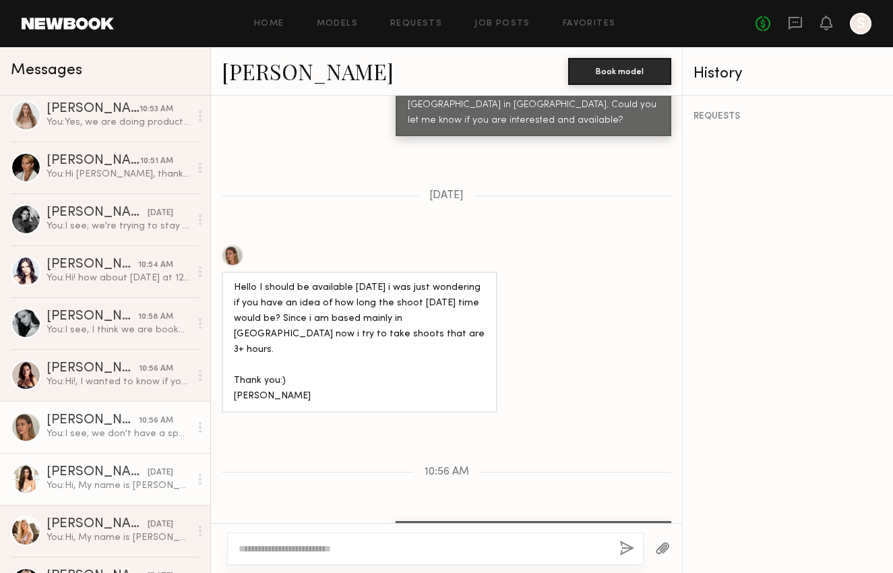
click at [98, 485] on div "You: Hi, My name is [PERSON_NAME], I'm with [PERSON_NAME]. We are looking to sc…" at bounding box center [117, 485] width 143 height 13
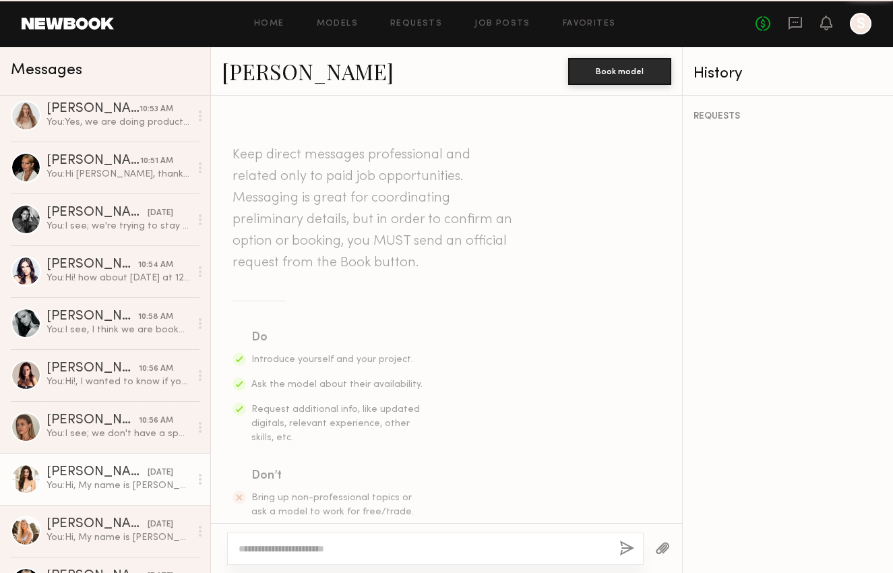
scroll to position [349, 0]
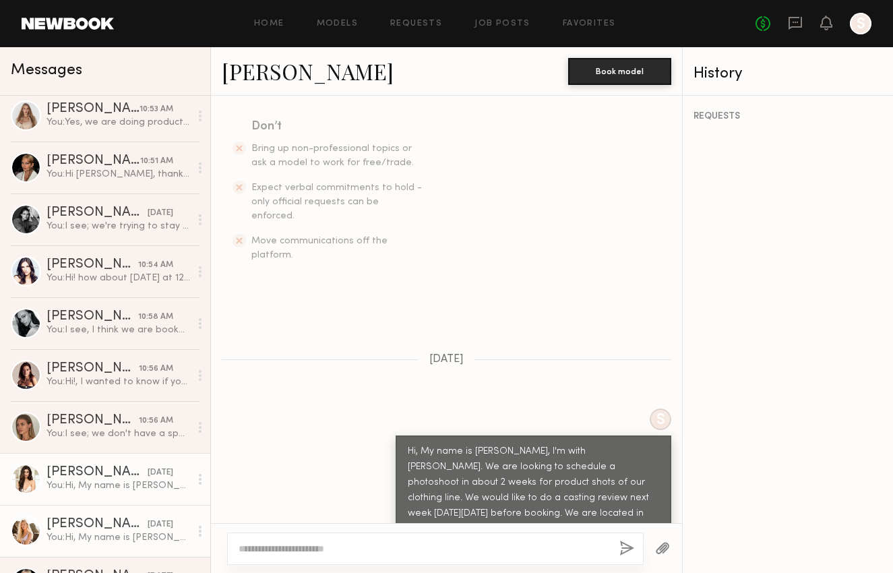
click at [101, 519] on div "[PERSON_NAME]" at bounding box center [96, 523] width 101 height 13
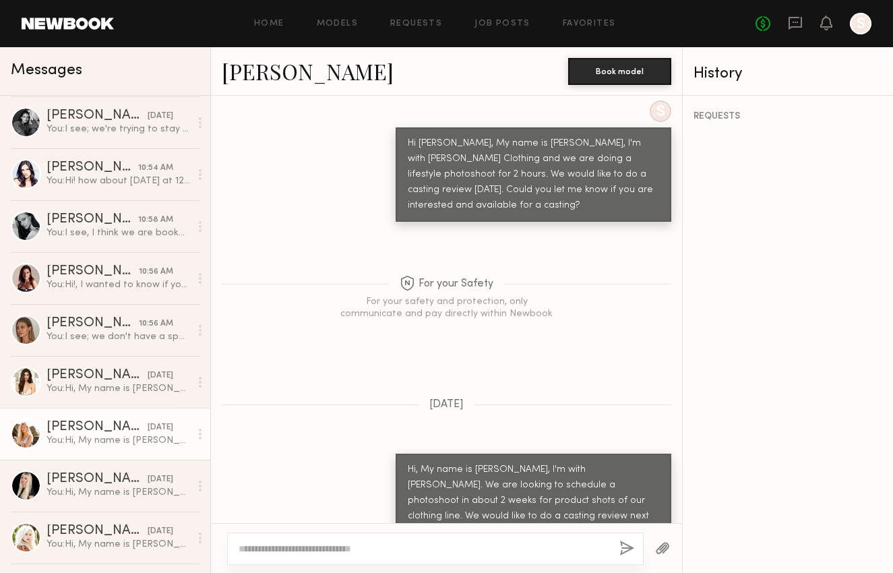
scroll to position [479, 0]
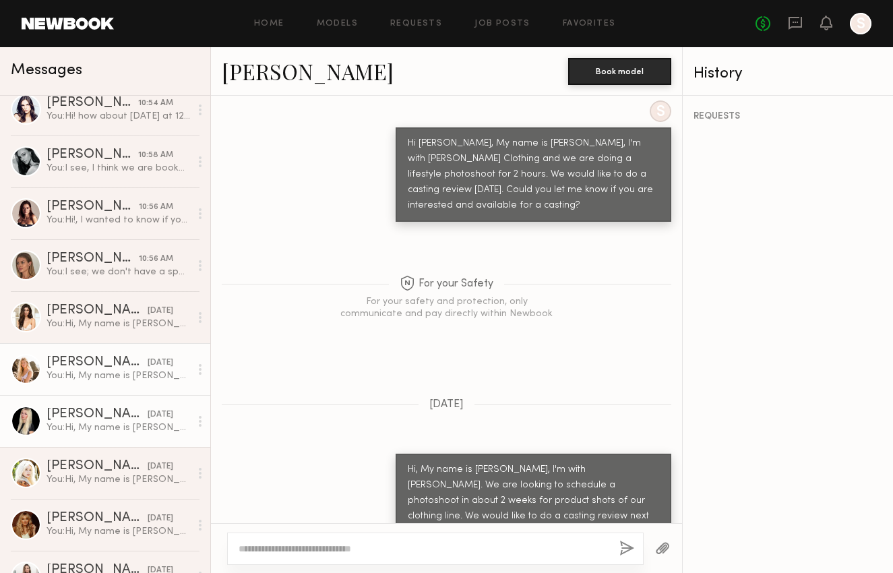
click at [108, 440] on link "[PERSON_NAME] [DATE] You: Hi, My name is [PERSON_NAME], I'm with [PERSON_NAME].…" at bounding box center [105, 421] width 210 height 52
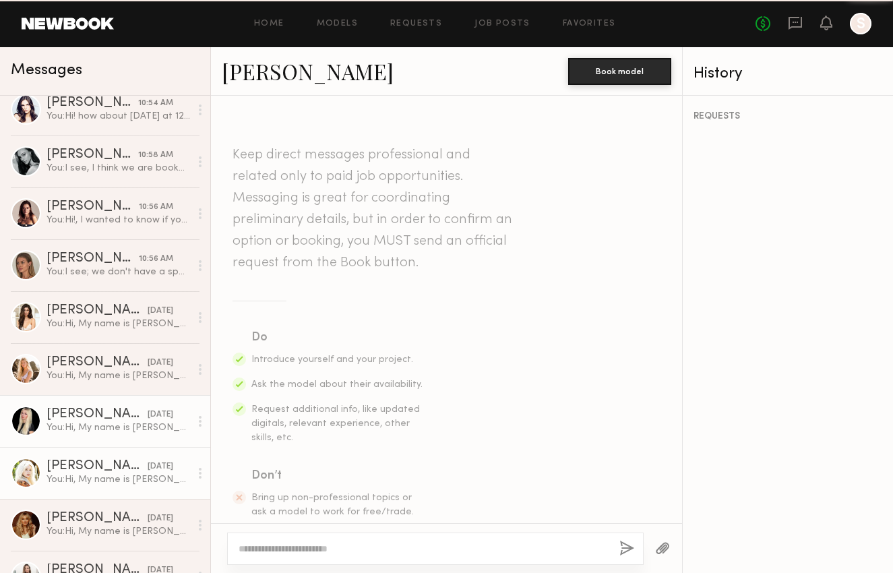
scroll to position [349, 0]
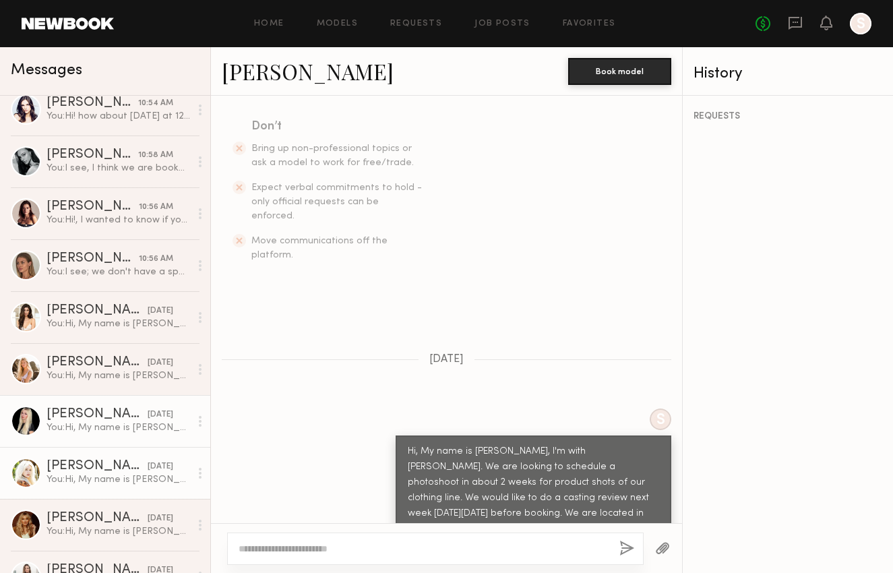
click at [133, 479] on div "You: Hi, My name is [PERSON_NAME], I'm with [PERSON_NAME]. We are looking to sc…" at bounding box center [117, 479] width 143 height 13
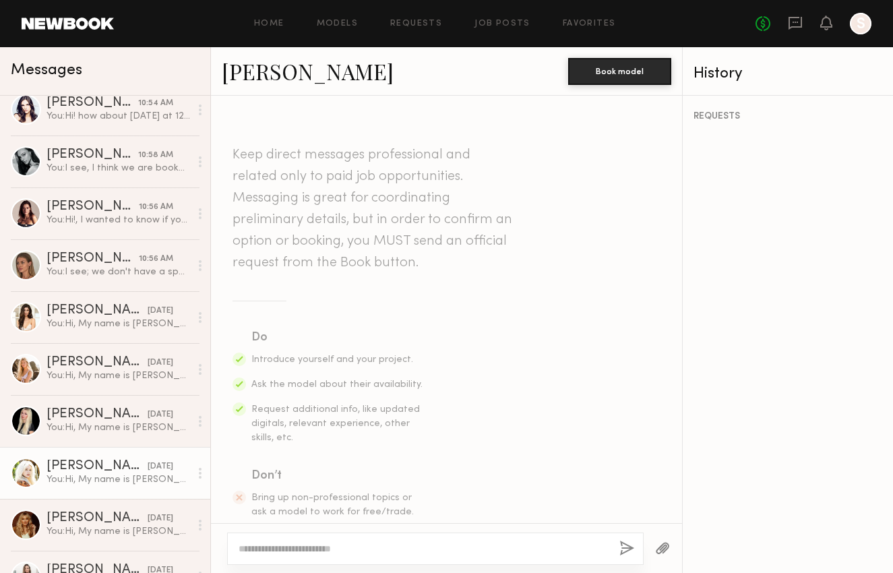
scroll to position [800, 0]
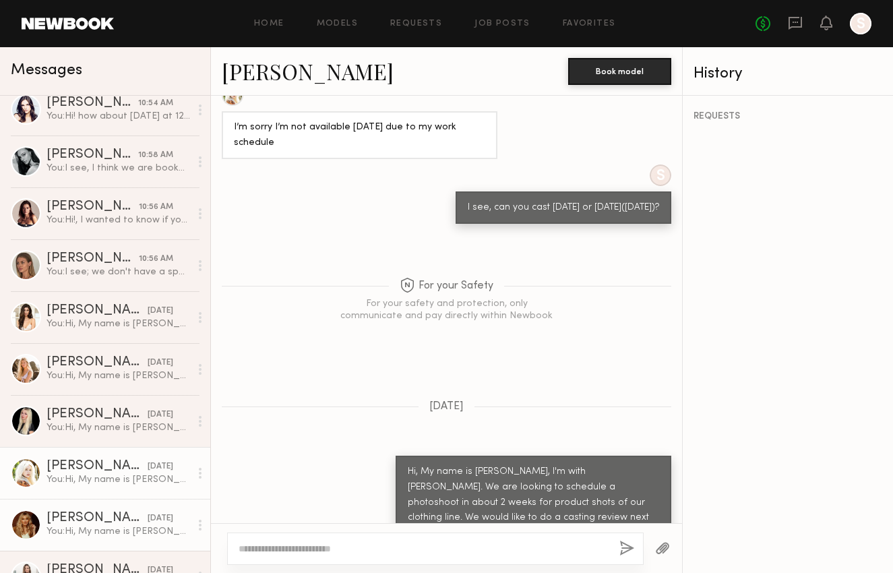
click at [109, 516] on div "[PERSON_NAME]" at bounding box center [96, 517] width 101 height 13
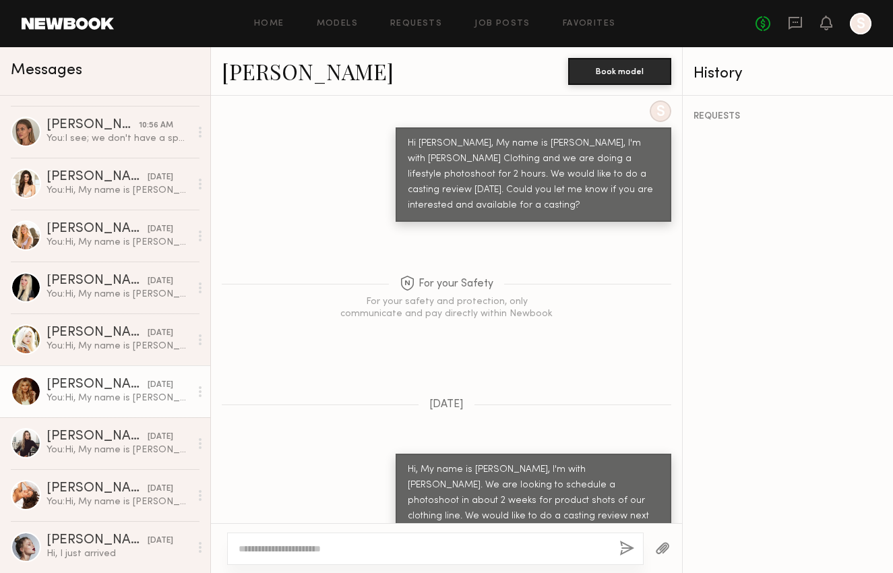
scroll to position [732, 0]
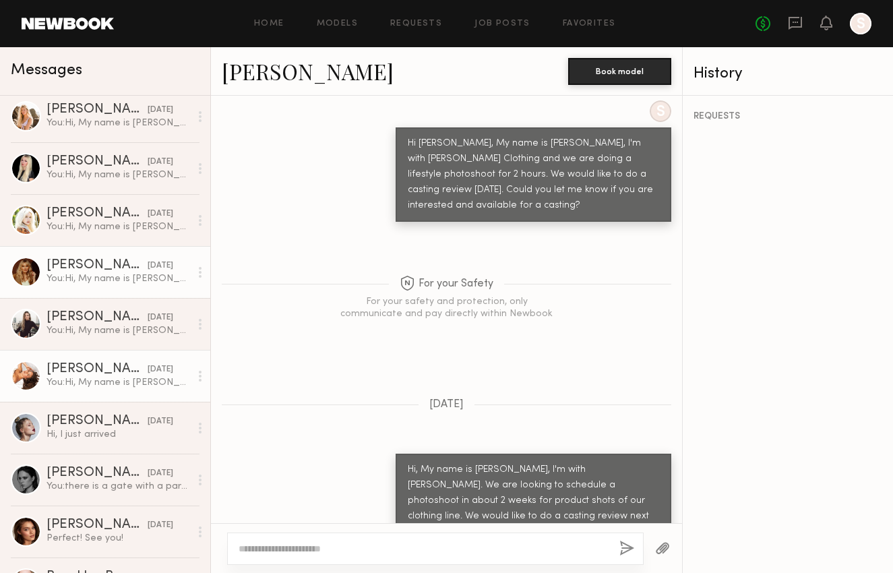
click at [116, 378] on div "You: Hi, My name is [PERSON_NAME], I'm with [PERSON_NAME]. We are looking to sc…" at bounding box center [117, 382] width 143 height 13
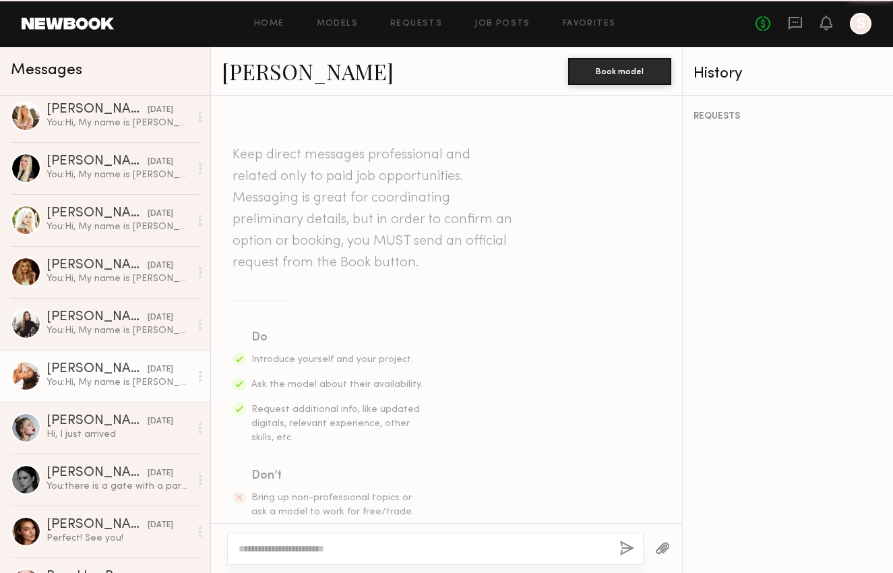
scroll to position [349, 0]
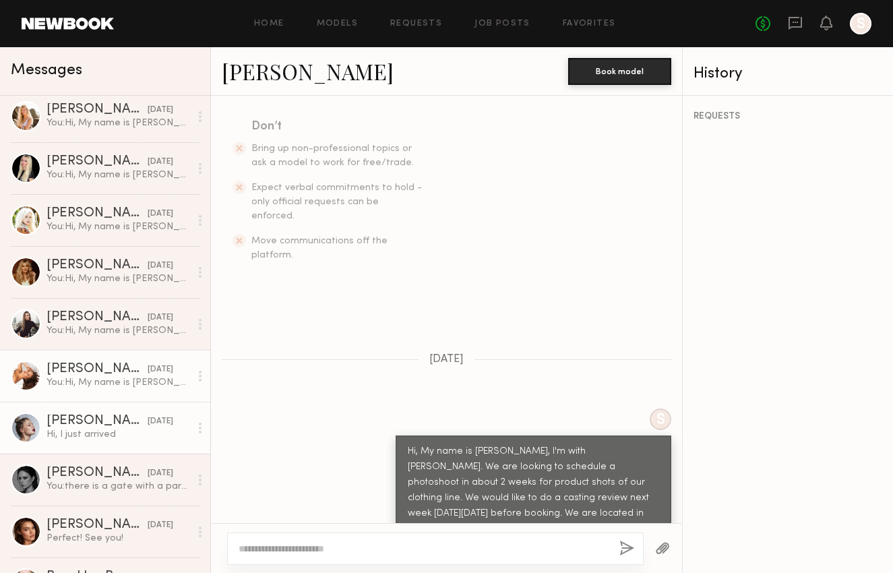
click at [110, 434] on div "Hi, I just arrived" at bounding box center [117, 434] width 143 height 13
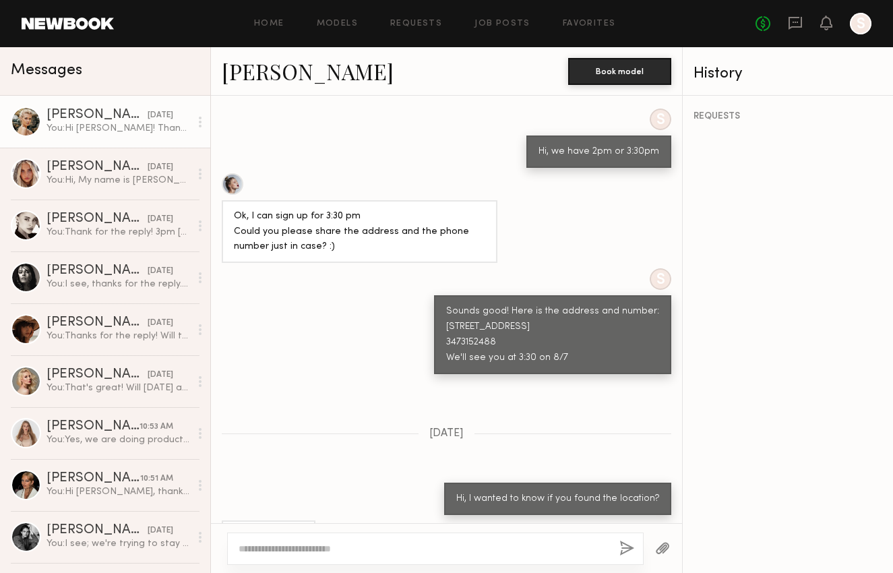
click at [148, 120] on div "[DATE]" at bounding box center [161, 115] width 26 height 13
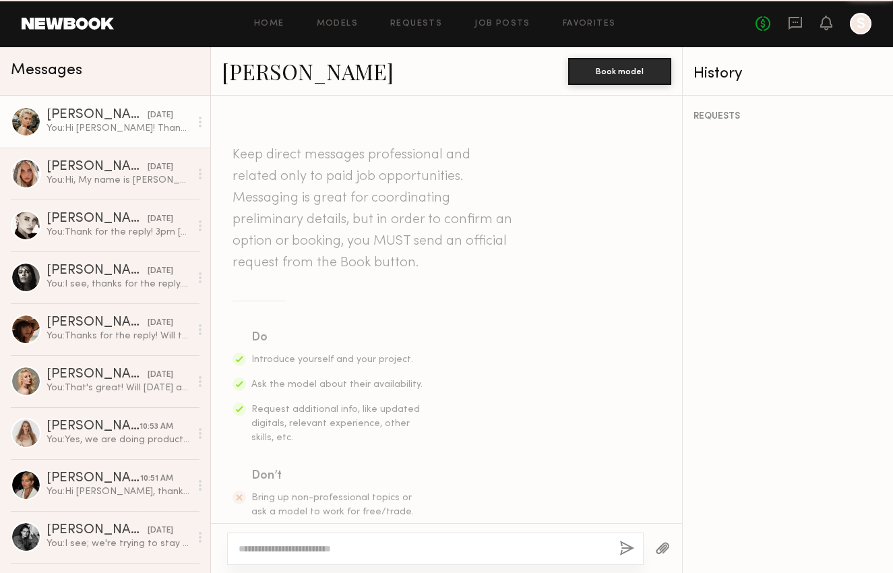
scroll to position [1140, 0]
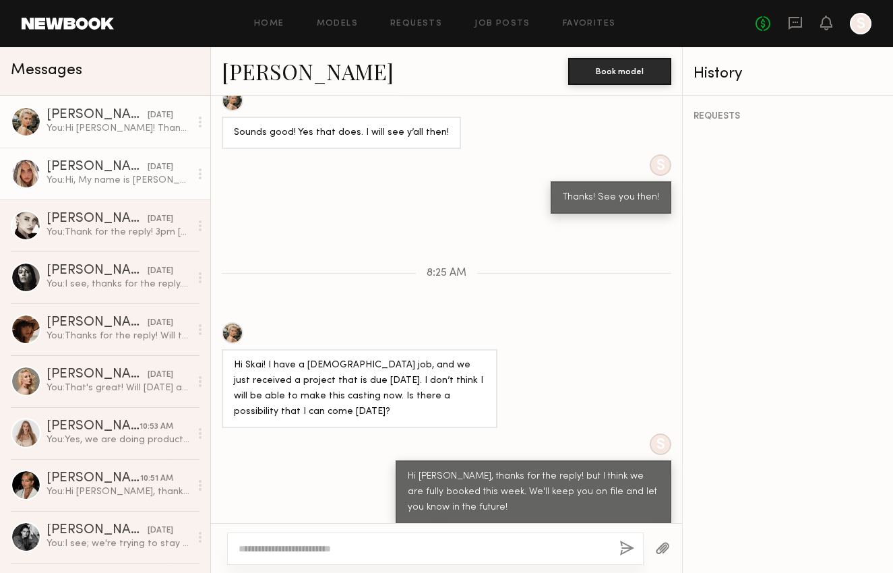
click at [148, 170] on div "[DATE]" at bounding box center [161, 167] width 26 height 13
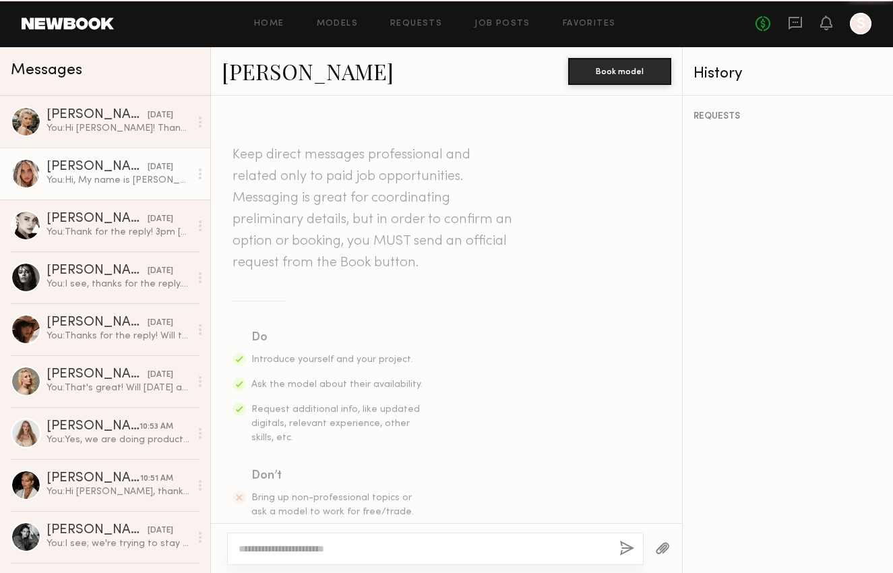
scroll to position [349, 0]
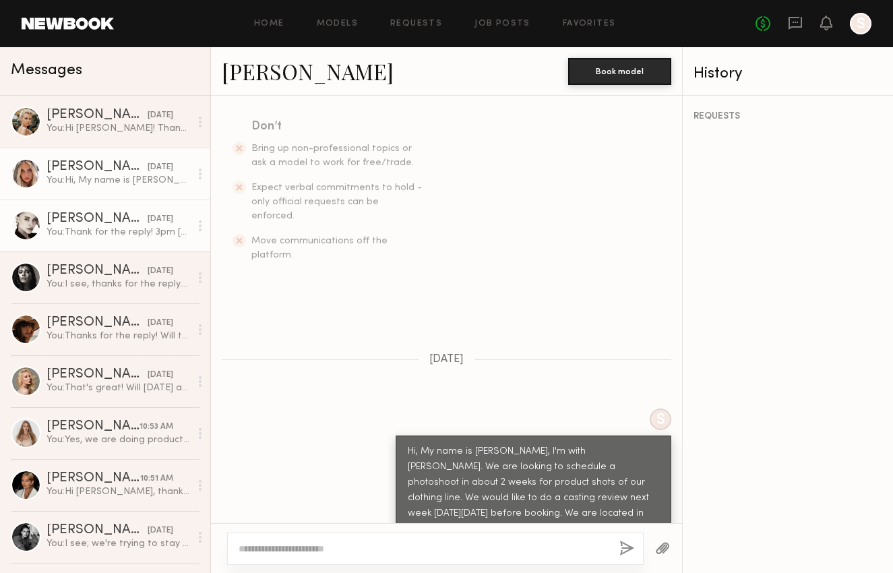
click at [146, 231] on div "You: Thank for the reply! 3pm [DATE]. Here is the address: [STREET_ADDRESS] Let…" at bounding box center [117, 232] width 143 height 13
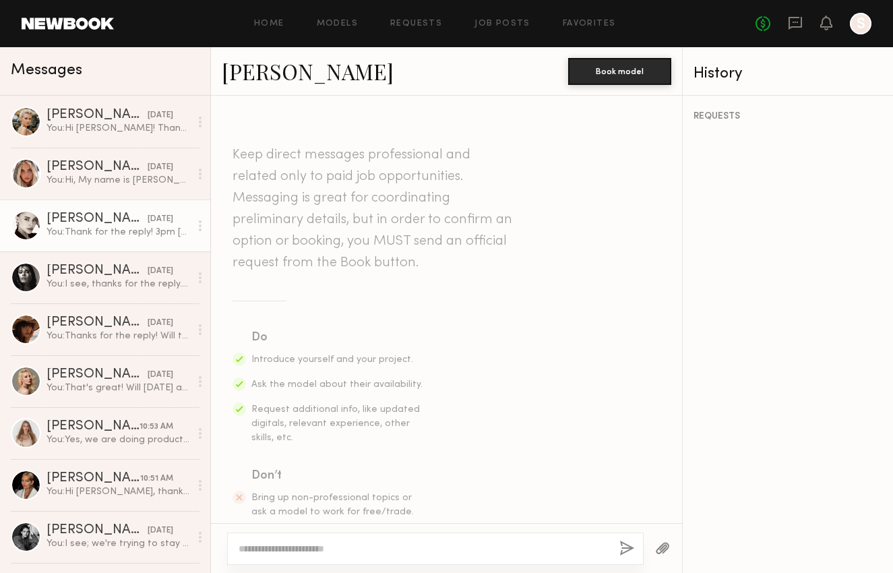
scroll to position [734, 0]
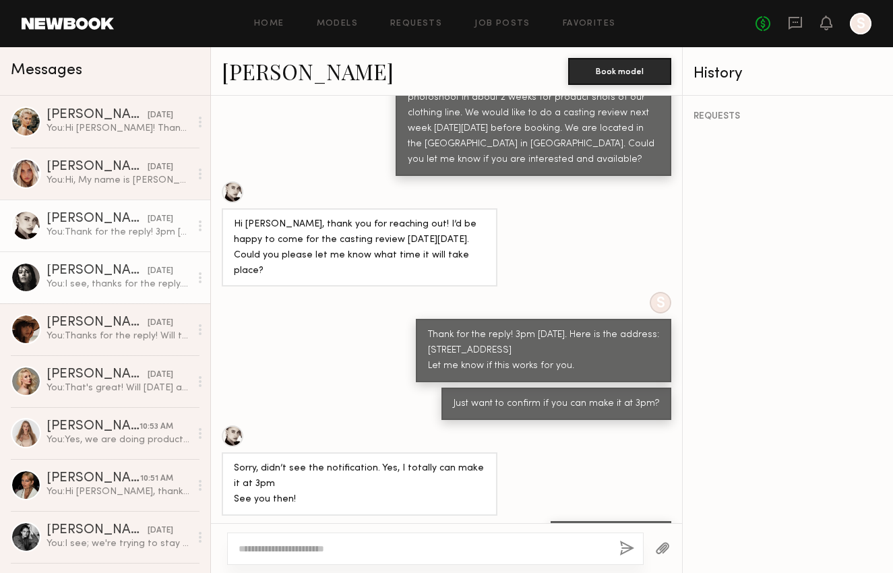
click at [145, 293] on link "[PERSON_NAME] [DATE] You: I see, thanks for the reply. We'll let you know in th…" at bounding box center [105, 277] width 210 height 52
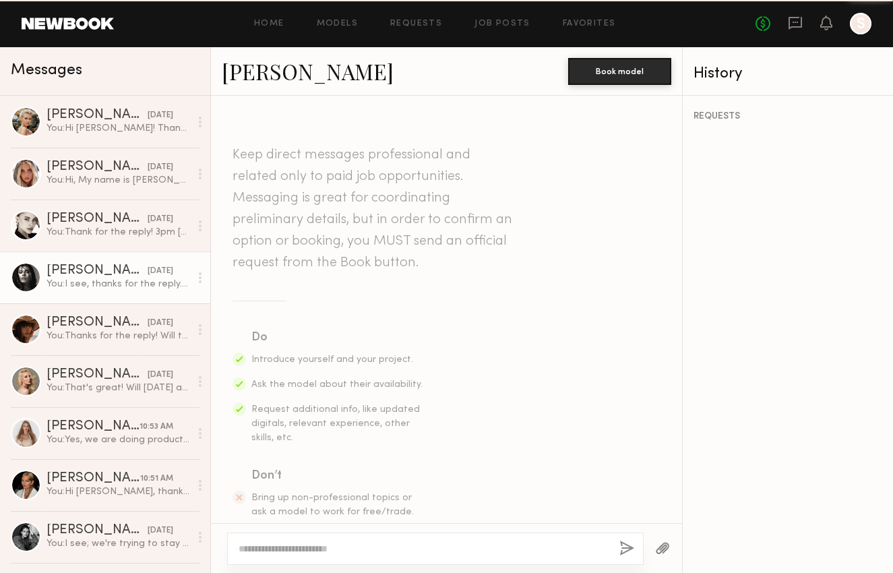
scroll to position [494, 0]
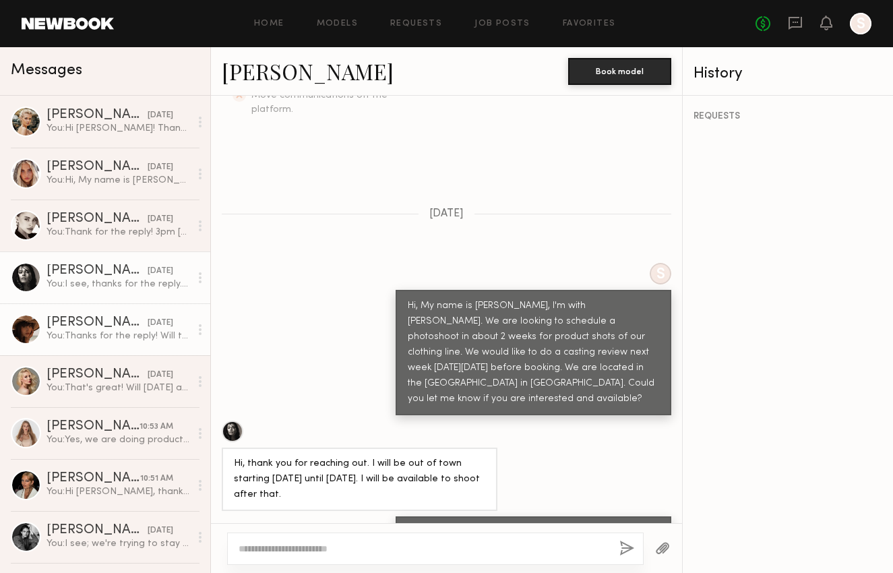
click at [137, 337] on div "You: Thanks for the reply! Will the next day([DATE]) afternoon be ok?" at bounding box center [117, 335] width 143 height 13
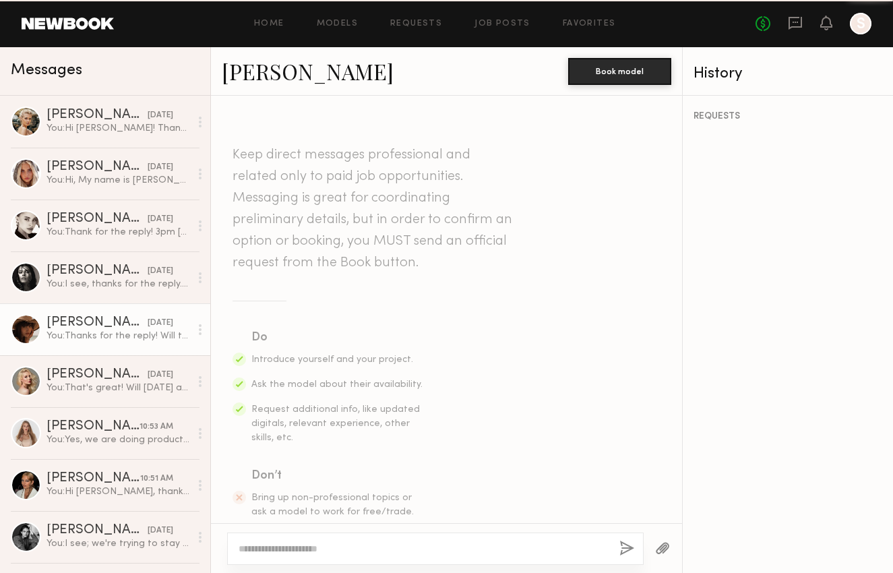
scroll to position [945, 0]
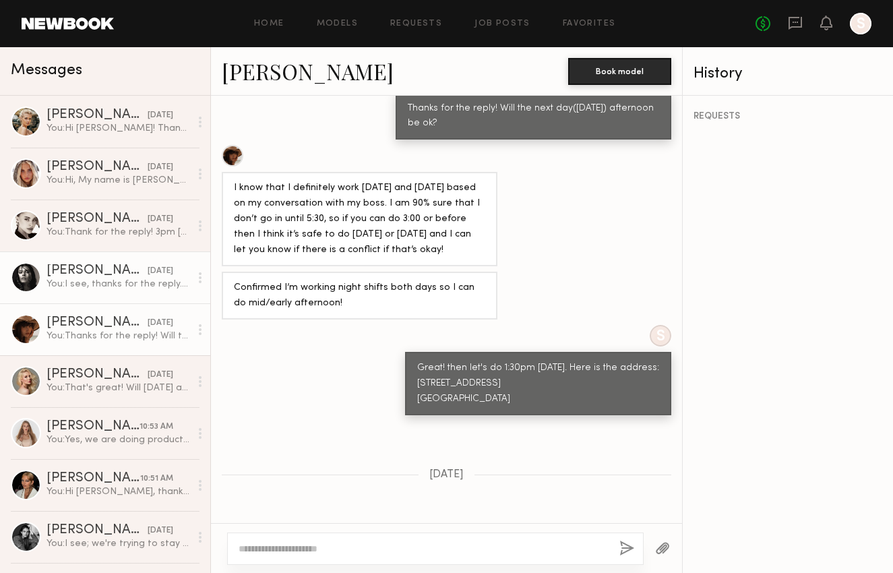
click at [148, 272] on div "[DATE]" at bounding box center [161, 271] width 26 height 13
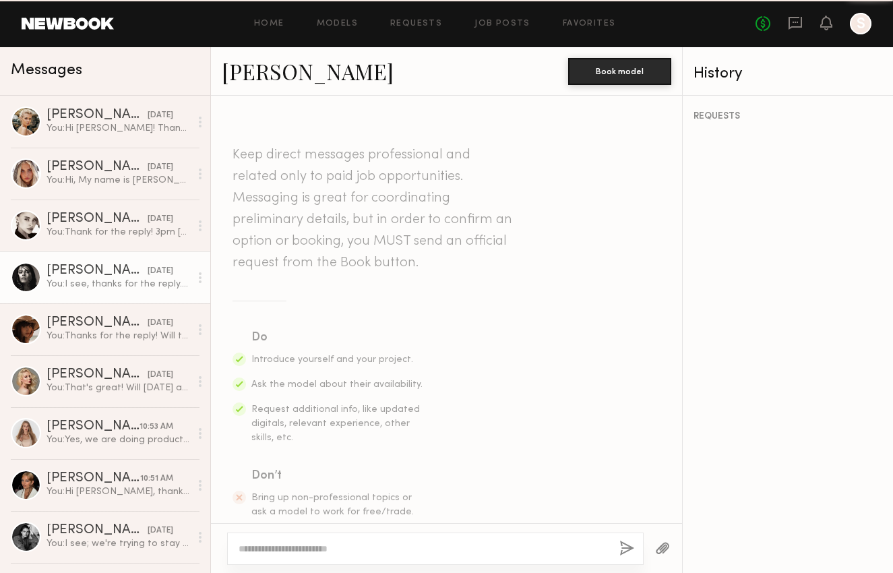
scroll to position [494, 0]
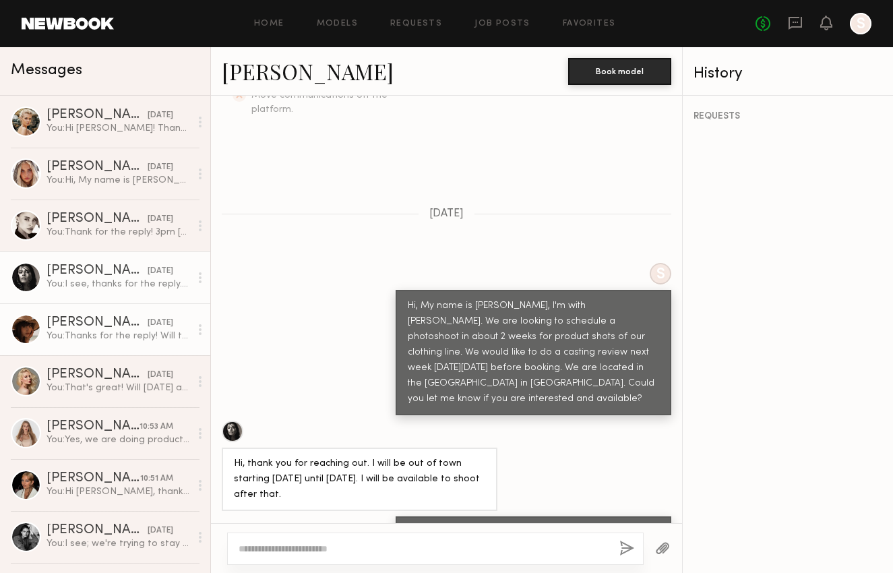
click at [93, 334] on div "You: Thanks for the reply! Will the next day([DATE]) afternoon be ok?" at bounding box center [117, 335] width 143 height 13
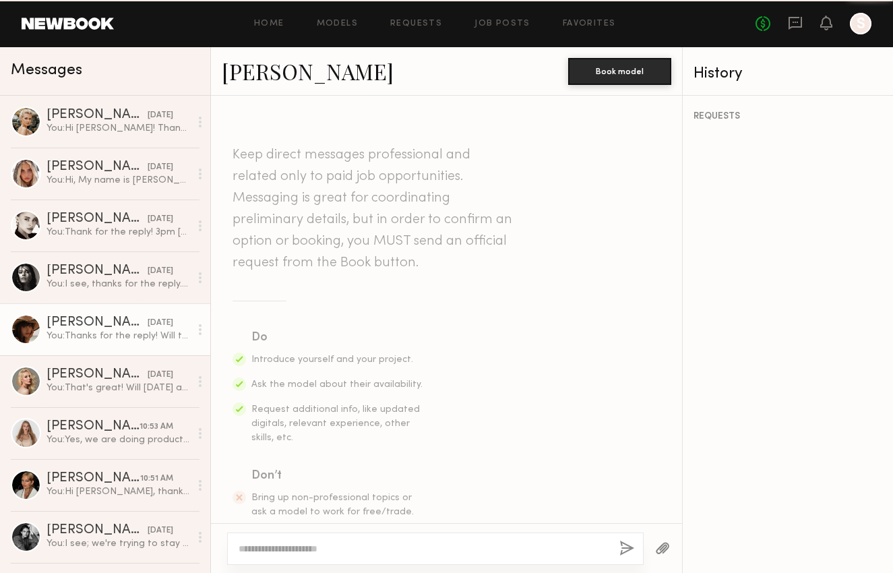
scroll to position [945, 0]
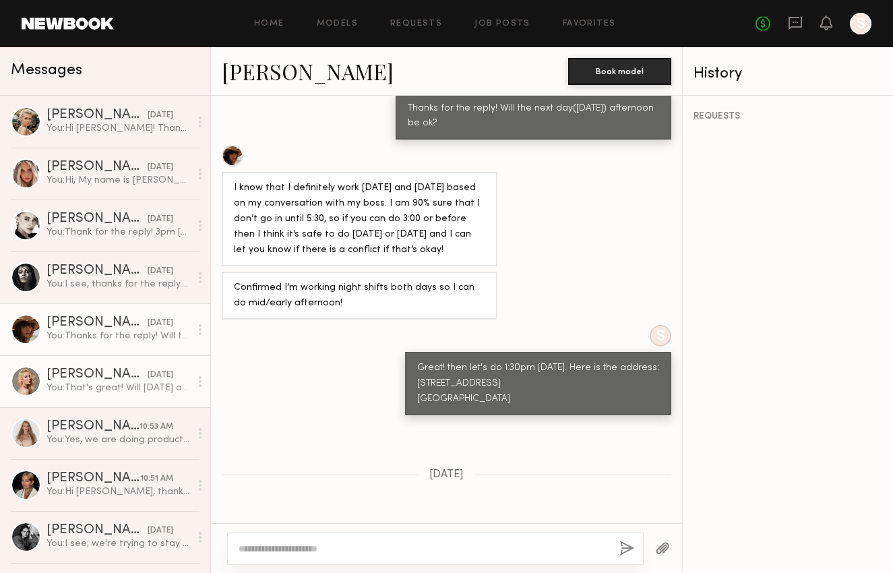
click at [96, 374] on div "[PERSON_NAME]" at bounding box center [96, 374] width 101 height 13
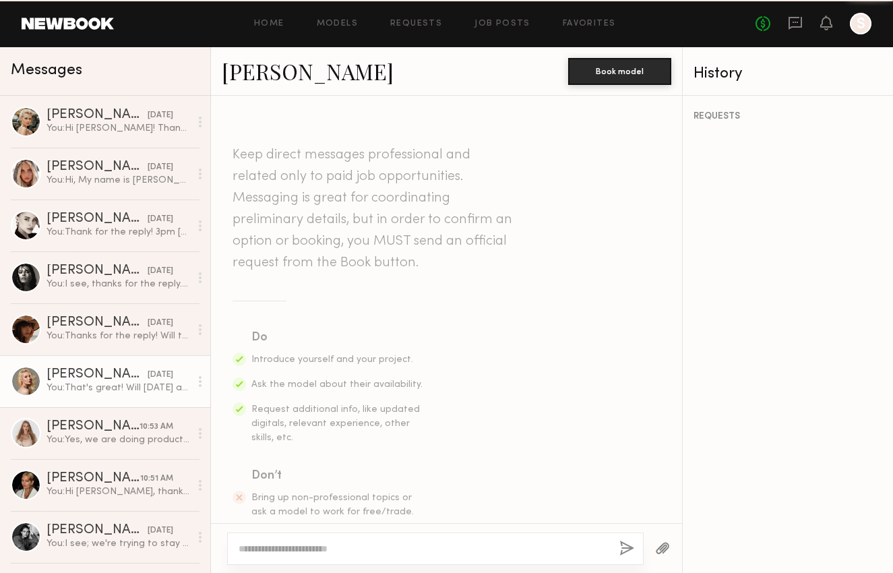
scroll to position [1003, 0]
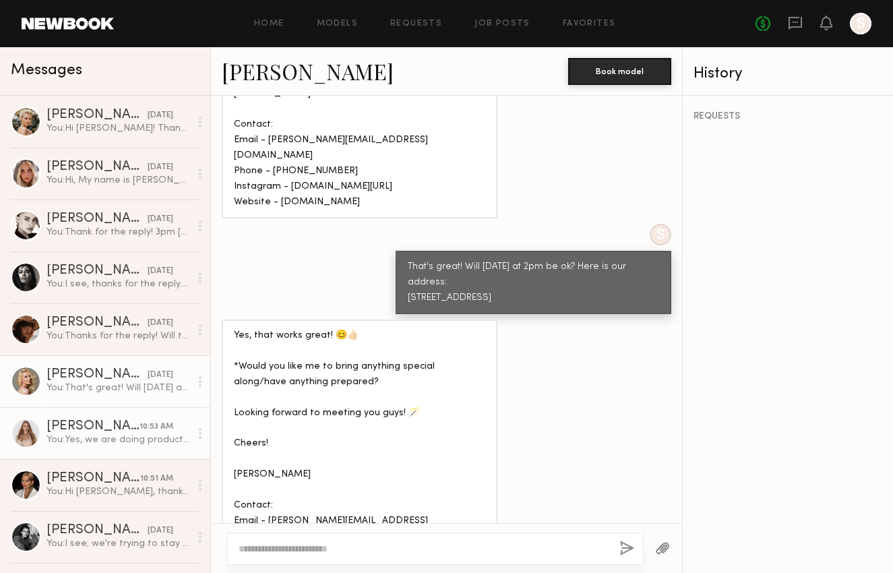
click at [84, 430] on div "[PERSON_NAME]" at bounding box center [92, 426] width 93 height 13
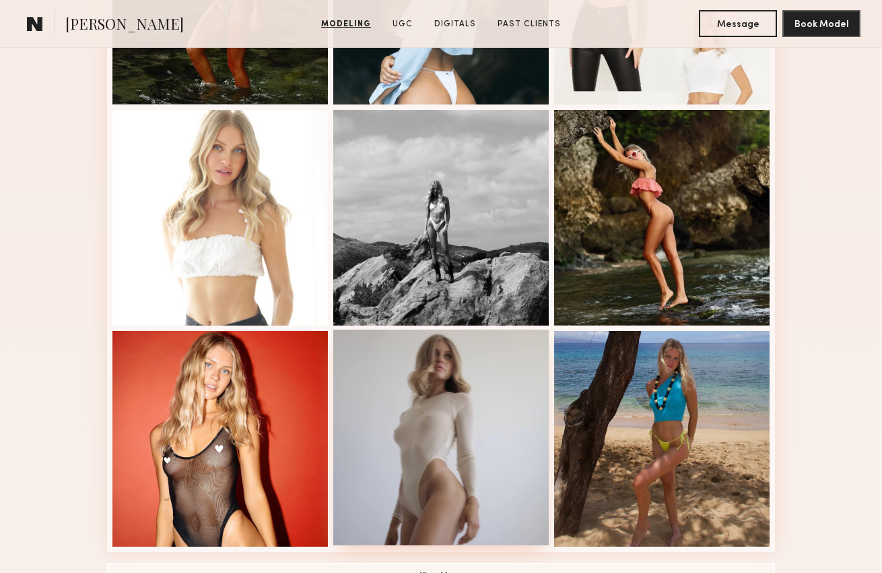
scroll to position [882, 0]
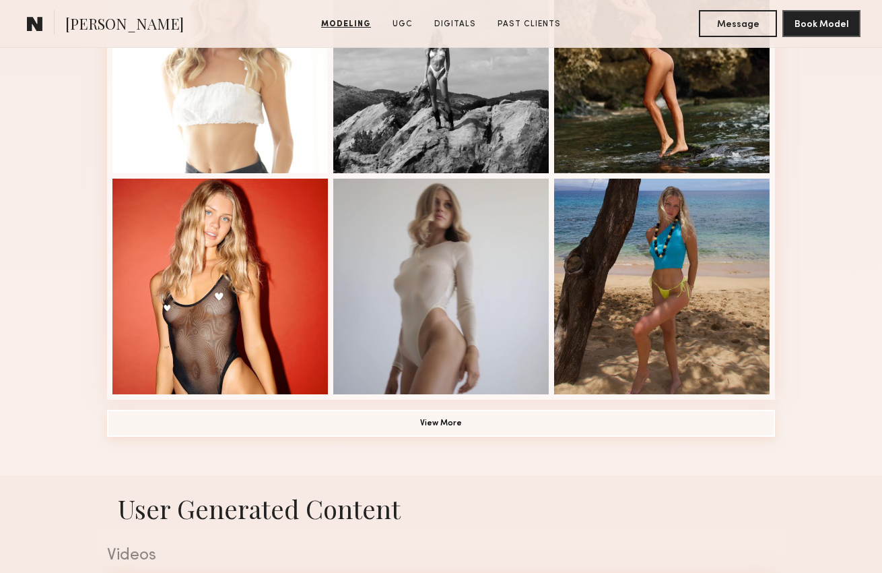
click at [467, 426] on button "View More" at bounding box center [441, 423] width 668 height 27
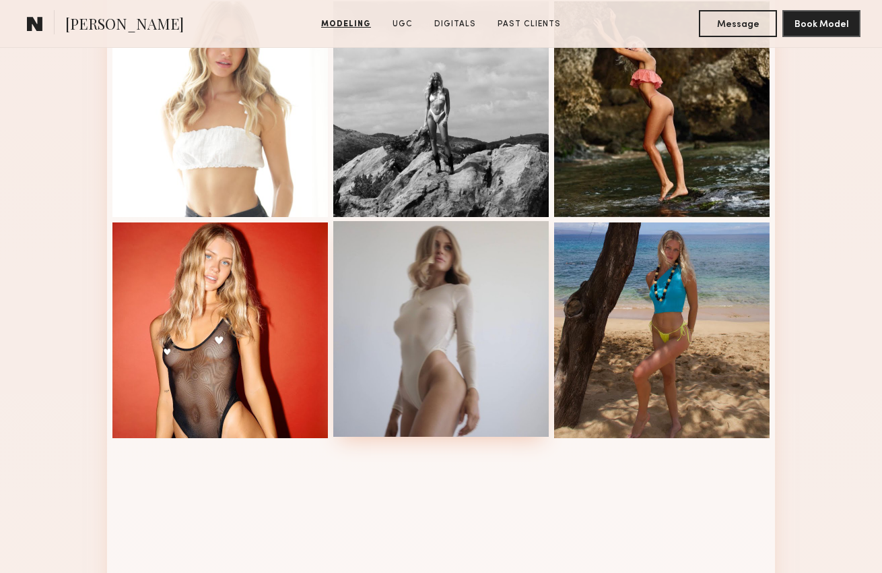
scroll to position [204, 0]
